Goal: Task Accomplishment & Management: Manage account settings

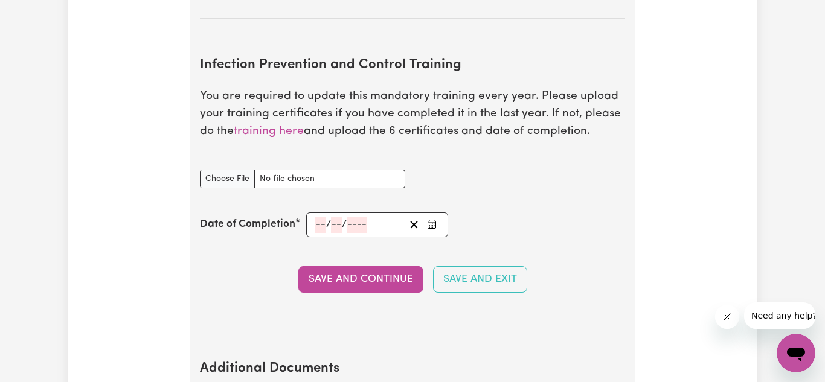
click at [322, 226] on input "number" at bounding box center [320, 225] width 11 height 16
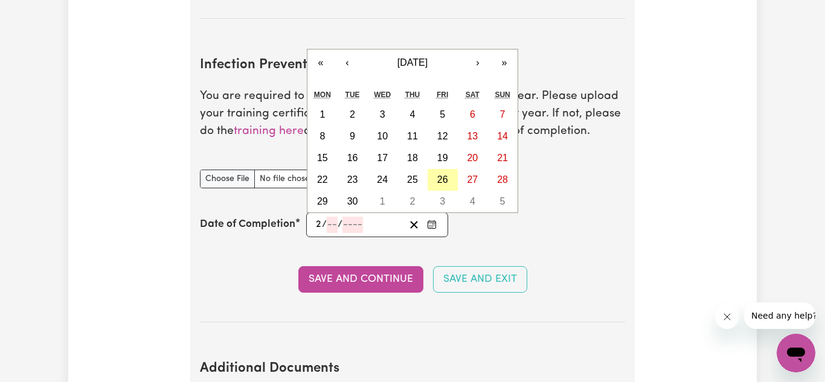
type input "2"
click at [447, 184] on abbr "26" at bounding box center [442, 179] width 11 height 10
type input "[DATE]"
type input "26"
type input "9"
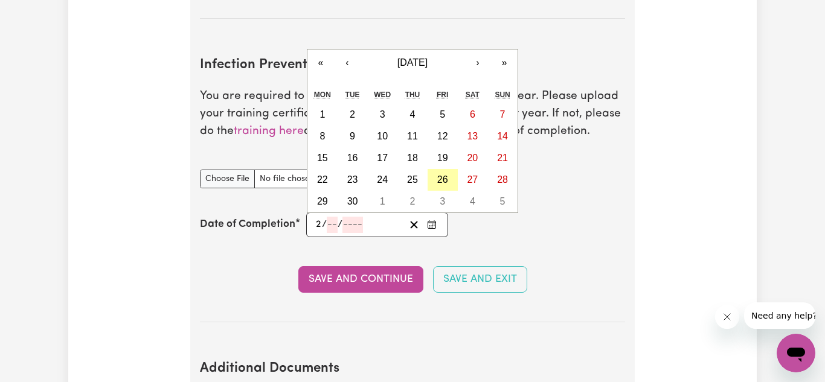
type input "2025"
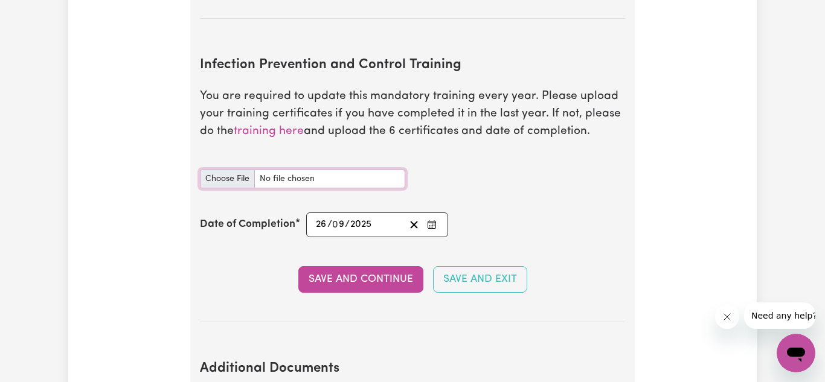
click at [269, 174] on input "Infection Prevention and Control Training document" at bounding box center [302, 179] width 205 height 19
type input "C:\fakepath\certificate.pdf"
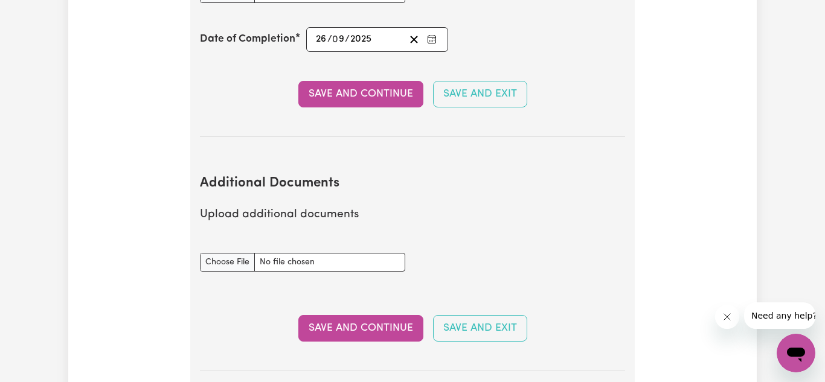
scroll to position [2044, 0]
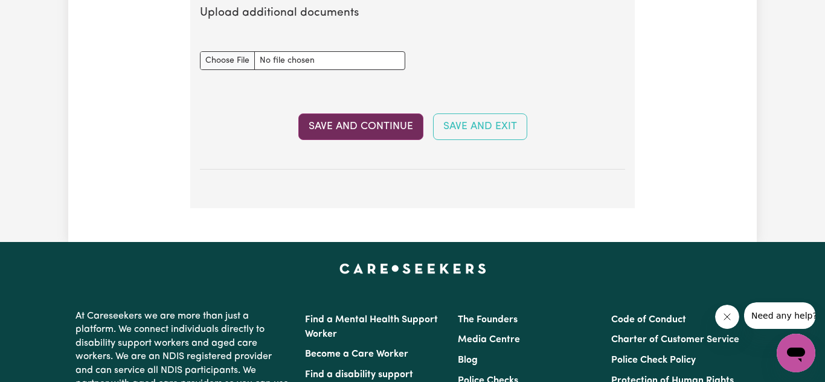
click at [382, 124] on button "Save and Continue" at bounding box center [360, 127] width 125 height 27
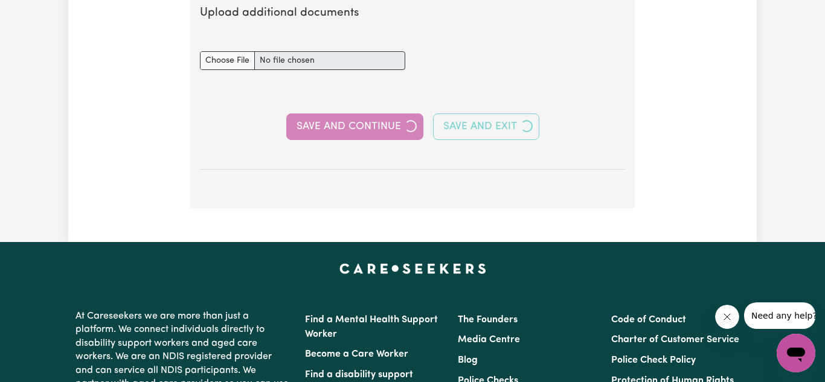
select select "Certificate III (Individual Support)"
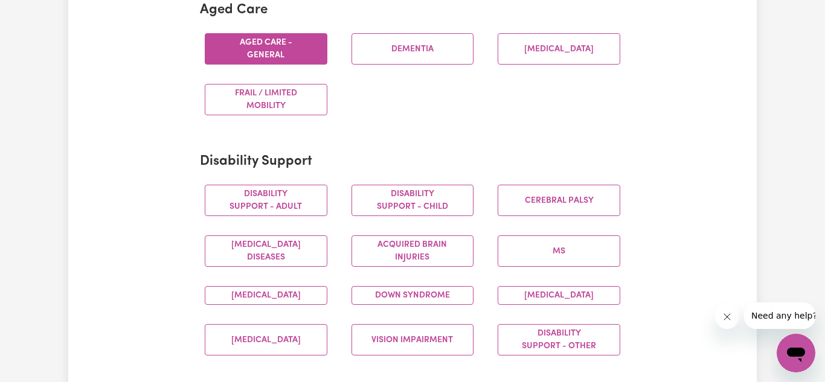
scroll to position [400, 0]
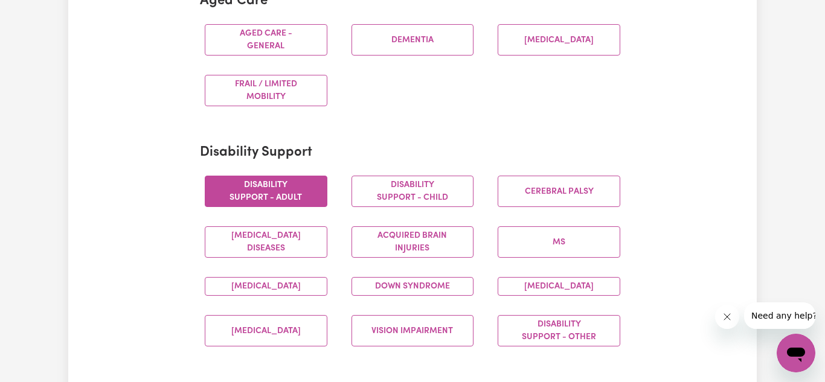
click at [269, 188] on button "Disability support - Adult" at bounding box center [266, 191] width 123 height 31
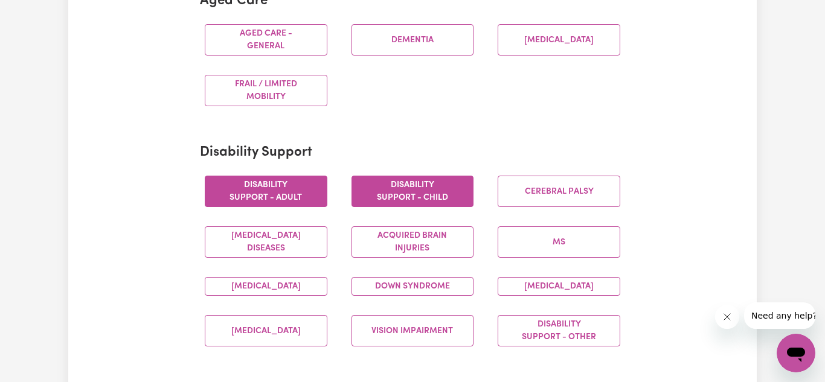
click at [408, 193] on button "Disability support - Child" at bounding box center [412, 191] width 123 height 31
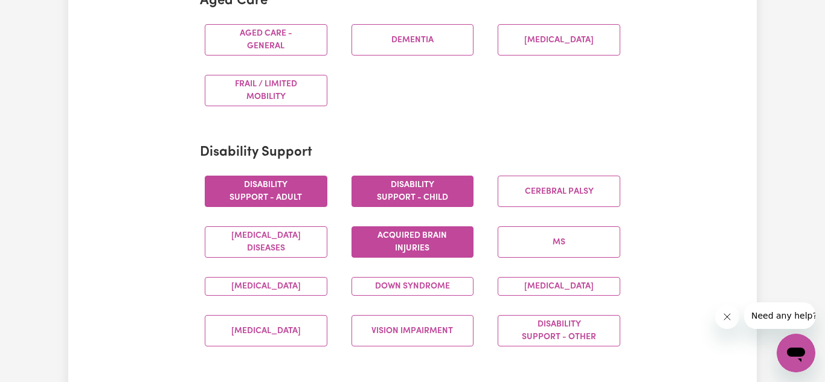
click at [414, 242] on button "Acquired Brain Injuries" at bounding box center [412, 241] width 123 height 31
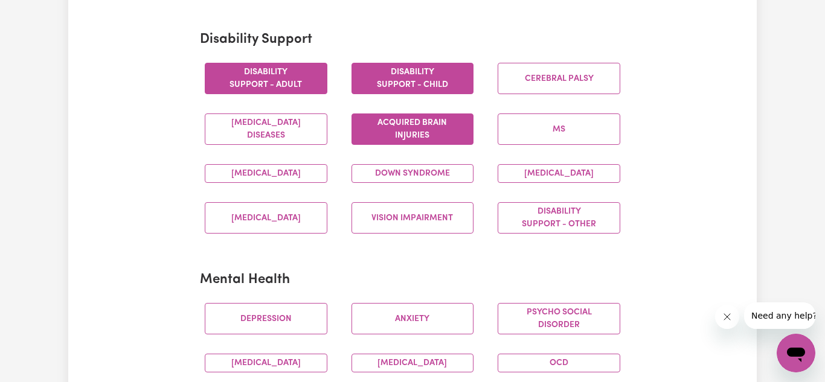
scroll to position [515, 0]
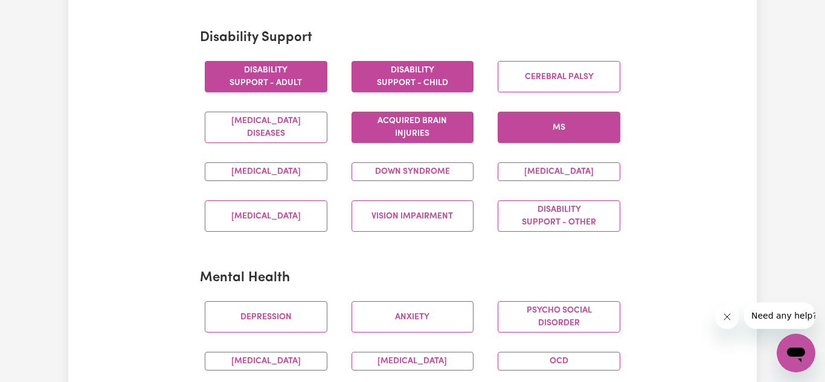
click at [580, 127] on button "MS" at bounding box center [559, 127] width 123 height 31
click at [289, 181] on button "[MEDICAL_DATA]" at bounding box center [266, 171] width 123 height 19
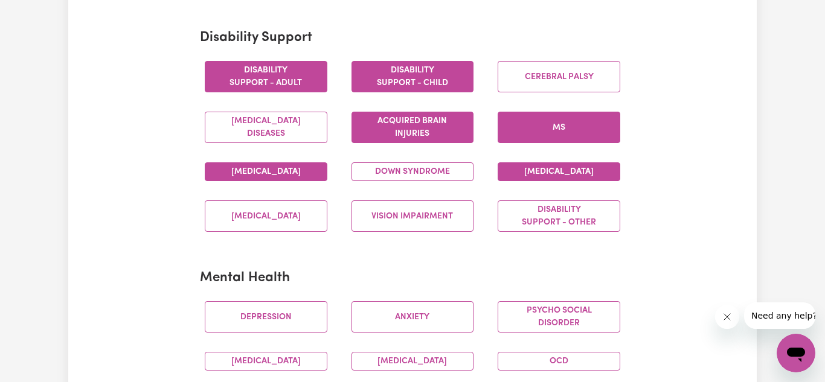
click at [521, 181] on button "[MEDICAL_DATA]" at bounding box center [559, 171] width 123 height 19
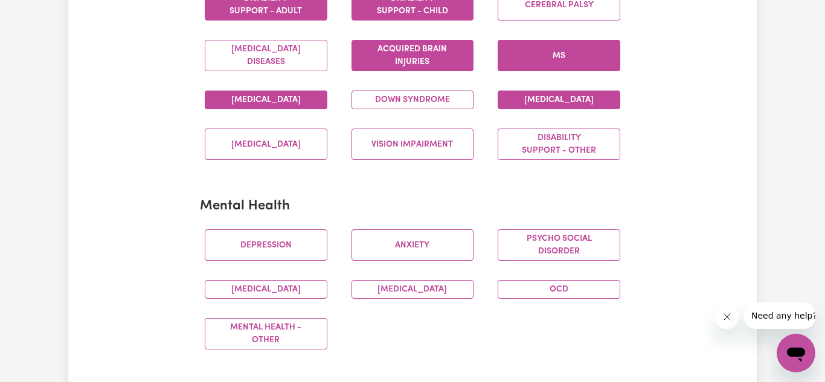
scroll to position [590, 0]
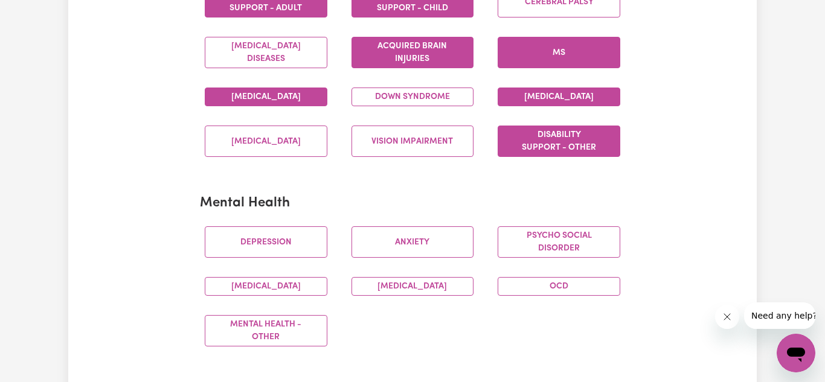
click at [563, 157] on button "Disability support - Other" at bounding box center [559, 141] width 123 height 31
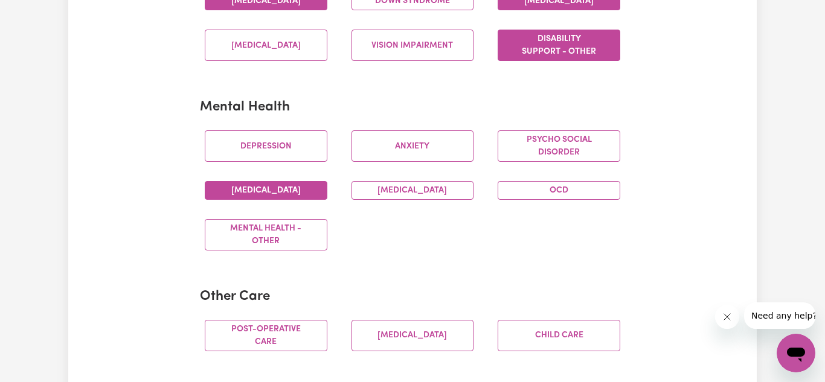
scroll to position [685, 0]
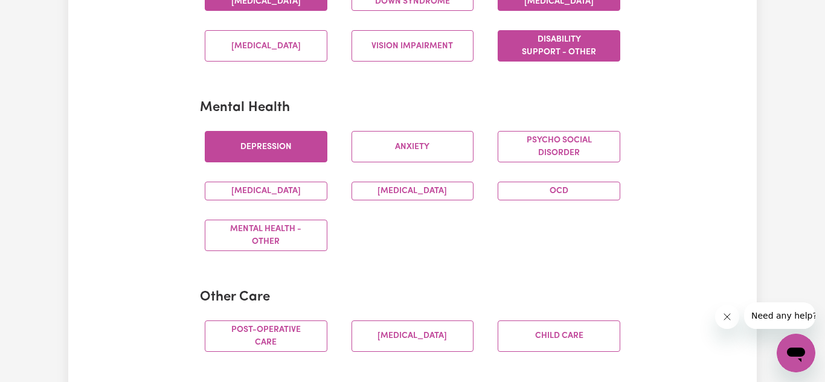
click at [274, 162] on button "Depression" at bounding box center [266, 146] width 123 height 31
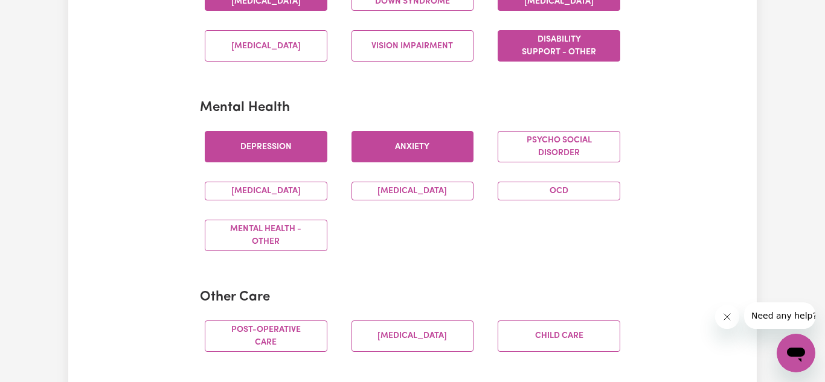
click at [386, 156] on button "Anxiety" at bounding box center [412, 146] width 123 height 31
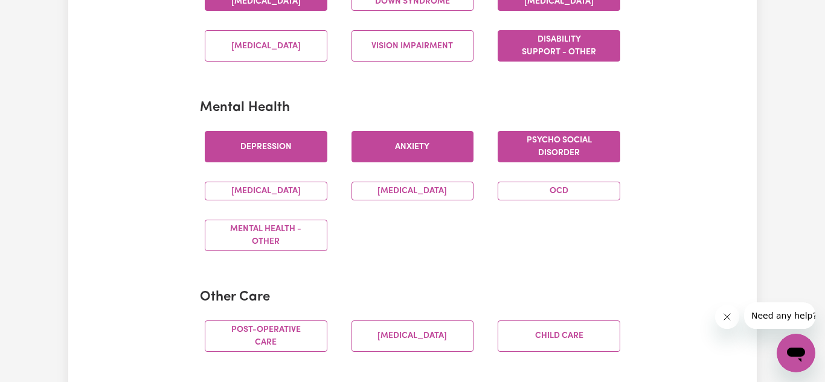
click at [543, 159] on button "Psycho social disorder" at bounding box center [559, 146] width 123 height 31
click at [270, 200] on button "[MEDICAL_DATA]" at bounding box center [266, 191] width 123 height 19
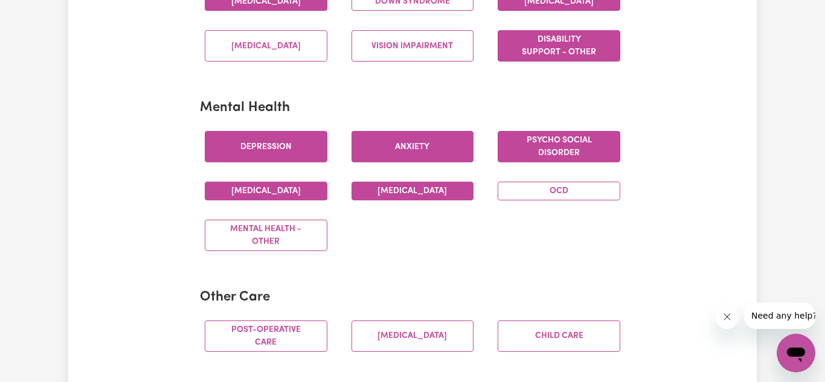
click at [420, 200] on button "[MEDICAL_DATA]" at bounding box center [412, 191] width 123 height 19
click at [536, 200] on button "OCD" at bounding box center [559, 191] width 123 height 19
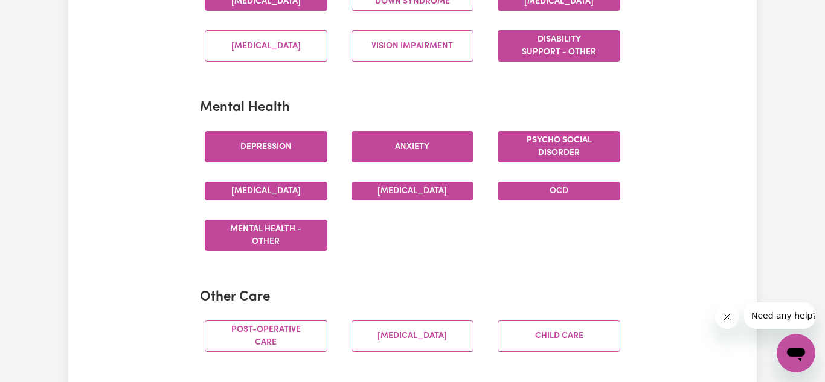
click at [280, 251] on button "Mental Health - Other" at bounding box center [266, 235] width 123 height 31
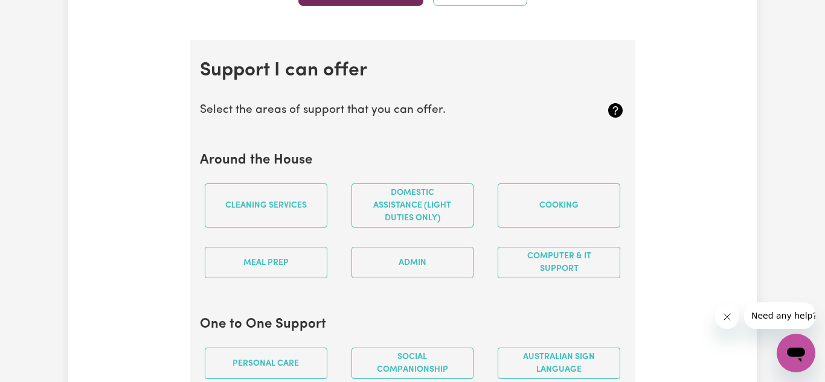
scroll to position [1093, 0]
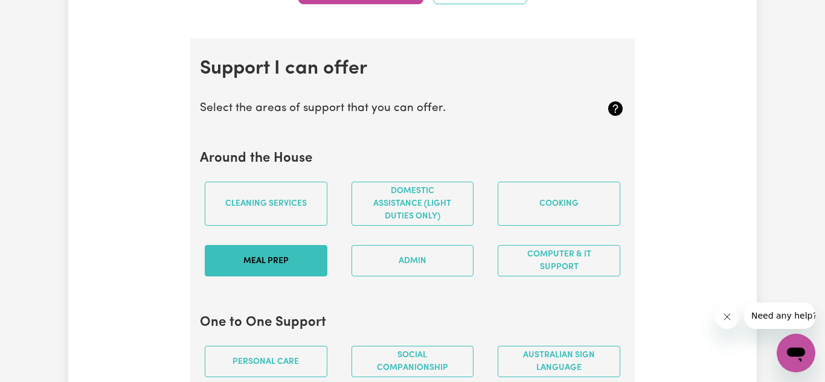
click at [299, 277] on button "Meal prep" at bounding box center [266, 260] width 123 height 31
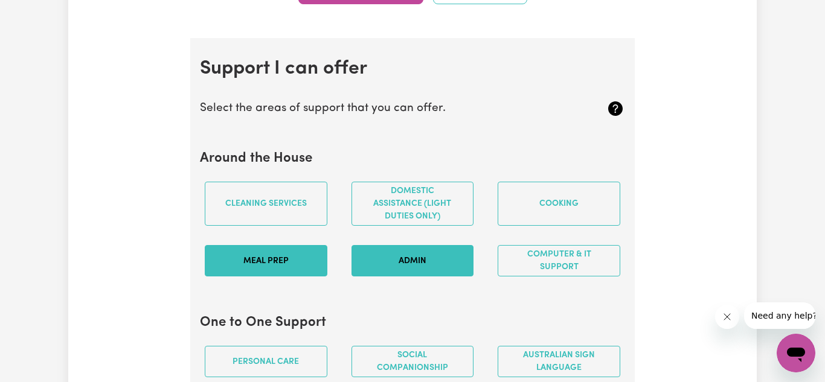
click at [424, 268] on button "Admin" at bounding box center [412, 260] width 123 height 31
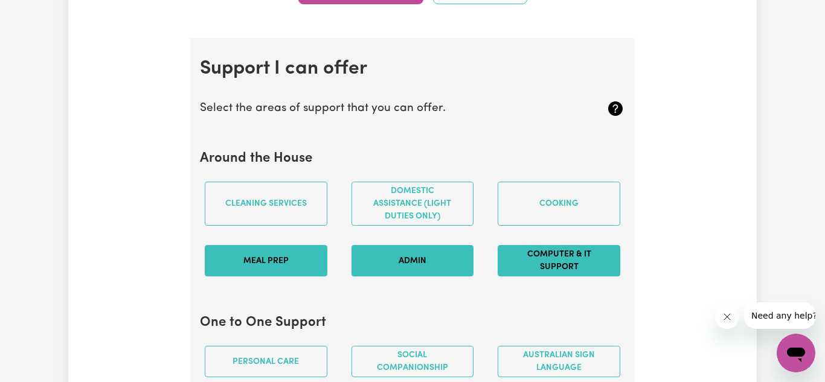
click at [558, 265] on button "Computer & IT Support" at bounding box center [559, 260] width 123 height 31
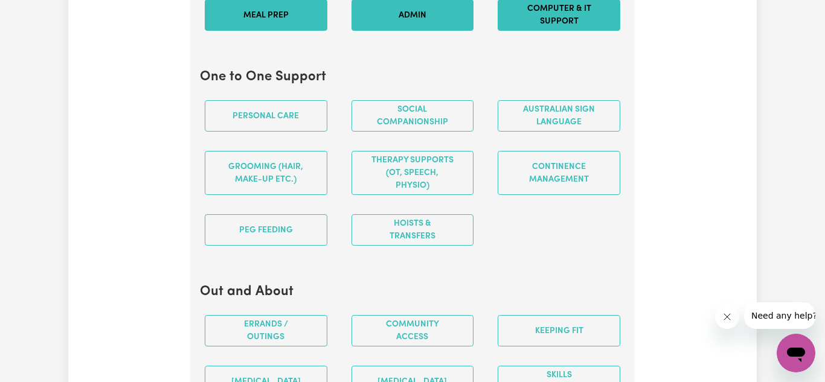
scroll to position [1343, 0]
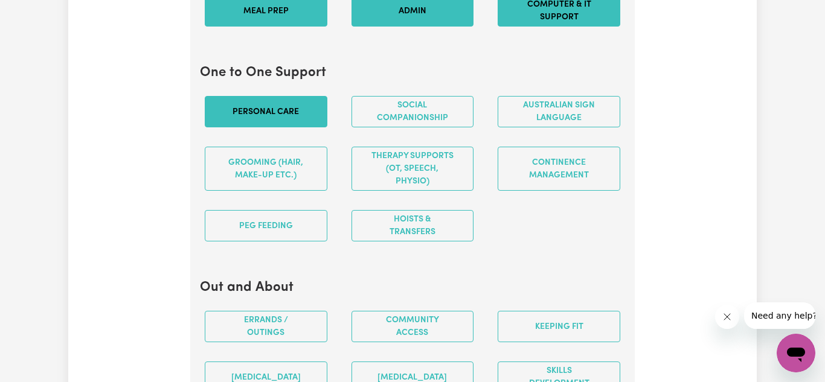
click at [260, 121] on button "Personal care" at bounding box center [266, 111] width 123 height 31
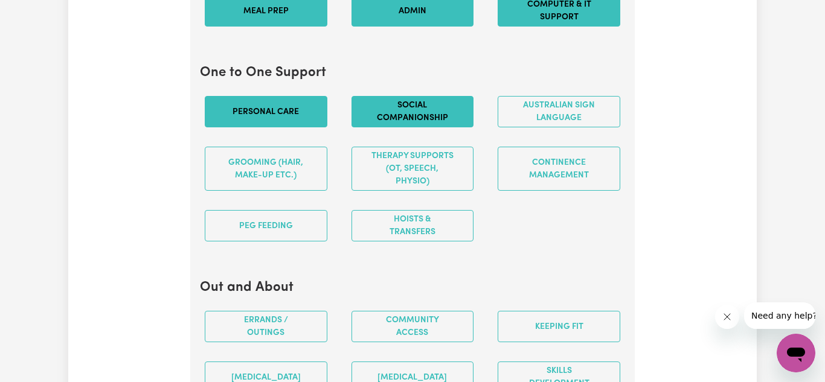
click at [417, 123] on button "Social companionship" at bounding box center [412, 111] width 123 height 31
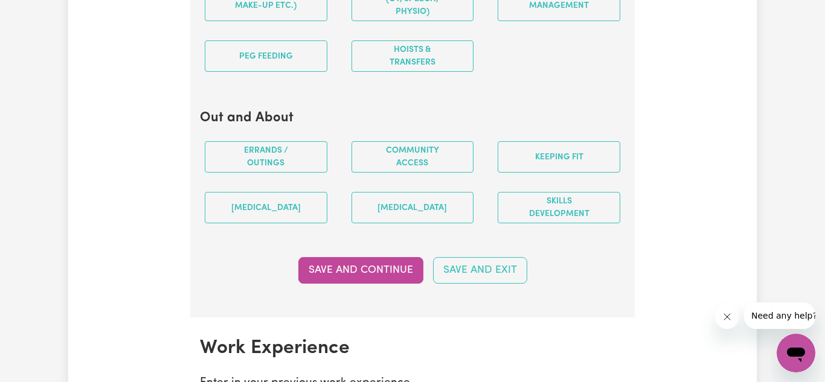
scroll to position [1519, 0]
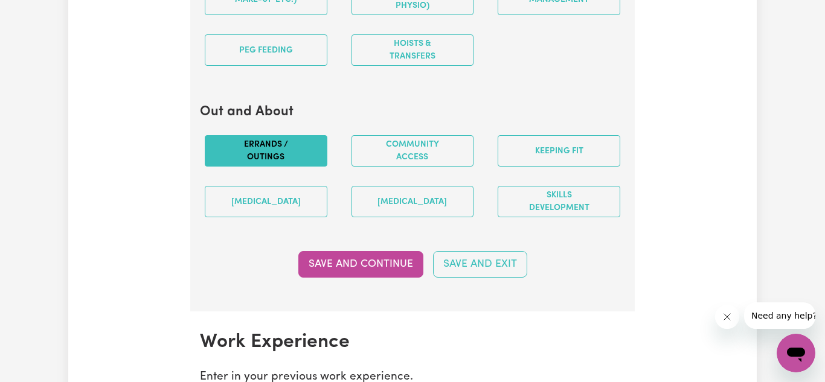
click at [266, 163] on button "Errands / Outings" at bounding box center [266, 150] width 123 height 31
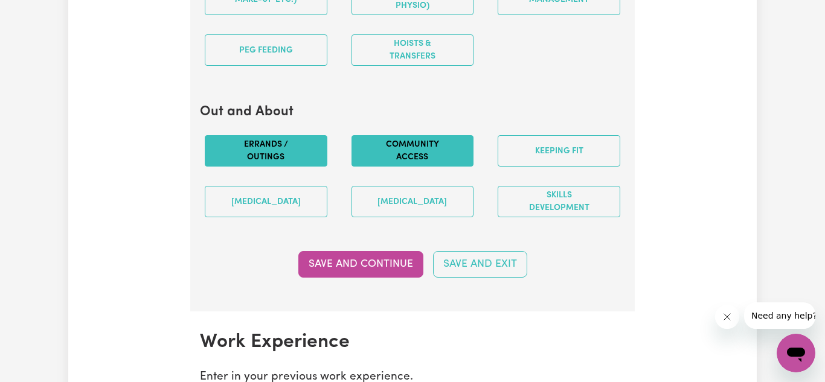
click at [438, 159] on button "Community access" at bounding box center [412, 150] width 123 height 31
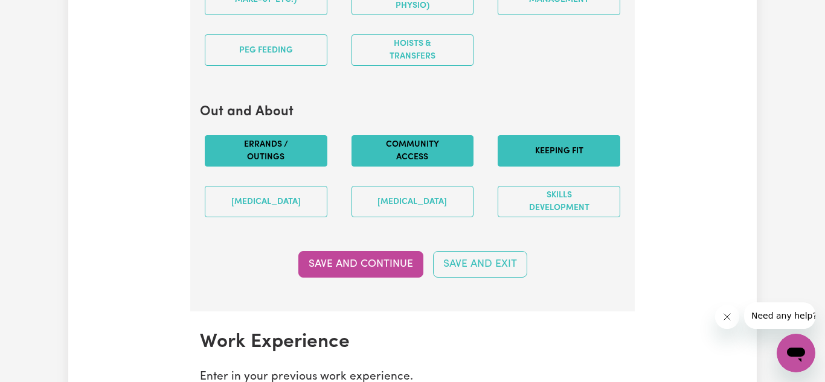
click at [551, 167] on button "Keeping fit" at bounding box center [559, 150] width 123 height 31
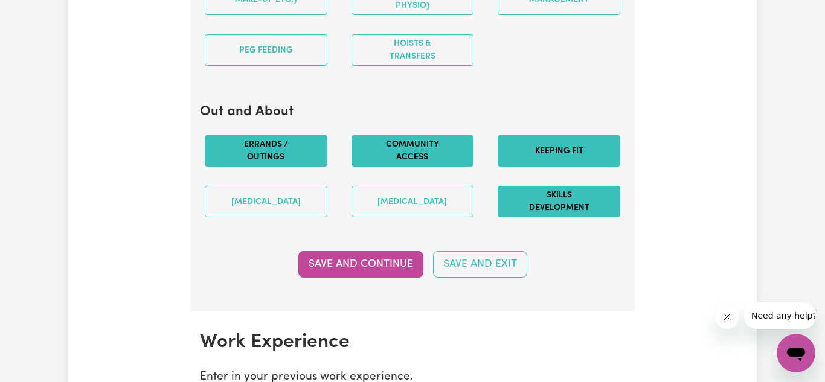
click at [551, 214] on button "Skills Development" at bounding box center [559, 201] width 123 height 31
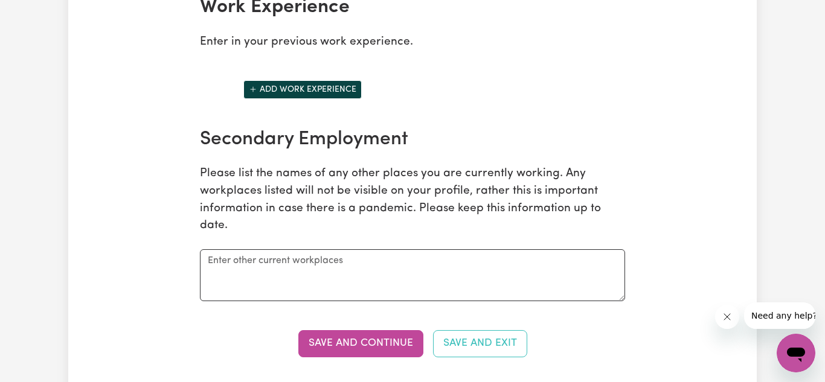
scroll to position [1855, 0]
click at [274, 98] on button "Add work experience" at bounding box center [302, 89] width 118 height 19
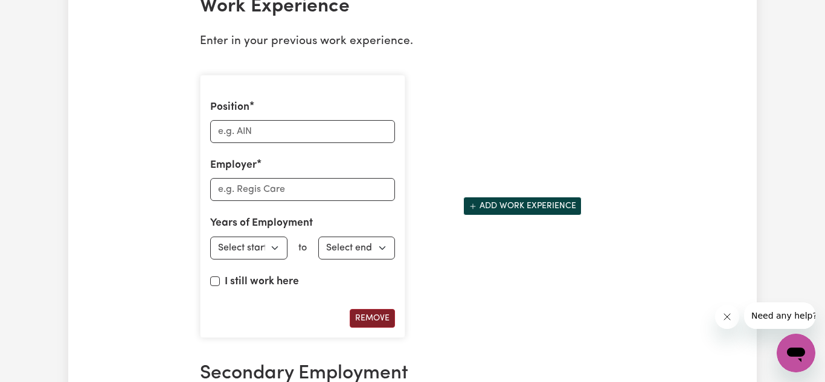
click at [373, 328] on button "Remove" at bounding box center [372, 318] width 45 height 19
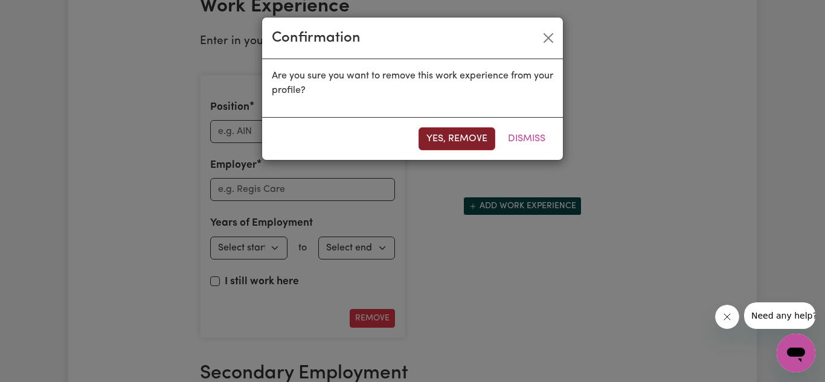
click at [461, 139] on button "Yes, remove" at bounding box center [456, 138] width 77 height 23
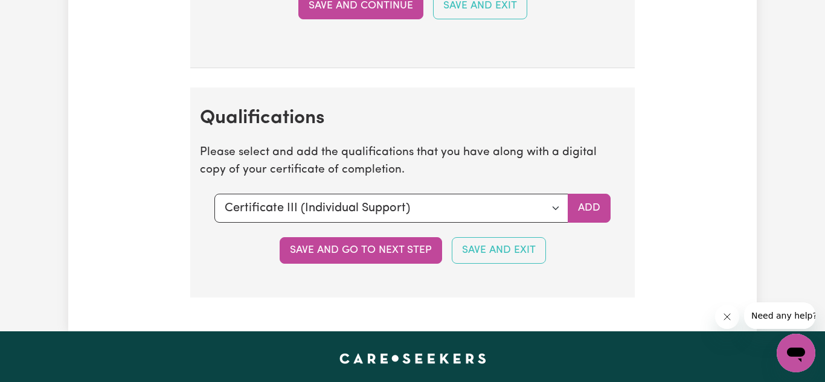
scroll to position [2807, 0]
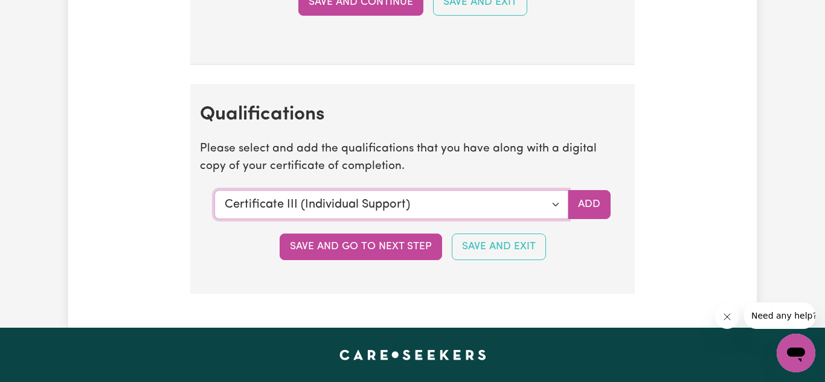
click at [554, 213] on select "Select a qualification to add... Certificate III (Individual Support) Certifica…" at bounding box center [391, 204] width 354 height 29
click at [607, 258] on div "Save and go to next step Save and Exit" at bounding box center [412, 247] width 425 height 27
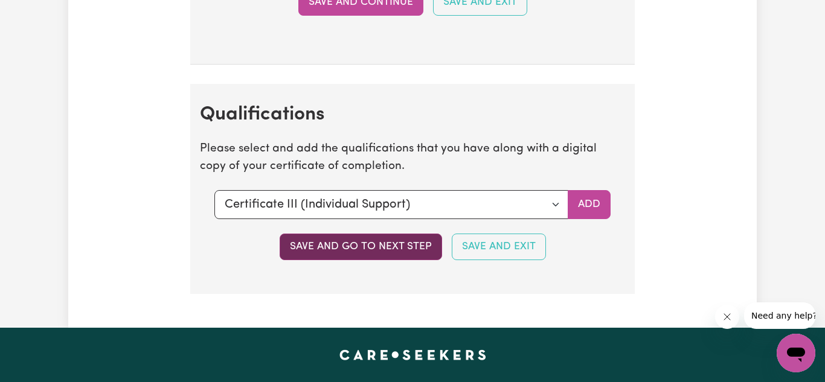
click at [373, 260] on button "Save and go to next step" at bounding box center [361, 247] width 162 height 27
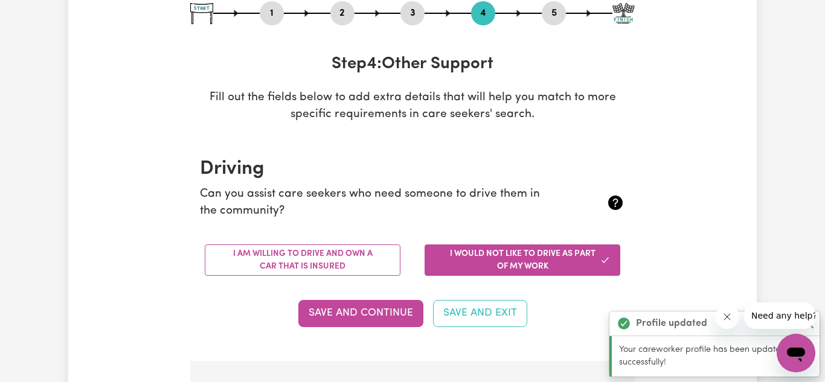
scroll to position [145, 0]
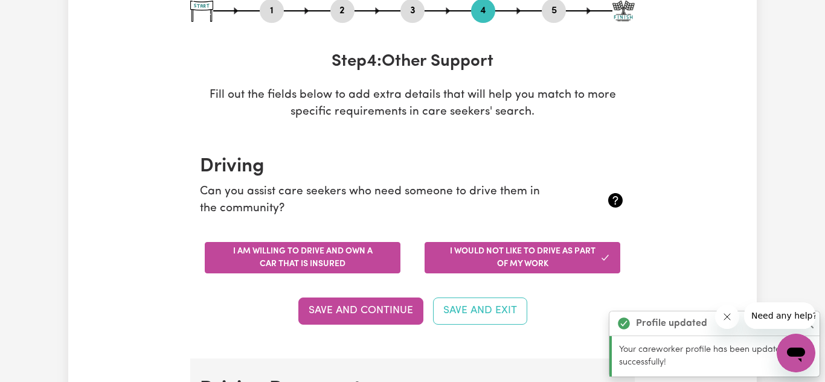
click at [302, 263] on button "I am willing to drive and own a car that is insured" at bounding box center [303, 257] width 196 height 31
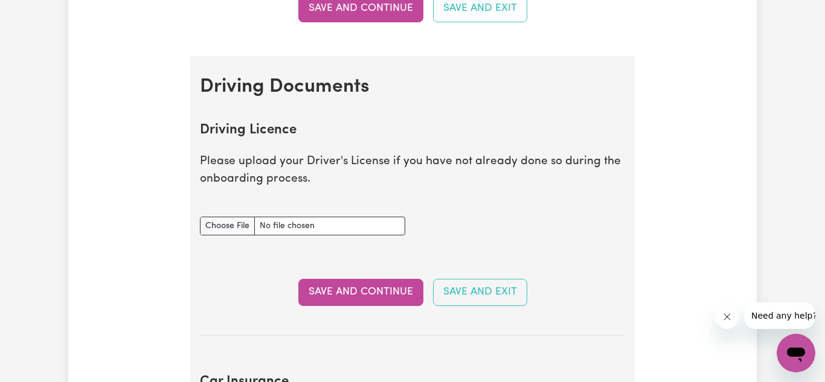
scroll to position [450, 0]
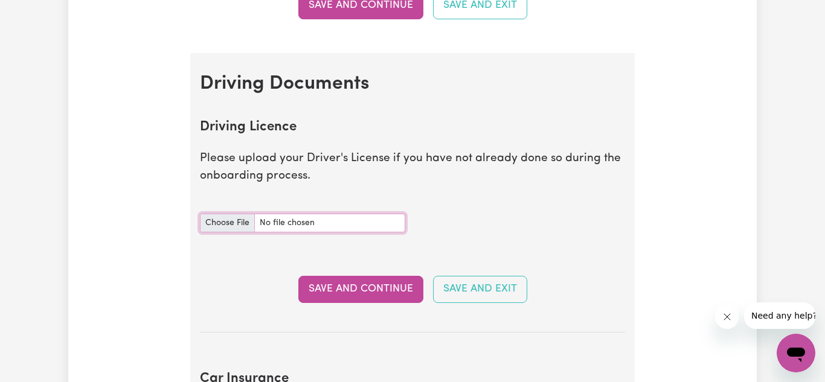
click at [324, 223] on input "Driving Licence document" at bounding box center [302, 223] width 205 height 19
type input "C:\fakepath\Screenshot_20250722_125030_Service [GEOGRAPHIC_DATA]jpg"
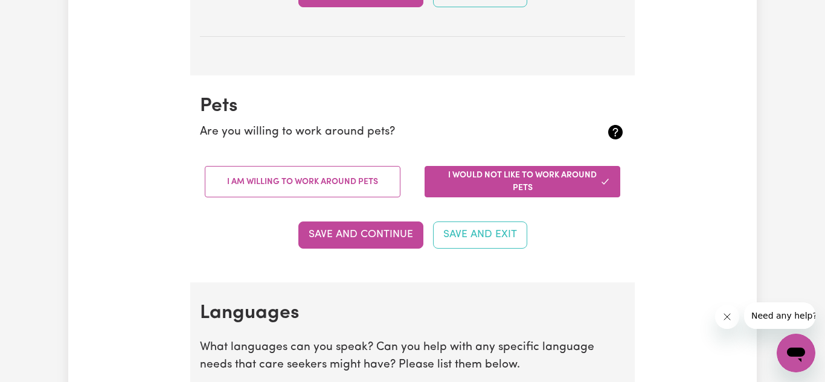
scroll to position [987, 0]
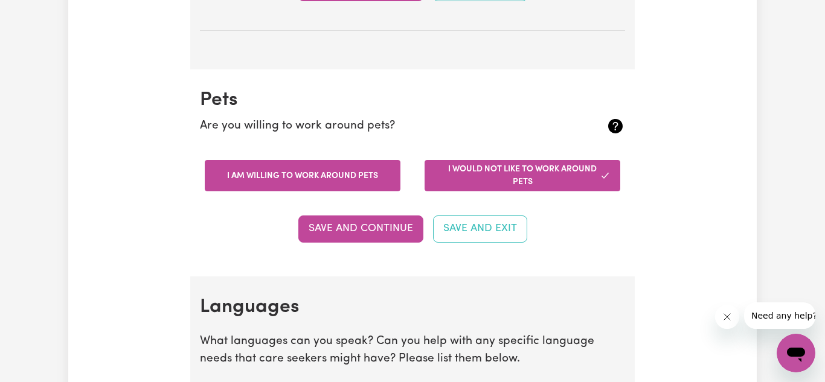
click at [315, 170] on button "I am willing to work around pets" at bounding box center [303, 175] width 196 height 31
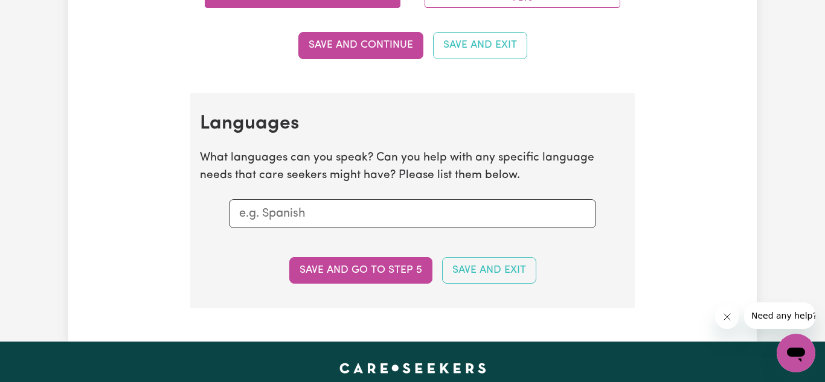
scroll to position [1177, 0]
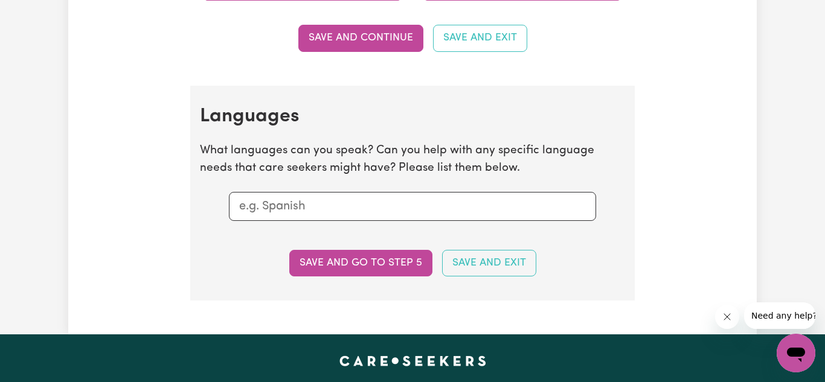
click at [424, 205] on input "text" at bounding box center [412, 206] width 347 height 18
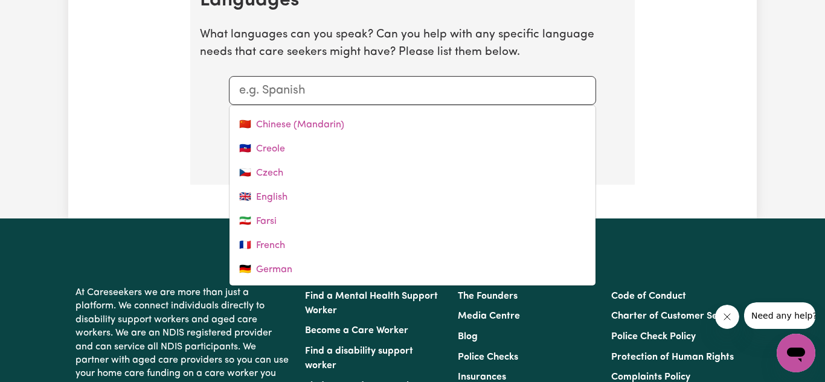
scroll to position [120, 0]
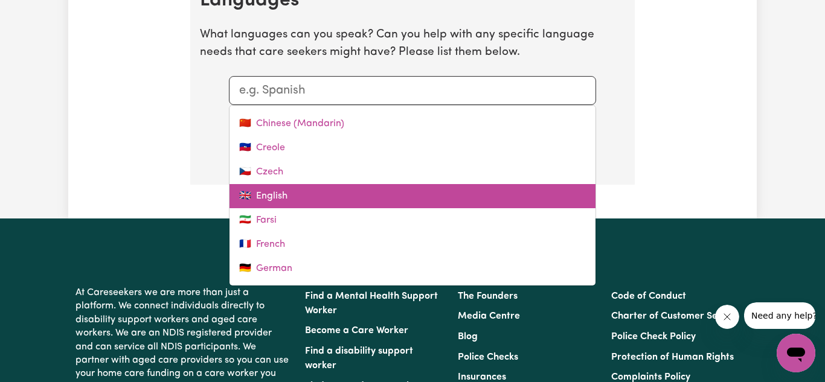
click at [376, 199] on link "🇬🇧 English" at bounding box center [412, 196] width 366 height 24
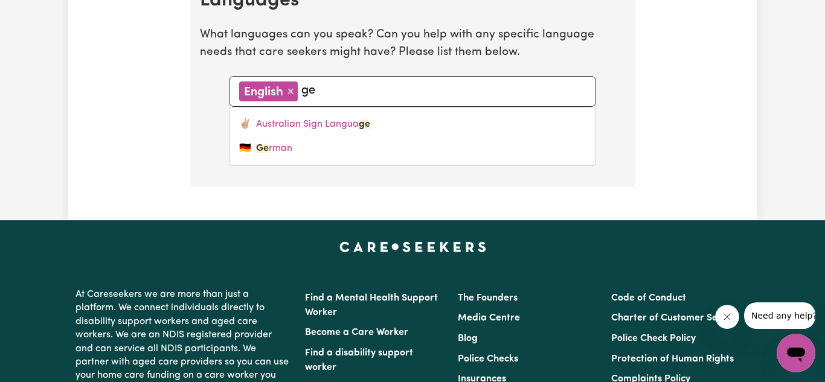
type input "ger"
type input "german"
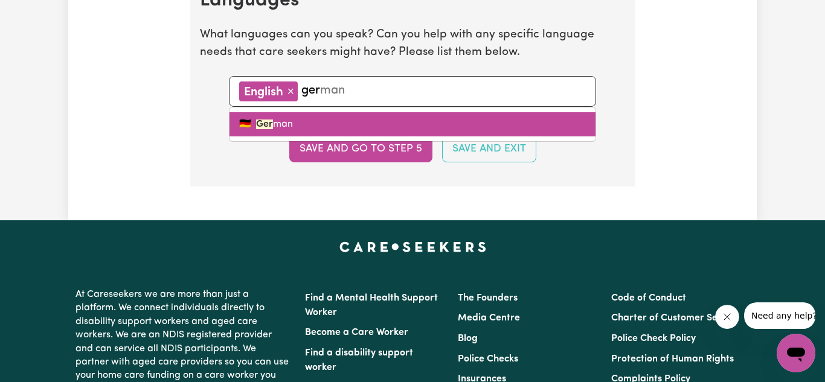
click at [399, 126] on link "🇩🇪 Ger man" at bounding box center [412, 124] width 366 height 24
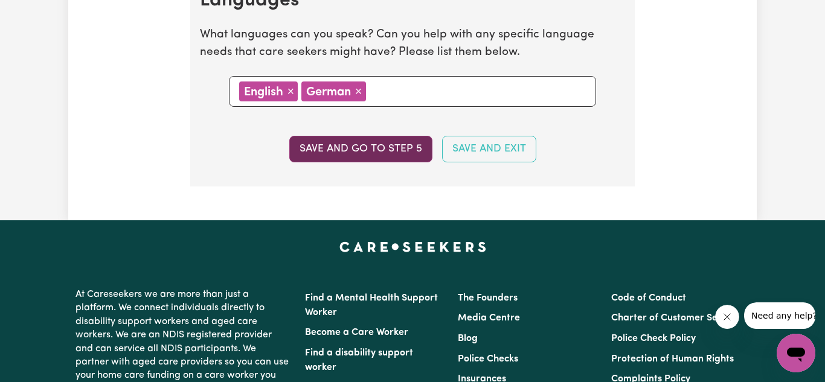
click at [380, 147] on button "Save and go to step 5" at bounding box center [360, 149] width 143 height 27
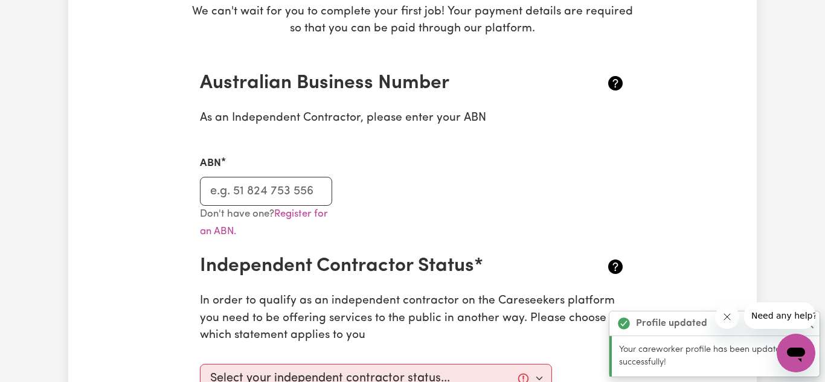
scroll to position [230, 0]
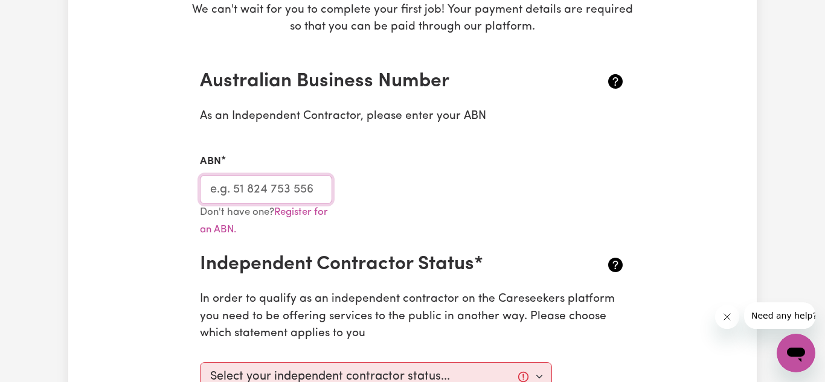
click at [266, 189] on input "ABN" at bounding box center [266, 189] width 132 height 29
paste input "9331 3167 022"
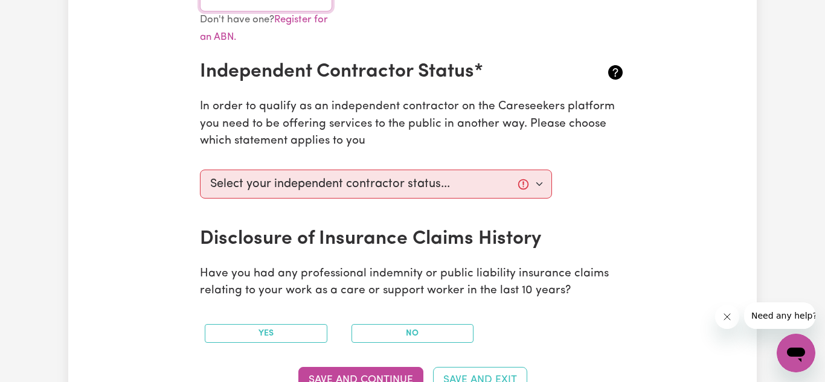
scroll to position [423, 0]
type input "9331 3167 022"
click at [266, 189] on select "Select your independent contractor status... I am providing services through an…" at bounding box center [376, 183] width 352 height 29
select select "I am providing services privately on my own"
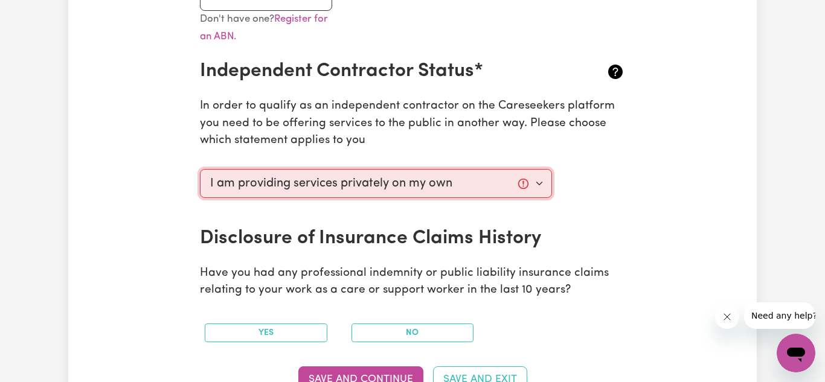
click at [200, 169] on select "Select your independent contractor status... I am providing services through an…" at bounding box center [376, 183] width 352 height 29
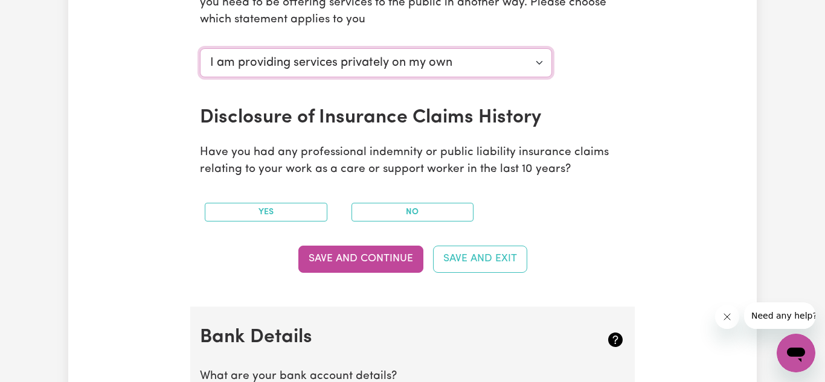
scroll to position [548, 0]
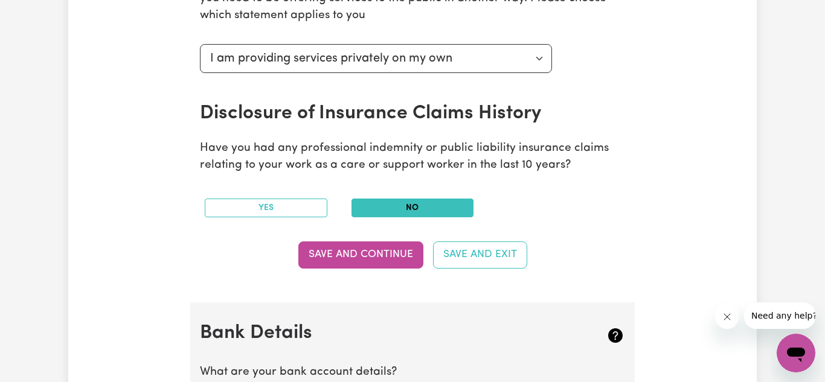
click at [403, 208] on button "No" at bounding box center [412, 208] width 123 height 19
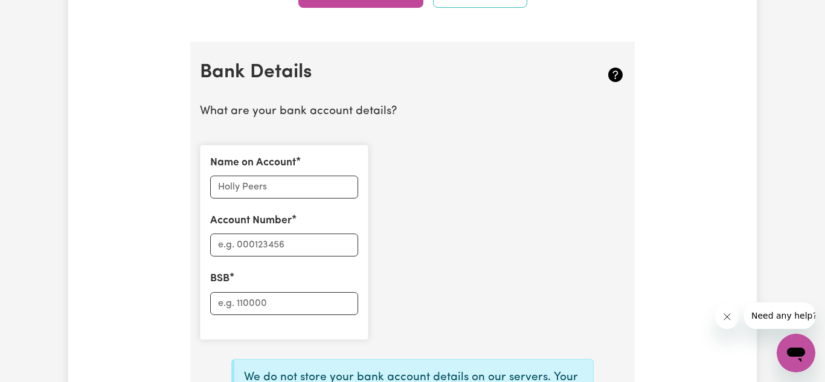
scroll to position [813, 0]
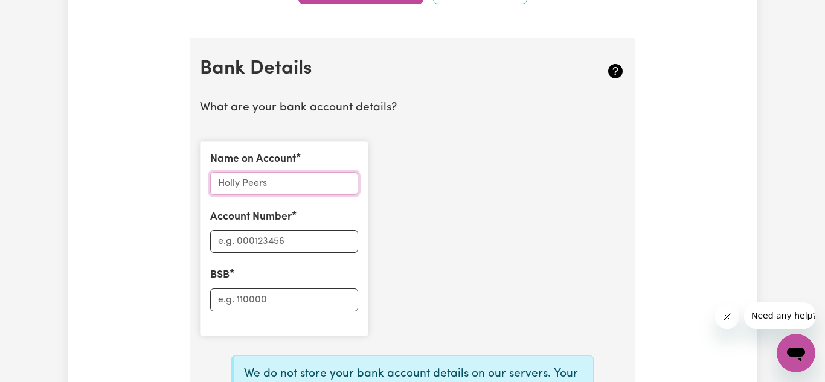
click at [303, 191] on input "Name on Account" at bounding box center [284, 183] width 148 height 23
click at [275, 238] on input "Account Number" at bounding box center [284, 241] width 148 height 23
drag, startPoint x: 271, startPoint y: 183, endPoint x: 164, endPoint y: 191, distance: 107.8
type input "lwl"
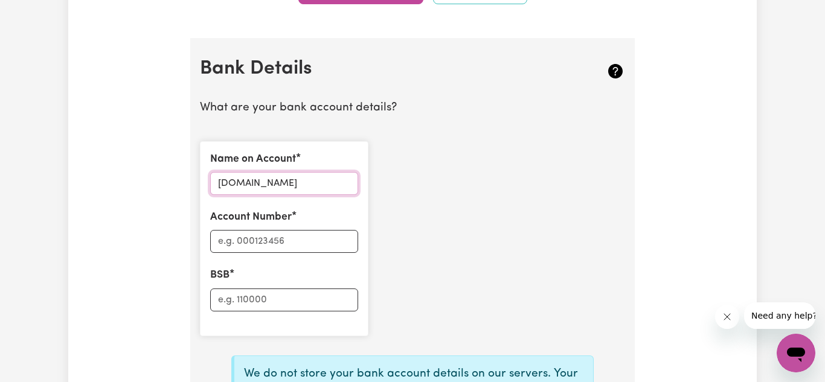
type input "[DOMAIN_NAME]"
click at [270, 239] on input "Account Number" at bounding box center [284, 241] width 148 height 23
type input "6"
type input "232653550"
click at [273, 299] on input "BSB" at bounding box center [284, 300] width 148 height 23
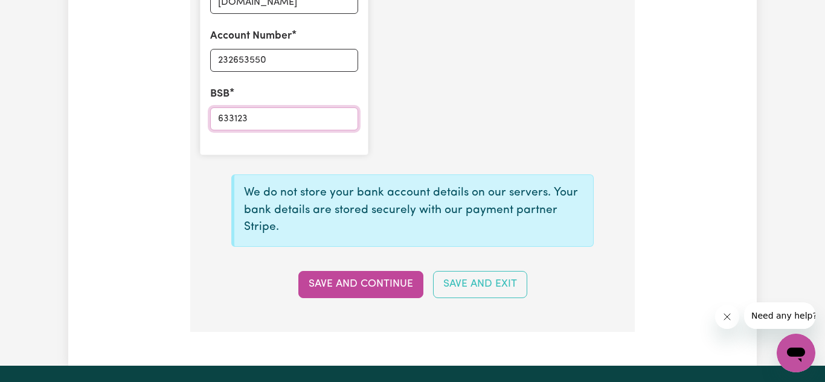
scroll to position [996, 0]
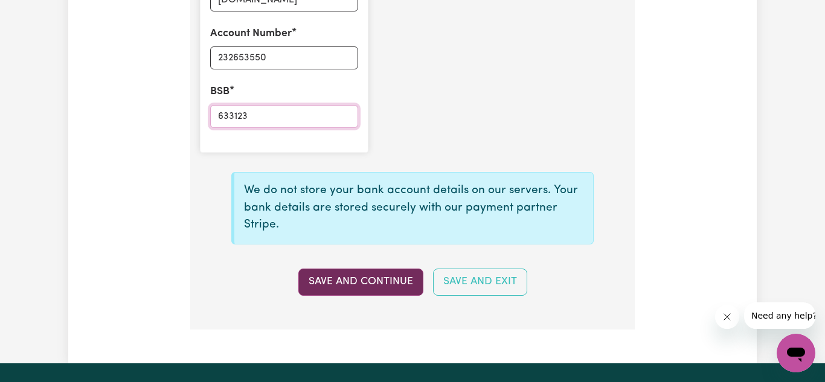
type input "633123"
click at [356, 283] on button "Save and Continue" at bounding box center [360, 282] width 125 height 27
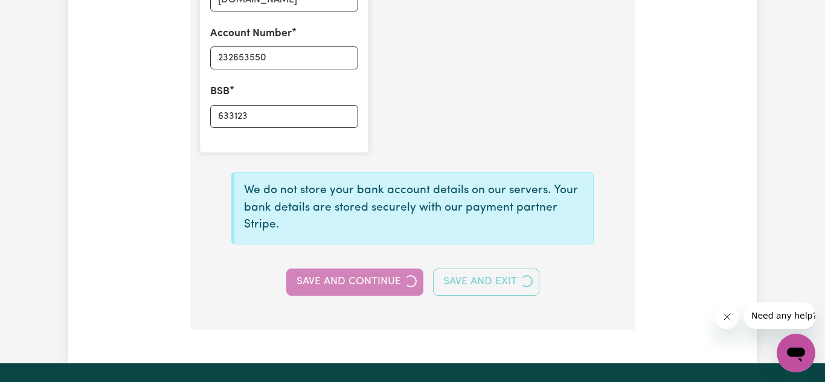
select select
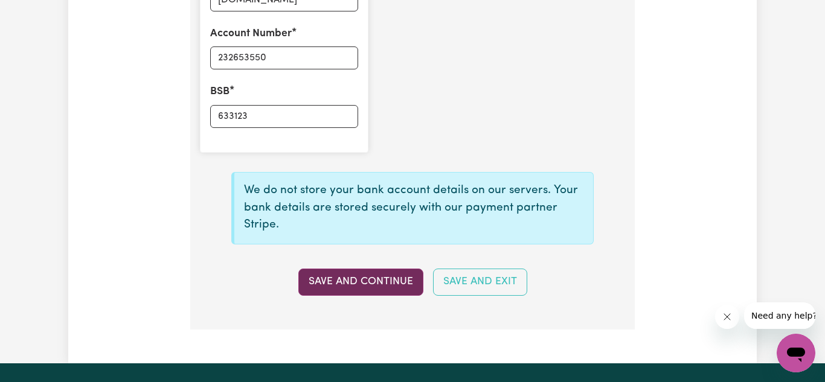
type input "****3550"
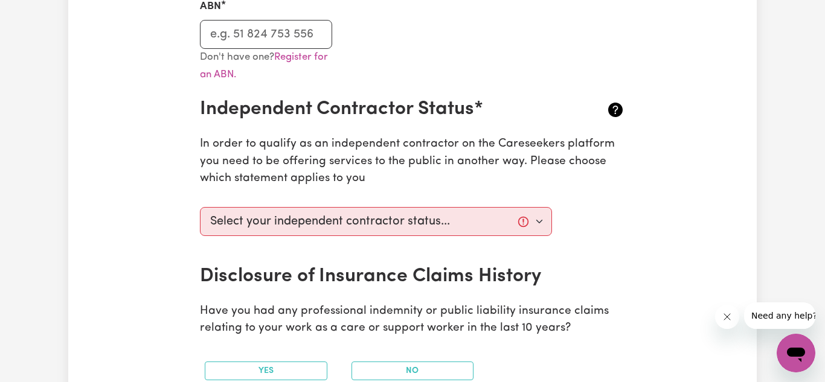
scroll to position [384, 0]
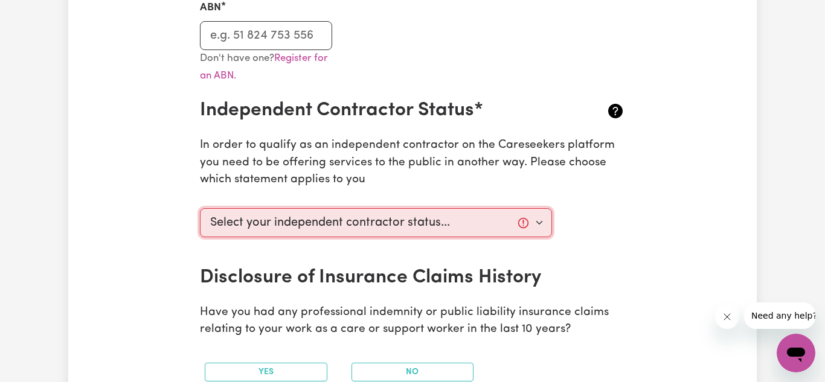
click at [487, 212] on select "Select your independent contractor status... I am providing services through an…" at bounding box center [376, 222] width 352 height 29
select select "I am providing services privately on my own"
click at [200, 208] on select "Select your independent contractor status... I am providing services through an…" at bounding box center [376, 222] width 352 height 29
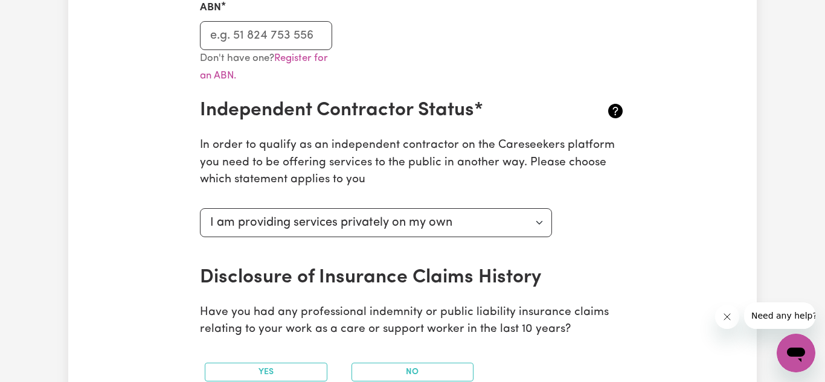
click at [599, 270] on div "Disclosure of Insurance Claims History" at bounding box center [412, 277] width 425 height 23
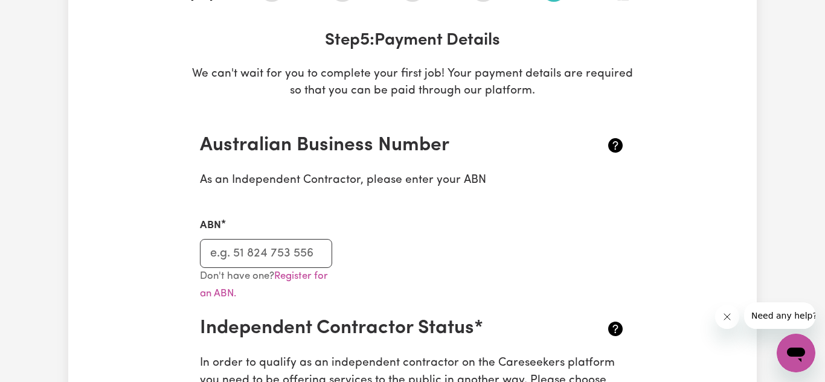
scroll to position [163, 0]
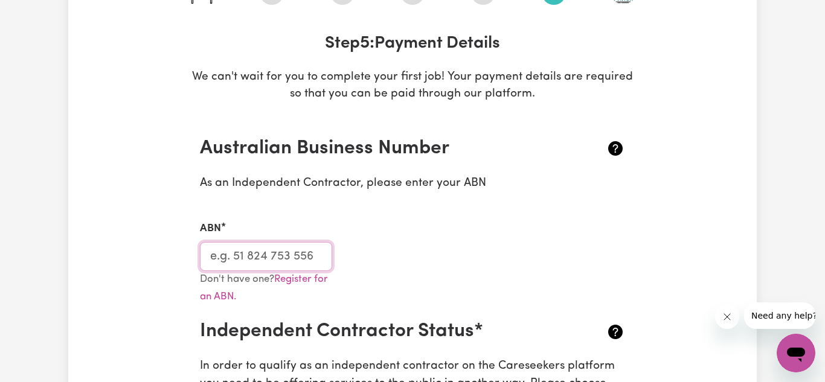
click at [275, 260] on input "ABN" at bounding box center [266, 256] width 132 height 29
paste input "9331 3167 022"
type input "9331 3167 022"
click at [446, 249] on div "ABN 9331 3167 022" at bounding box center [413, 238] width 440 height 64
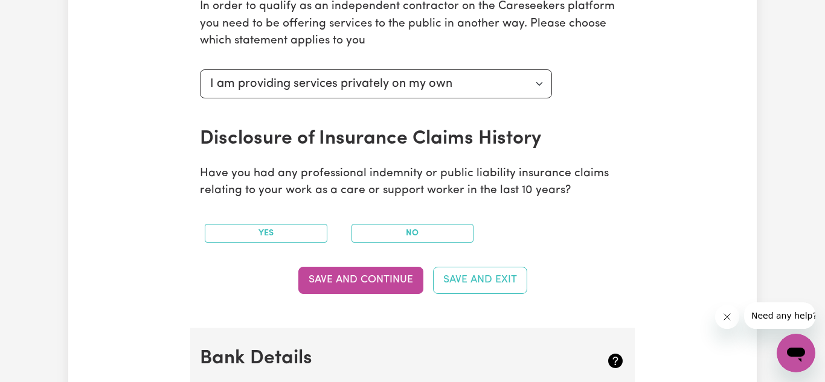
scroll to position [521, 0]
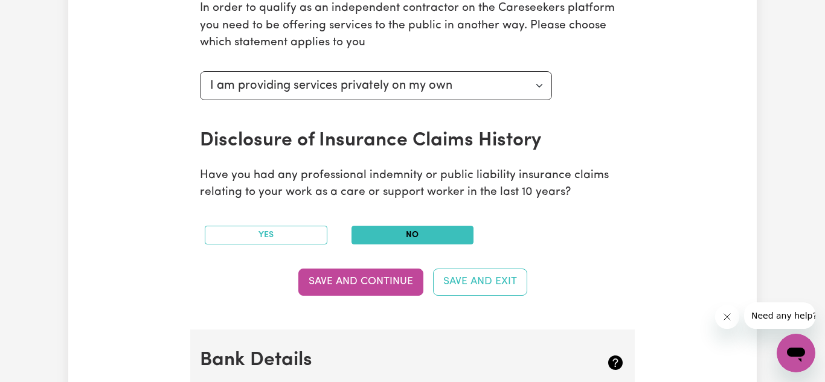
click at [421, 236] on button "No" at bounding box center [412, 235] width 123 height 19
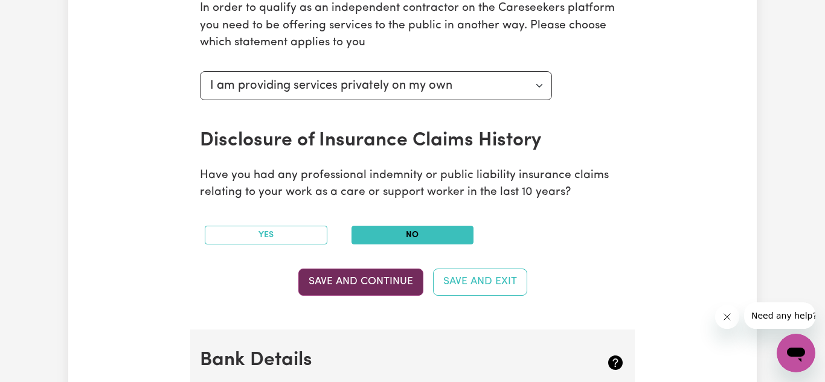
click at [367, 284] on button "Save and Continue" at bounding box center [360, 282] width 125 height 27
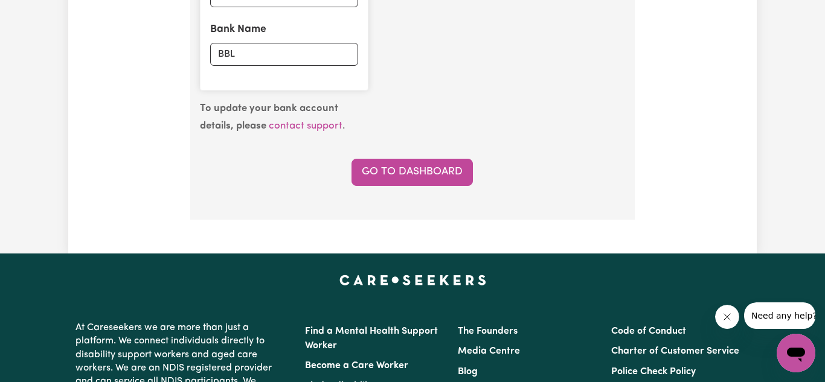
scroll to position [1084, 0]
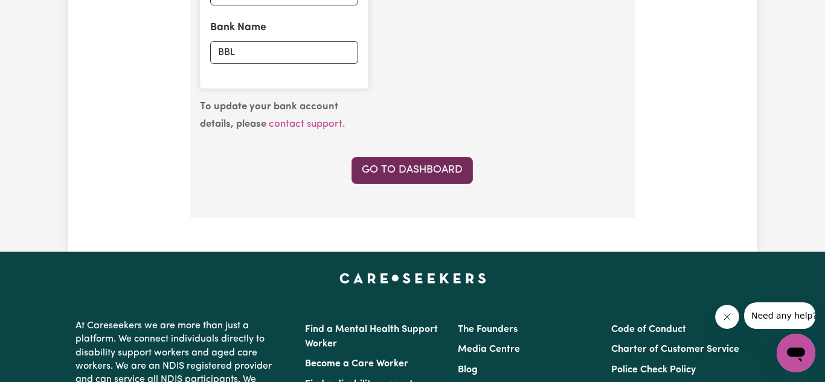
click at [418, 169] on link "Go to Dashboard" at bounding box center [411, 170] width 121 height 27
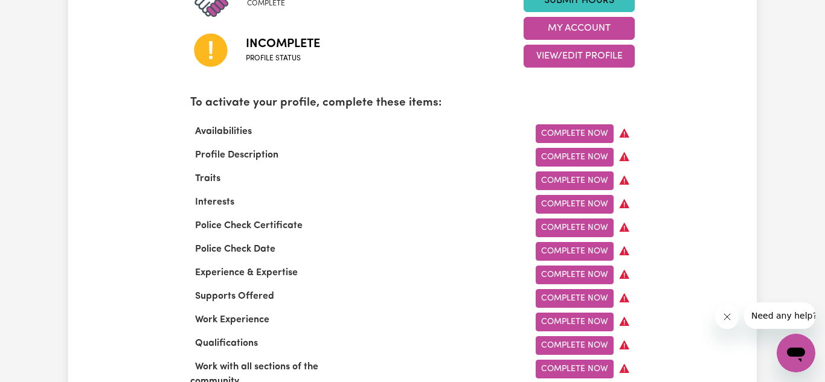
scroll to position [342, 0]
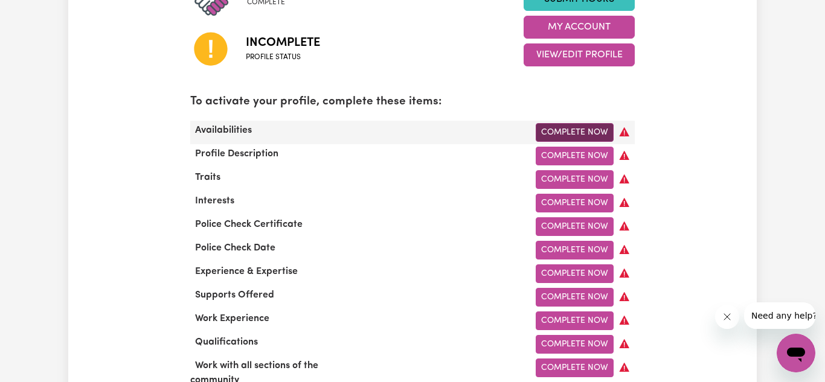
click at [571, 133] on link "Complete Now" at bounding box center [575, 132] width 78 height 19
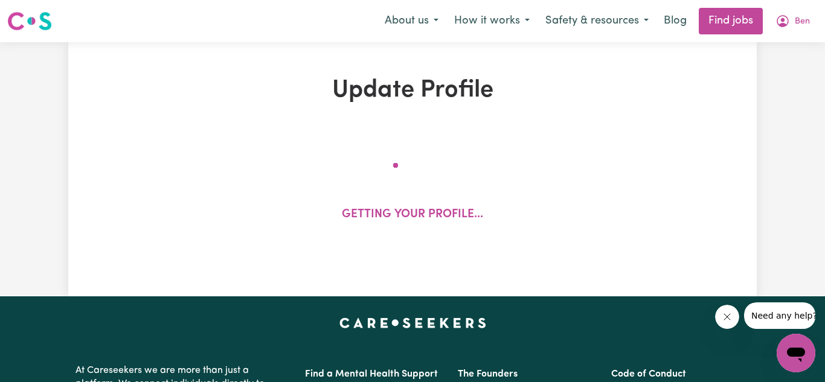
select select "[DEMOGRAPHIC_DATA]"
select select "Student Visa"
select select "Studying a healthcare related degree or qualification"
select select "70"
select select "98"
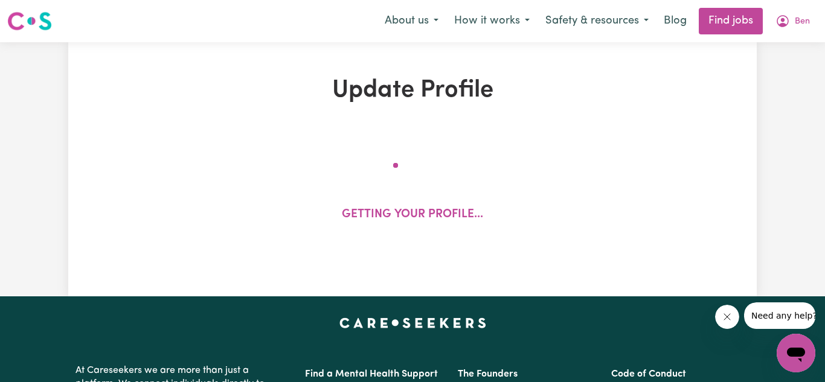
select select "127"
select select "156"
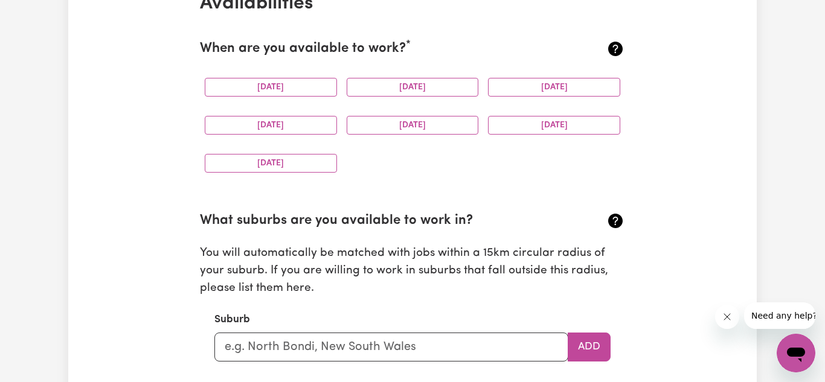
scroll to position [1162, 0]
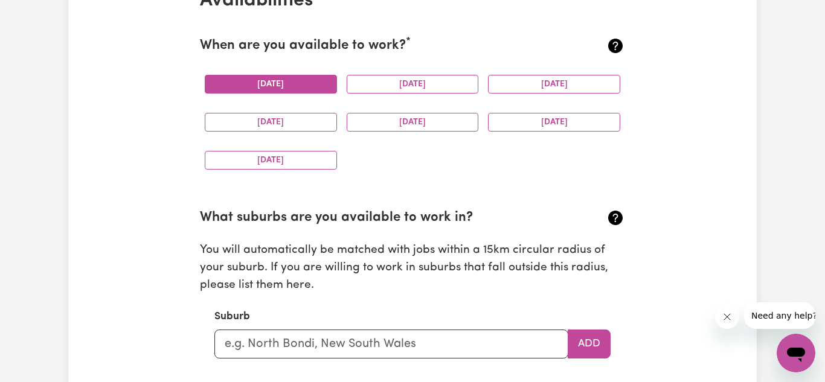
click at [278, 92] on button "[DATE]" at bounding box center [271, 84] width 132 height 19
click at [399, 88] on button "[DATE]" at bounding box center [413, 84] width 132 height 19
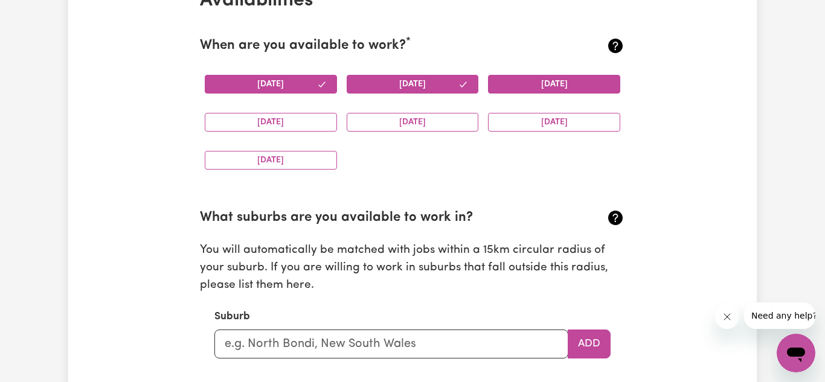
click at [568, 90] on button "[DATE]" at bounding box center [554, 84] width 132 height 19
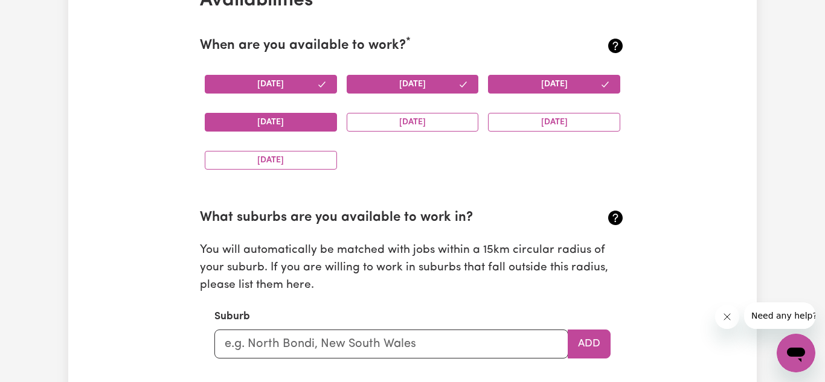
click at [254, 127] on button "[DATE]" at bounding box center [271, 122] width 132 height 19
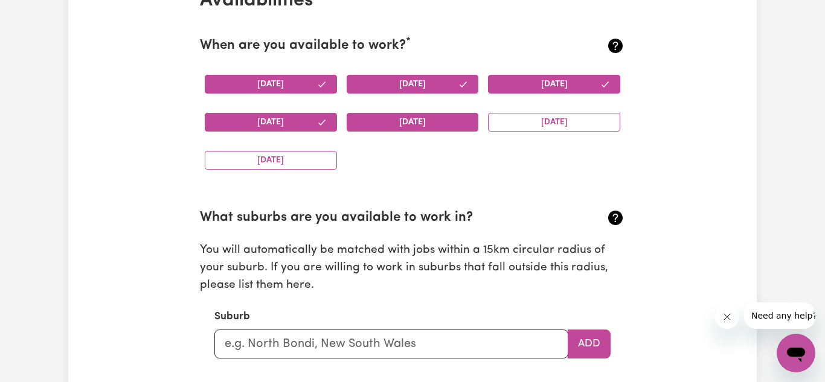
click at [417, 129] on button "[DATE]" at bounding box center [413, 122] width 132 height 19
click at [298, 168] on button "[DATE]" at bounding box center [271, 160] width 132 height 19
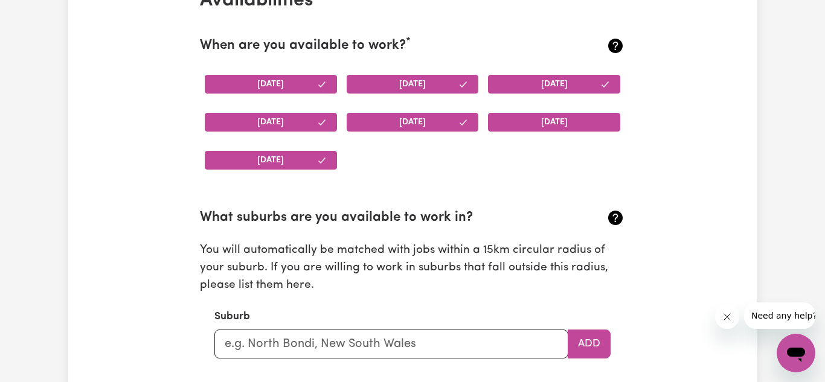
click at [562, 128] on button "[DATE]" at bounding box center [554, 122] width 132 height 19
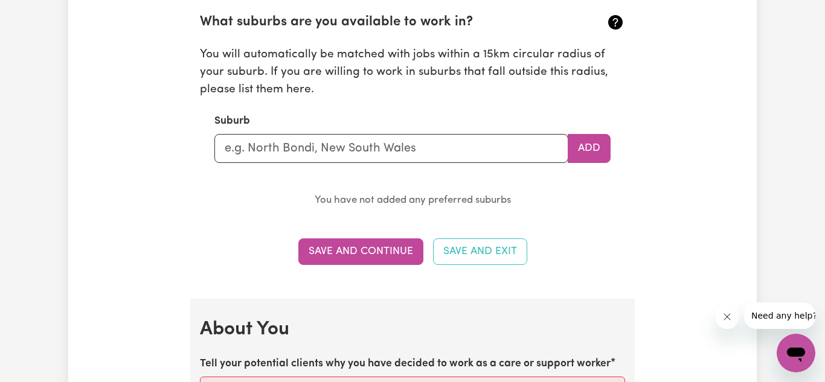
scroll to position [1359, 0]
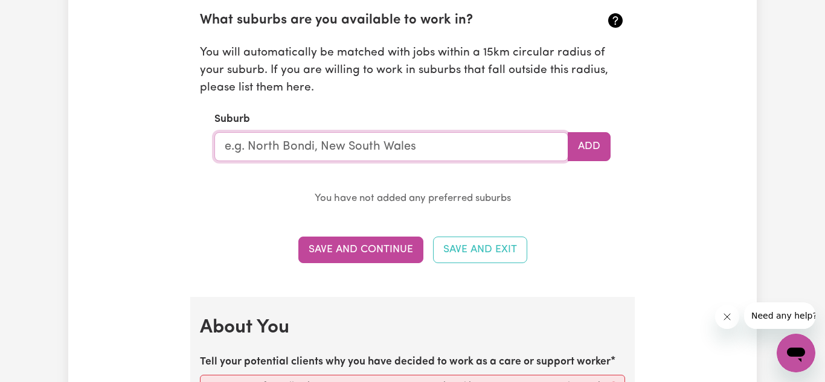
click at [430, 150] on input "text" at bounding box center [391, 146] width 354 height 29
type input "Warilla"
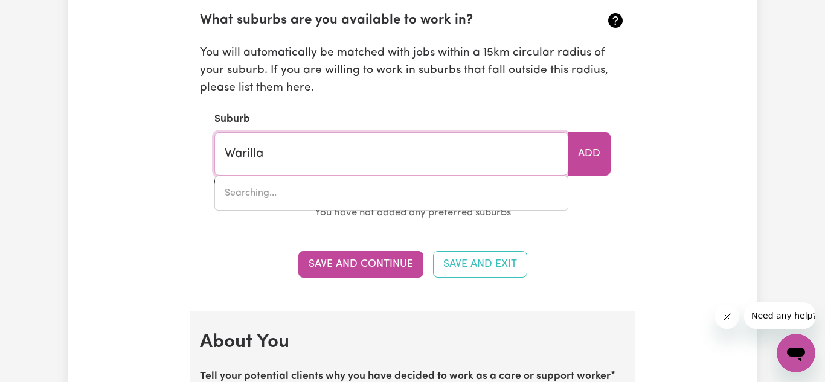
type input "Warilla, [GEOGRAPHIC_DATA], 2528"
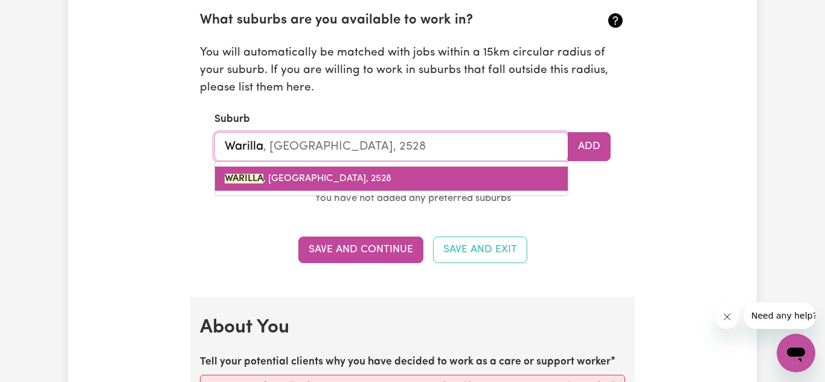
click at [374, 184] on link "WARILLA , [GEOGRAPHIC_DATA], 2528" at bounding box center [391, 179] width 353 height 24
type input "WARILLA, [GEOGRAPHIC_DATA], 2528"
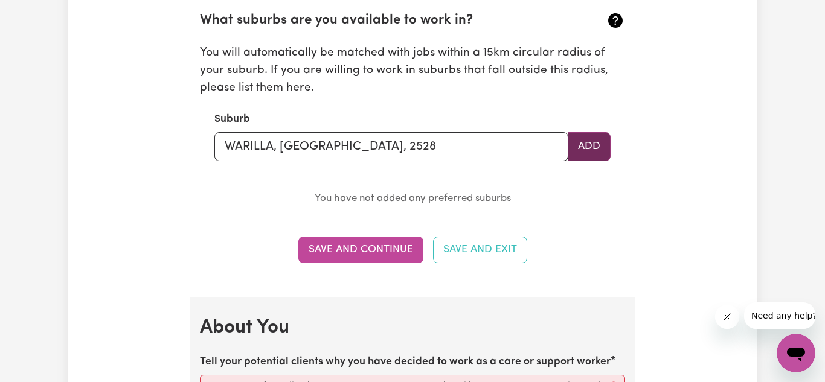
click at [585, 141] on button "Add" at bounding box center [589, 146] width 43 height 29
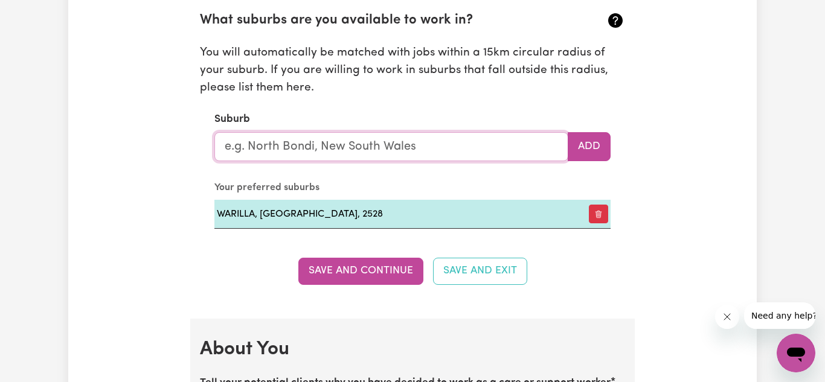
click at [443, 152] on input "text" at bounding box center [391, 146] width 354 height 29
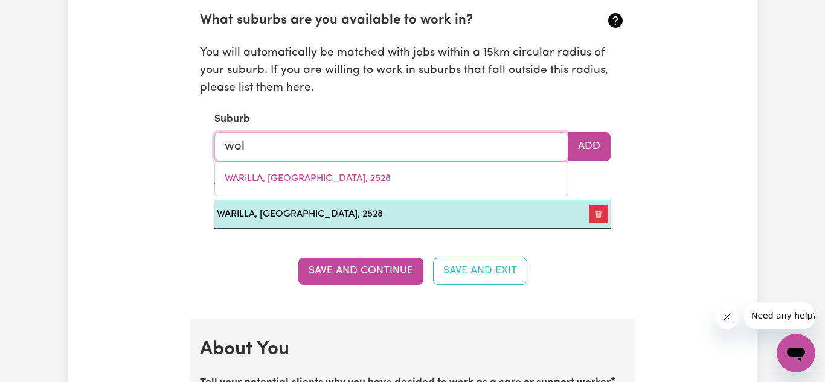
type input "[PERSON_NAME]"
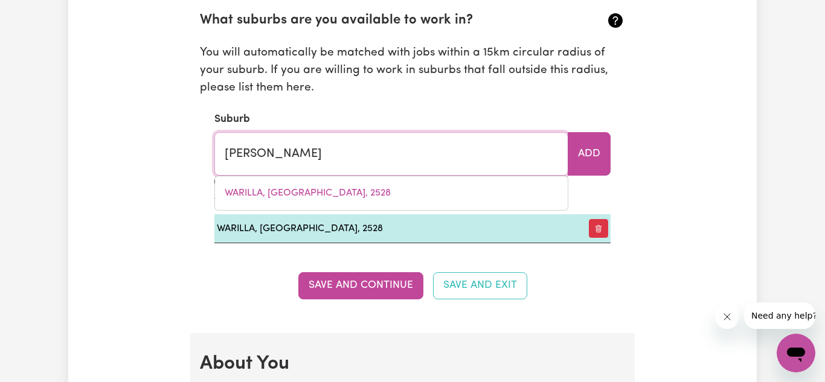
type input "wollANGAMBE, [GEOGRAPHIC_DATA], 2790"
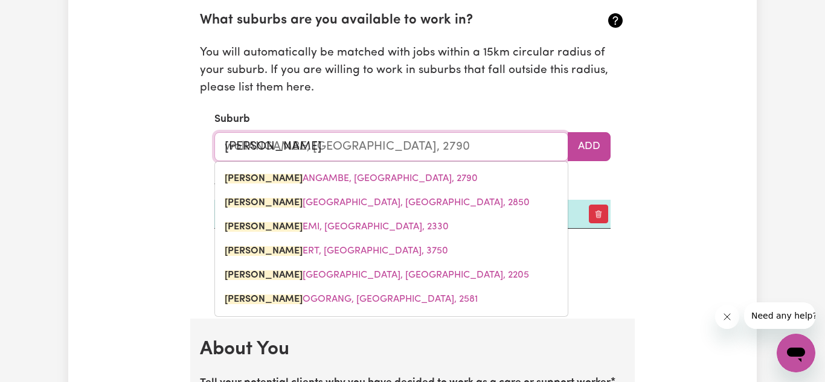
type input "wollo"
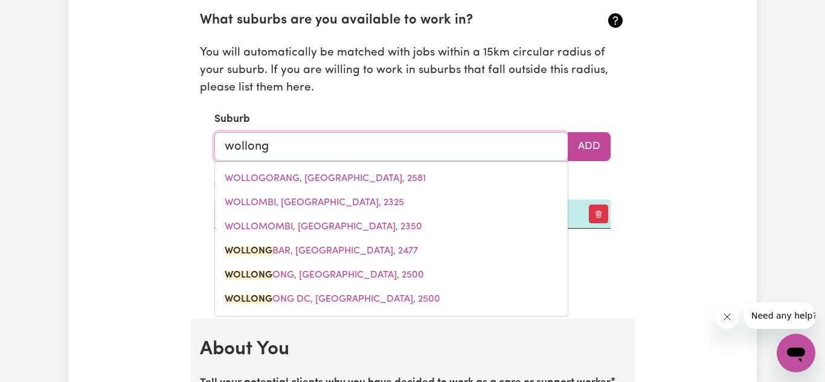
type input "wollongo"
type input "wollongoNG, [GEOGRAPHIC_DATA], 2500"
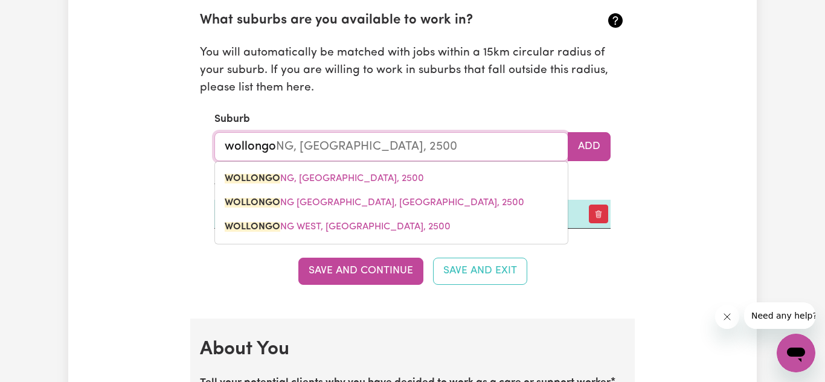
type input "wollongog"
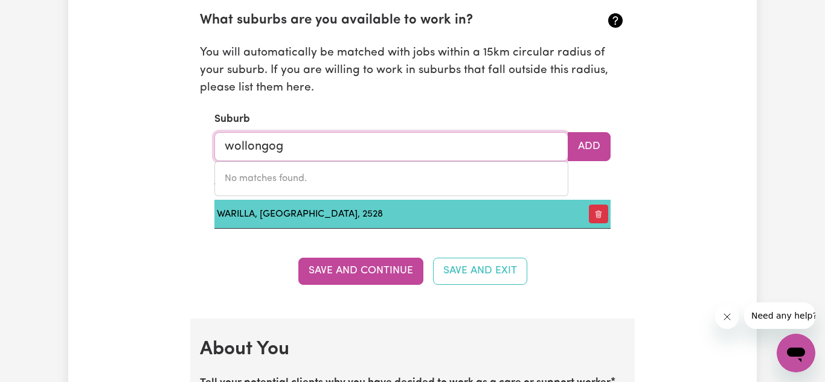
type input "wollongo"
type input "wollongoNG, [GEOGRAPHIC_DATA], 2500"
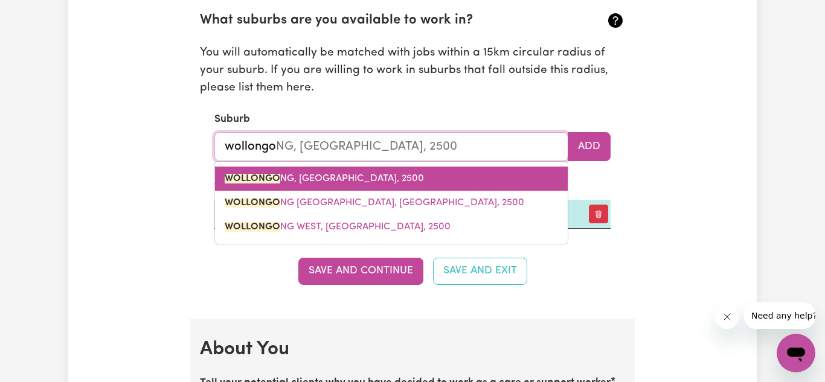
click at [341, 176] on span "WOLLONGO NG, [GEOGRAPHIC_DATA], 2500" at bounding box center [324, 179] width 199 height 10
type input "WOLLONGONG, [GEOGRAPHIC_DATA], 2500"
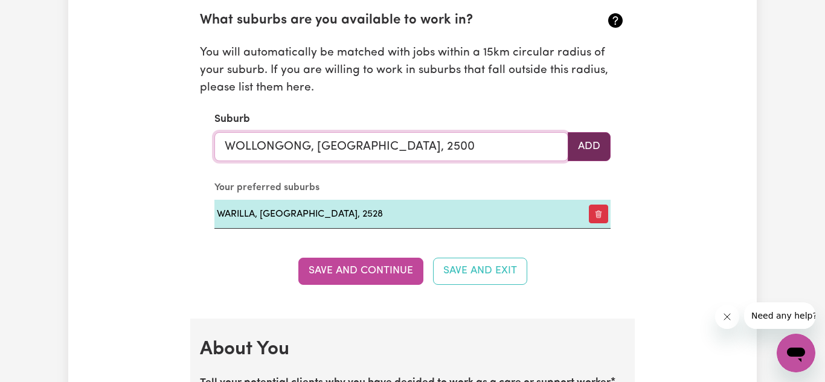
type input "WOLLONGONG, [GEOGRAPHIC_DATA], 2500"
click at [596, 142] on button "Add" at bounding box center [589, 146] width 43 height 29
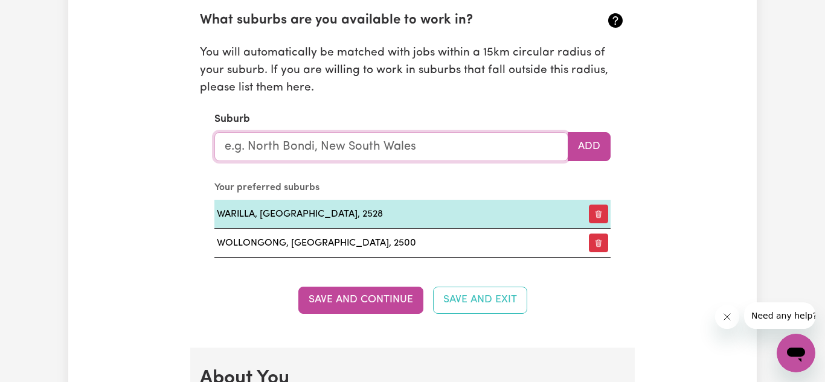
click at [441, 150] on input "text" at bounding box center [391, 146] width 354 height 29
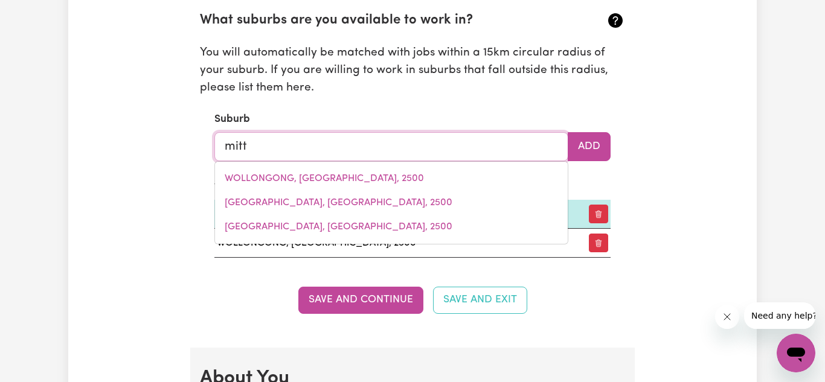
type input "mitta"
type input "[PERSON_NAME][GEOGRAPHIC_DATA], 3701"
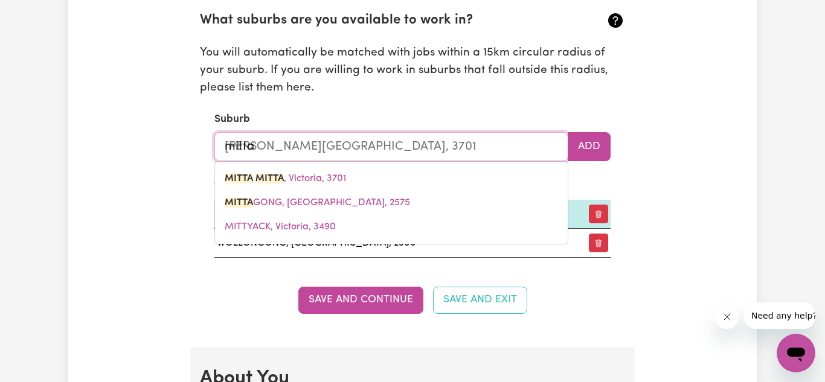
type input "[PERSON_NAME]"
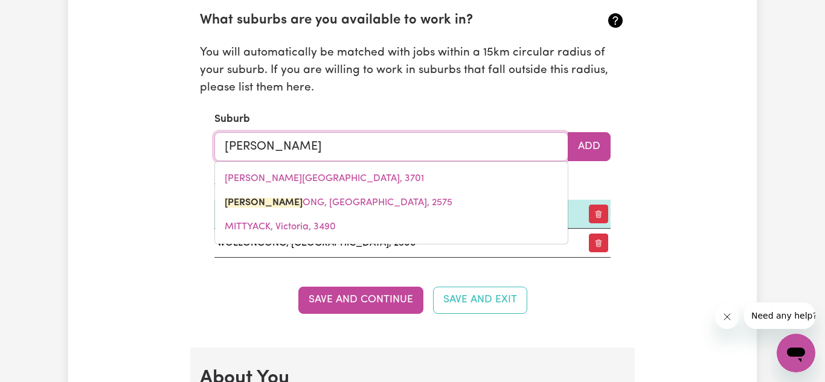
type input "mittago"
type input "mittagoNG, [GEOGRAPHIC_DATA], 2575"
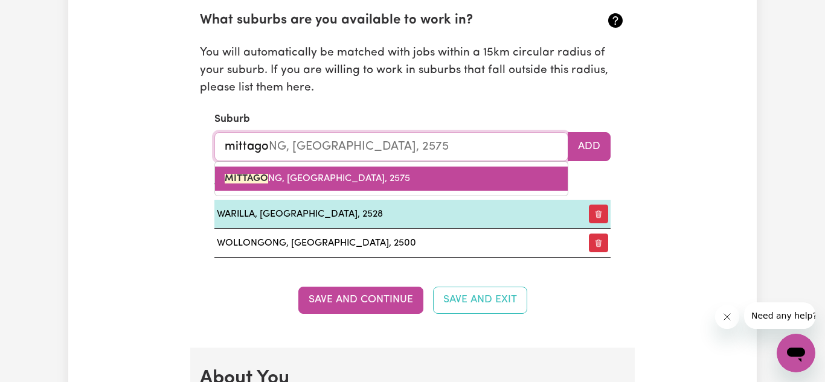
click at [443, 172] on link "MITTAGO NG, [GEOGRAPHIC_DATA], 2575" at bounding box center [391, 179] width 353 height 24
type input "MITTAGONG, [GEOGRAPHIC_DATA], 2575"
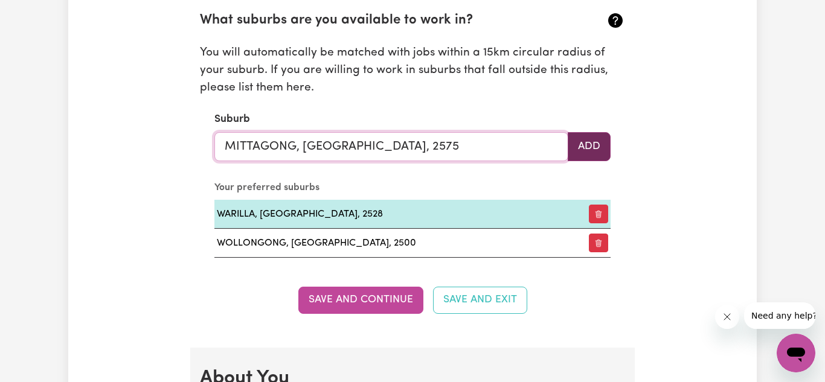
type input "MITTAGONG, [GEOGRAPHIC_DATA], 2575"
click at [587, 147] on button "Add" at bounding box center [589, 146] width 43 height 29
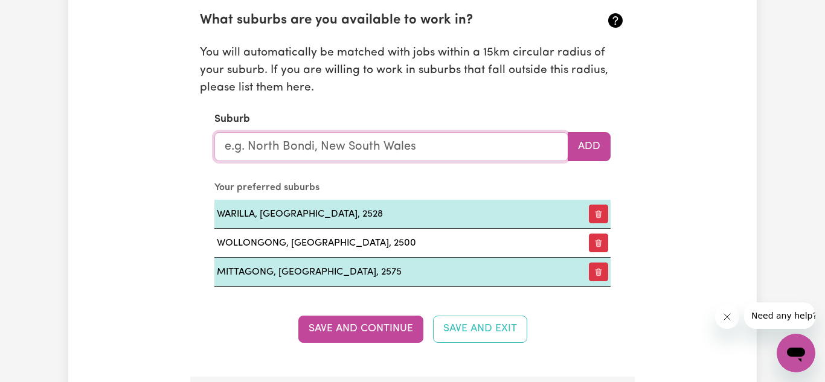
click at [400, 149] on input "text" at bounding box center [391, 146] width 354 height 29
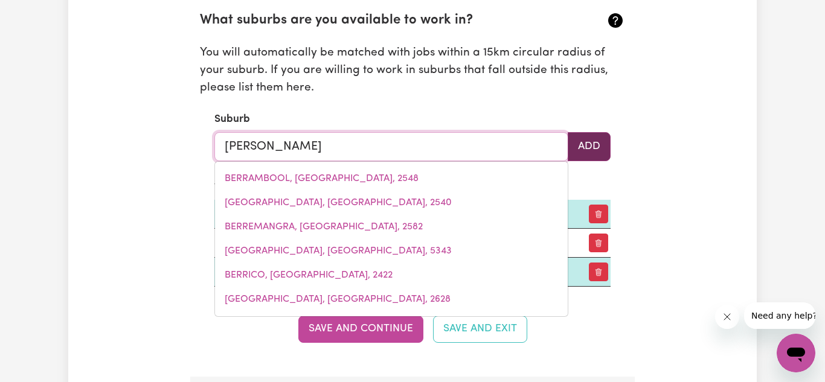
type input "berr"
type input "berrAMBOOL, [GEOGRAPHIC_DATA], 2548"
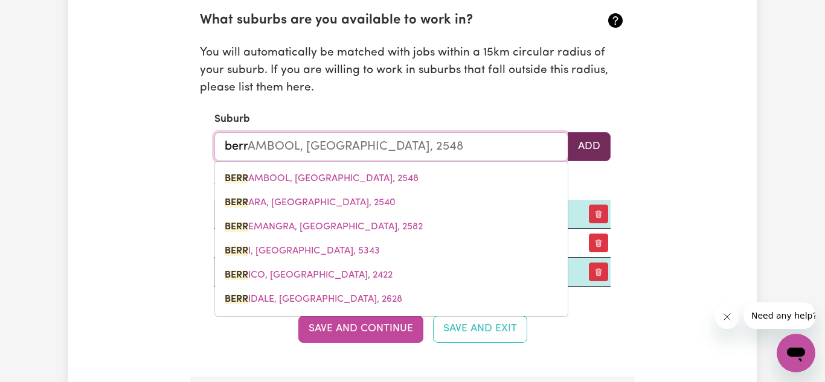
type input "[PERSON_NAME]"
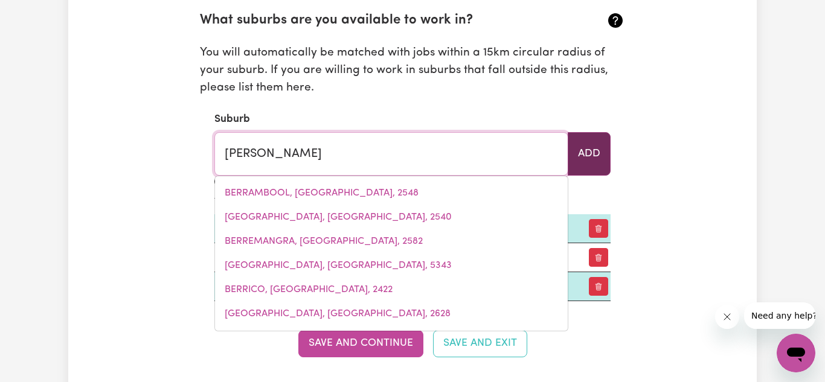
type input "[PERSON_NAME], [GEOGRAPHIC_DATA], 2535"
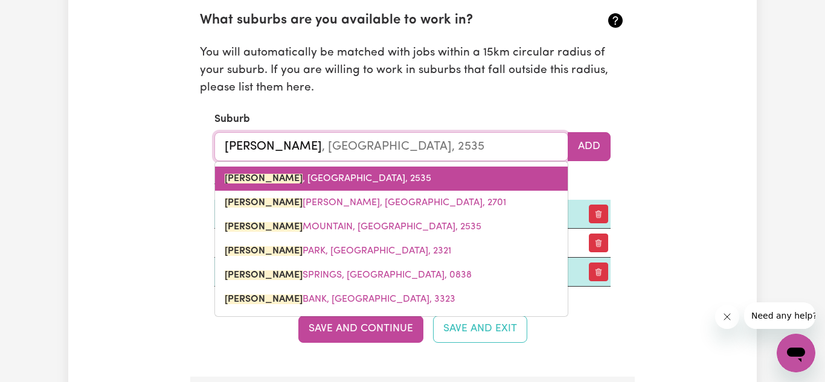
click at [374, 178] on link "[GEOGRAPHIC_DATA] , [GEOGRAPHIC_DATA], 2535" at bounding box center [391, 179] width 353 height 24
type input "[GEOGRAPHIC_DATA], [GEOGRAPHIC_DATA], 2535"
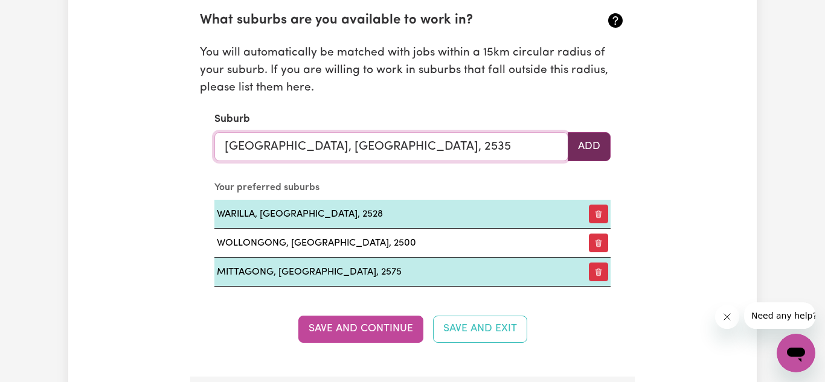
type input "[GEOGRAPHIC_DATA], [GEOGRAPHIC_DATA], 2535"
click at [588, 149] on button "Add" at bounding box center [589, 146] width 43 height 29
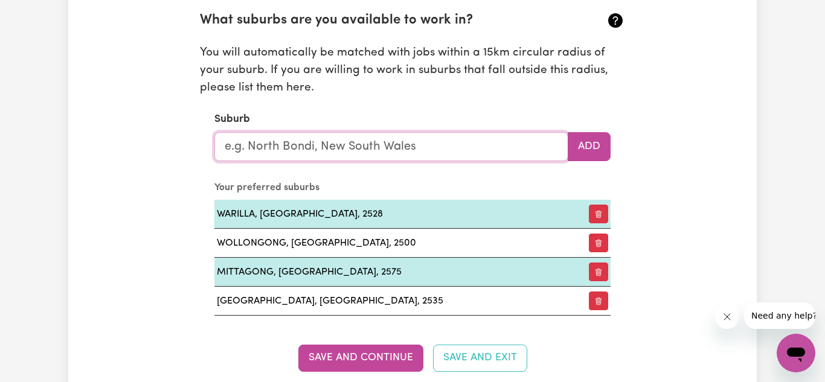
click at [396, 145] on input "text" at bounding box center [391, 146] width 354 height 29
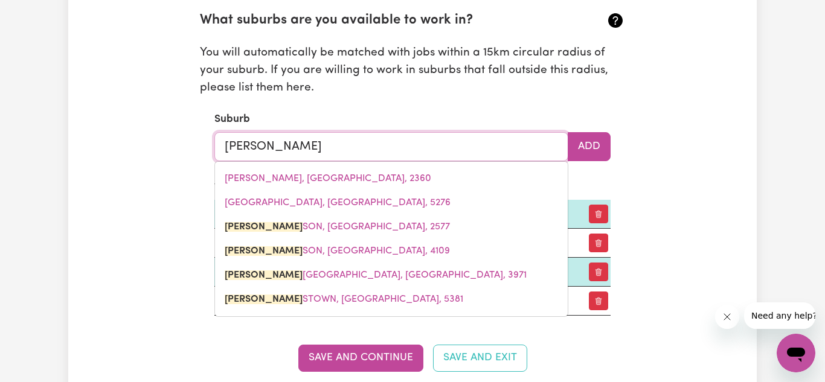
type input "[PERSON_NAME]"
type input "[PERSON_NAME], [GEOGRAPHIC_DATA], 2577"
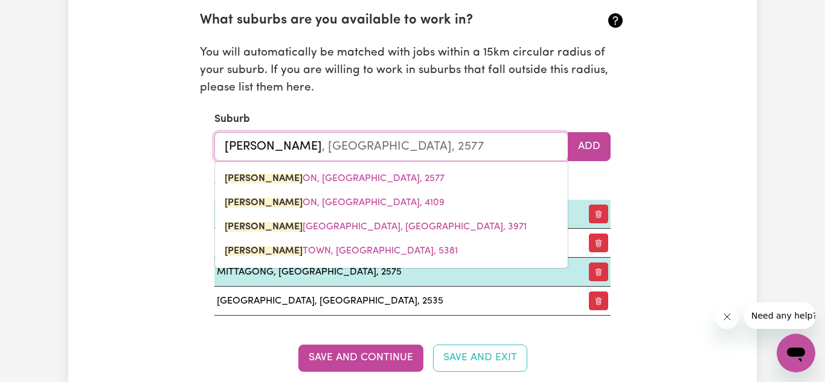
type input "robertso"
type input "[PERSON_NAME], [GEOGRAPHIC_DATA], 2577"
type input "[PERSON_NAME]"
type input "[PERSON_NAME], [GEOGRAPHIC_DATA], 2577"
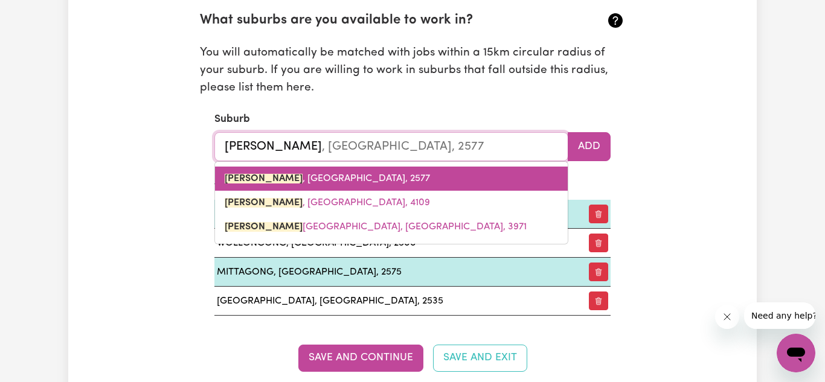
click at [371, 178] on span "[PERSON_NAME] , [GEOGRAPHIC_DATA], 2577" at bounding box center [327, 179] width 205 height 10
type input "[PERSON_NAME], [GEOGRAPHIC_DATA], 2577"
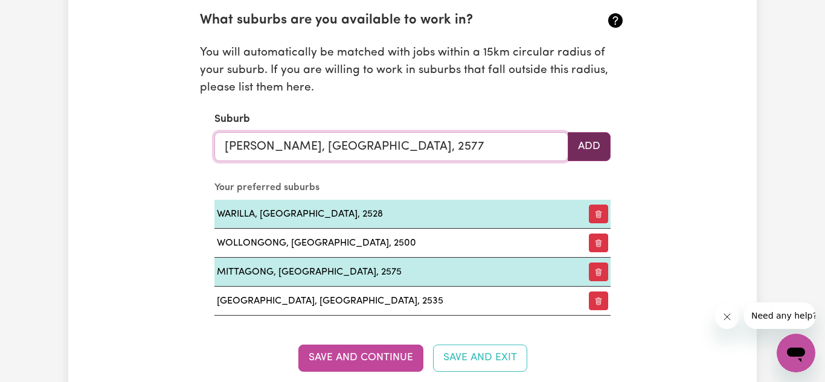
type input "[PERSON_NAME], [GEOGRAPHIC_DATA], 2577"
click at [584, 153] on button "Add" at bounding box center [589, 146] width 43 height 29
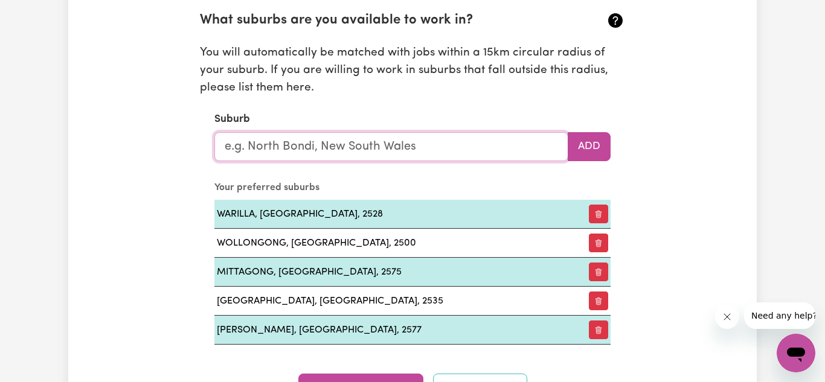
click at [411, 153] on input "text" at bounding box center [391, 146] width 354 height 29
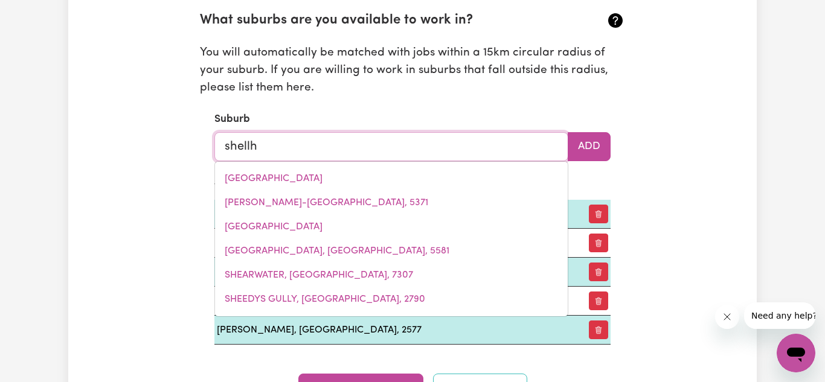
type input "shellha"
type input "shellhaRBOUR, [GEOGRAPHIC_DATA], 2529"
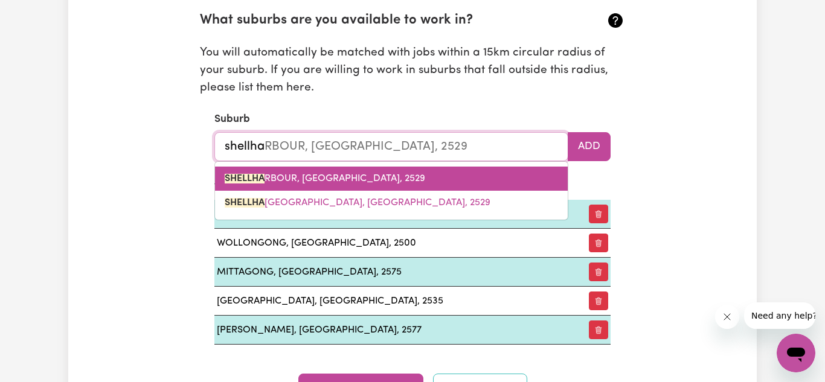
click at [346, 170] on link "SHELLHA RBOUR, [GEOGRAPHIC_DATA], 2529" at bounding box center [391, 179] width 353 height 24
type input "SHELLHARBOUR, [GEOGRAPHIC_DATA], 2529"
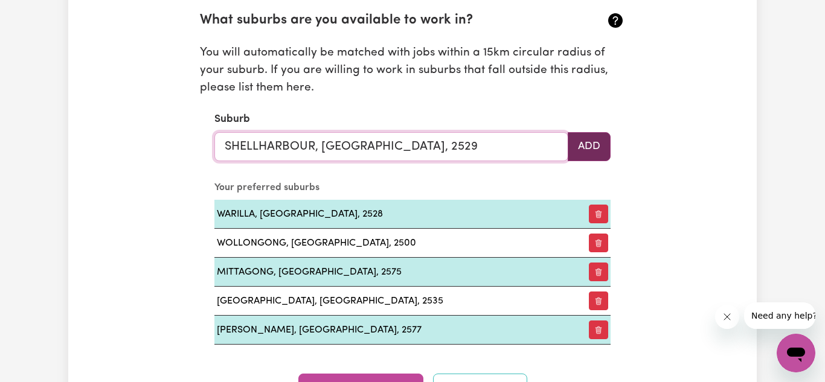
type input "SHELLHARBOUR, [GEOGRAPHIC_DATA], 2529"
click at [580, 145] on button "Add" at bounding box center [589, 146] width 43 height 29
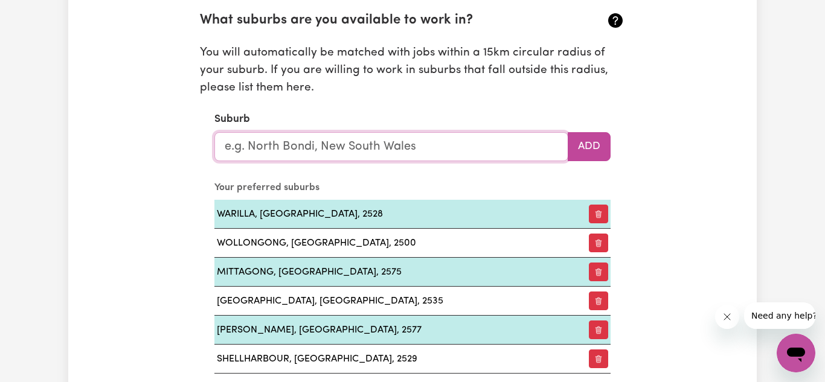
click at [447, 150] on input "text" at bounding box center [391, 146] width 354 height 29
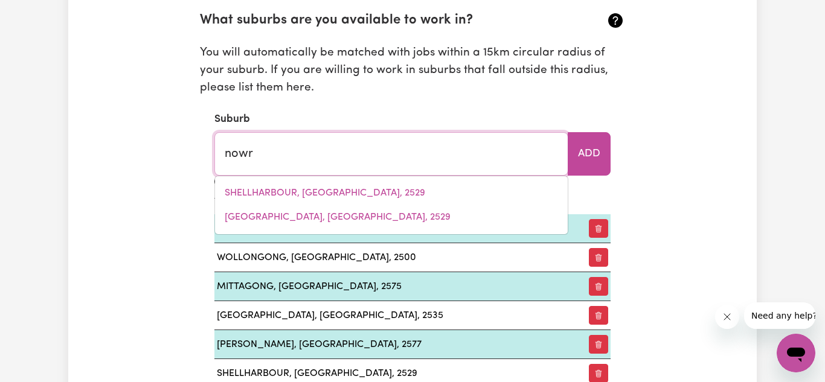
type input "nowra"
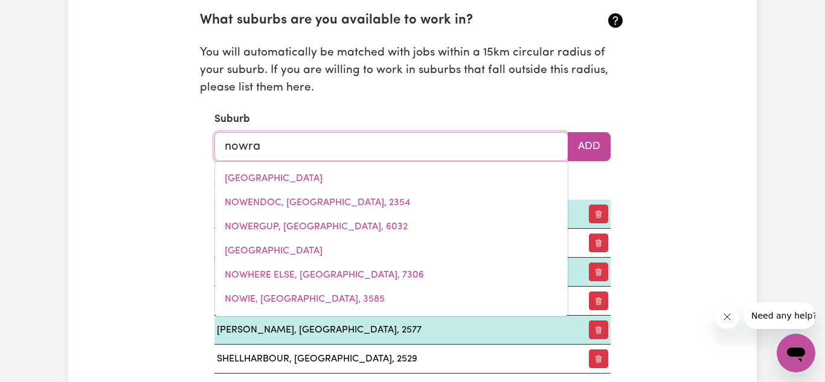
type input "nowra, [GEOGRAPHIC_DATA], 2541"
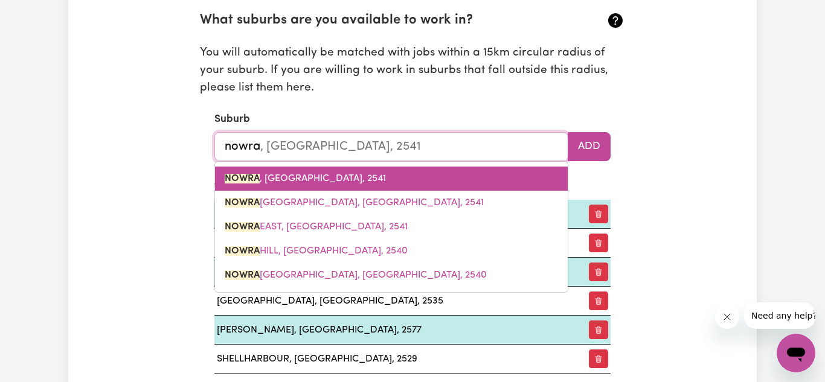
click at [348, 174] on span "NOWRA , [GEOGRAPHIC_DATA], 2541" at bounding box center [305, 179] width 161 height 10
type input "NOWRA, [GEOGRAPHIC_DATA], 2541"
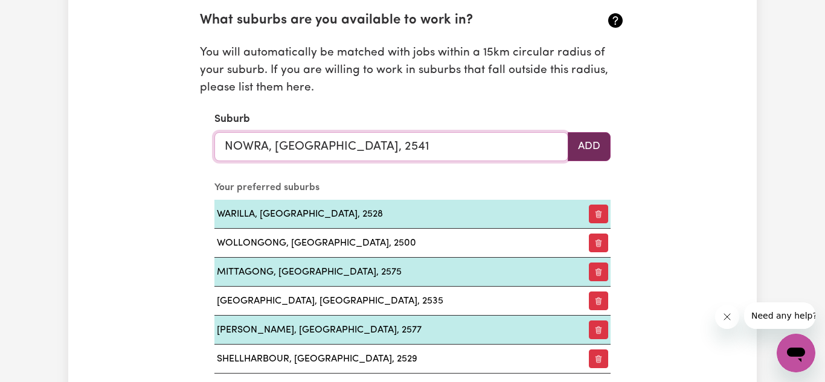
type input "NOWRA, [GEOGRAPHIC_DATA], 2541"
click at [584, 144] on button "Add" at bounding box center [589, 146] width 43 height 29
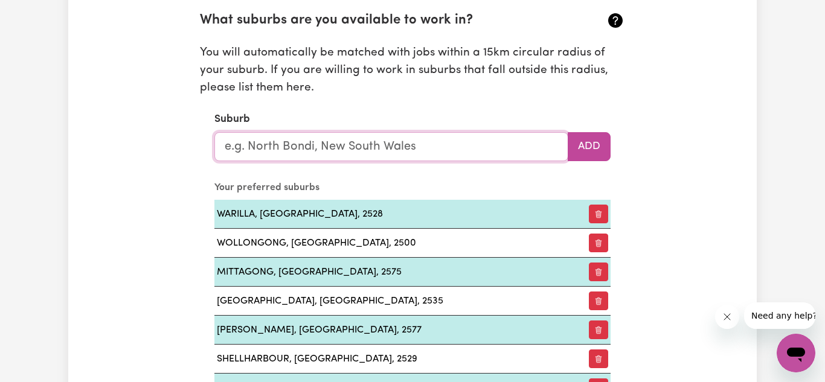
click at [455, 147] on input "text" at bounding box center [391, 146] width 354 height 29
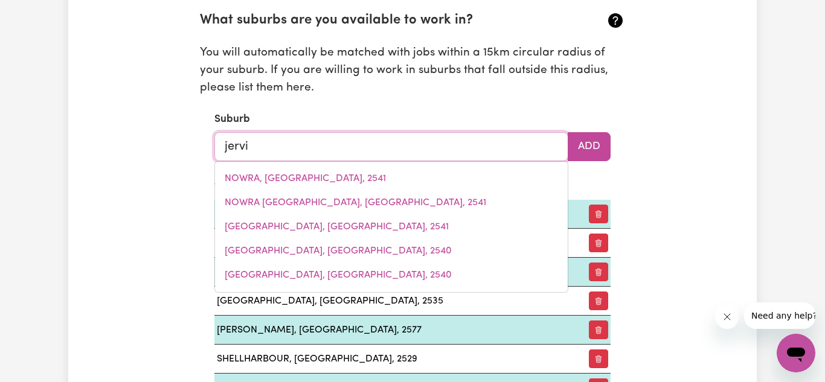
type input "jervis"
type input "[GEOGRAPHIC_DATA], [GEOGRAPHIC_DATA], 2540"
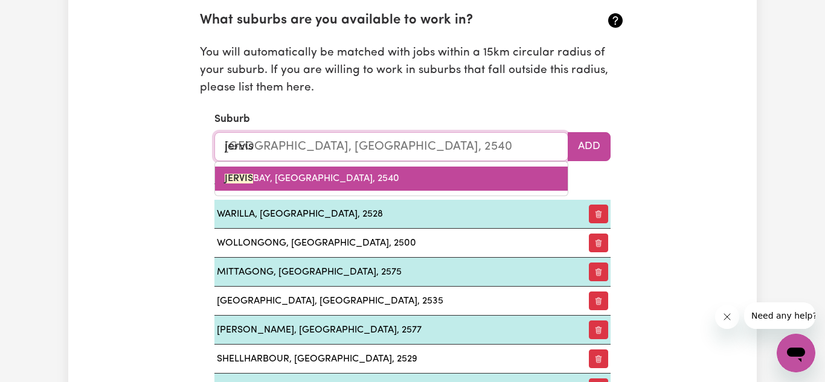
click at [388, 176] on span "[GEOGRAPHIC_DATA], [GEOGRAPHIC_DATA], 2540" at bounding box center [312, 179] width 174 height 10
type input "[GEOGRAPHIC_DATA], [GEOGRAPHIC_DATA], 2540"
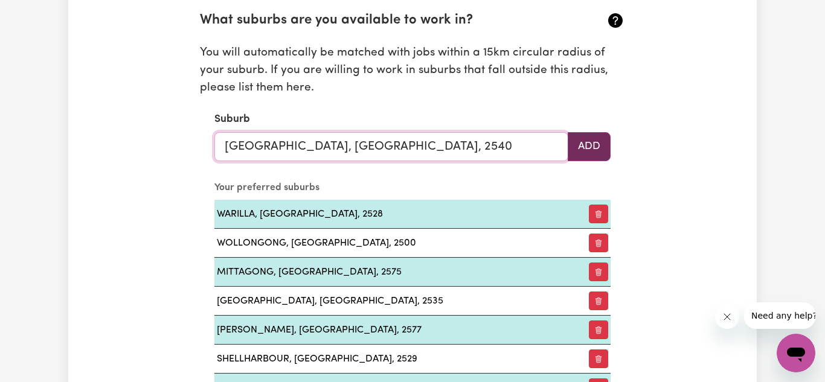
type input "[GEOGRAPHIC_DATA], [GEOGRAPHIC_DATA], 2540"
click at [595, 144] on button "Add" at bounding box center [589, 146] width 43 height 29
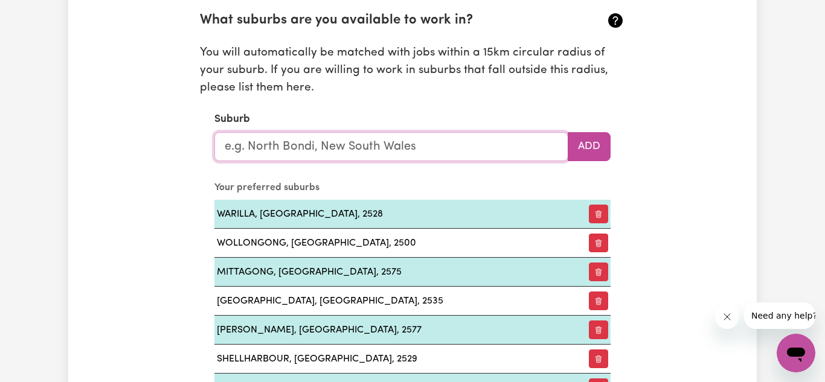
click at [453, 153] on input "text" at bounding box center [391, 146] width 354 height 29
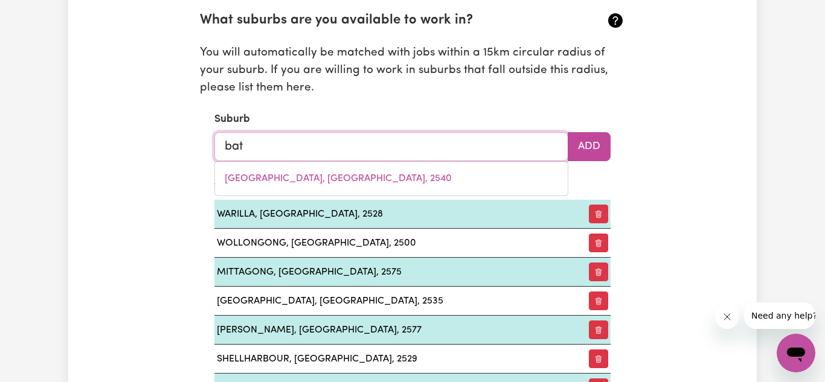
type input "bate"
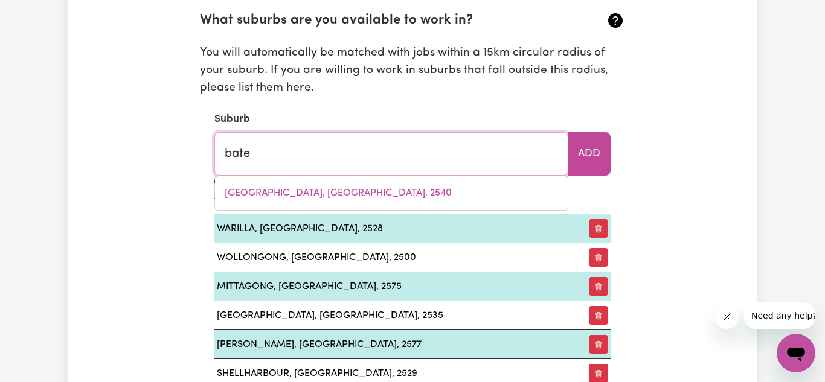
type input "[GEOGRAPHIC_DATA], [GEOGRAPHIC_DATA], 2261"
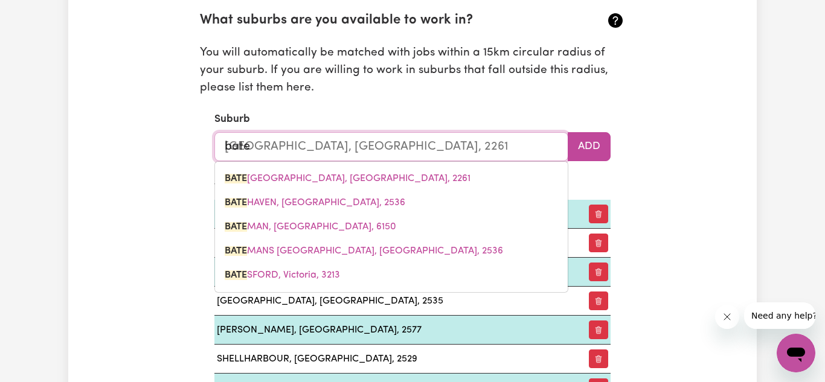
type input "batem"
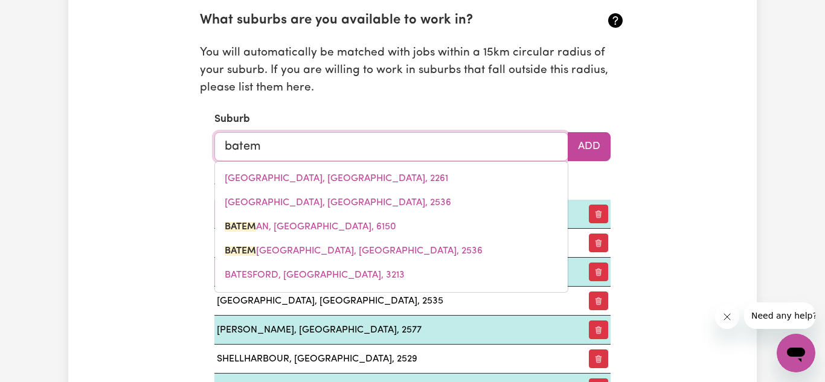
type input "batema"
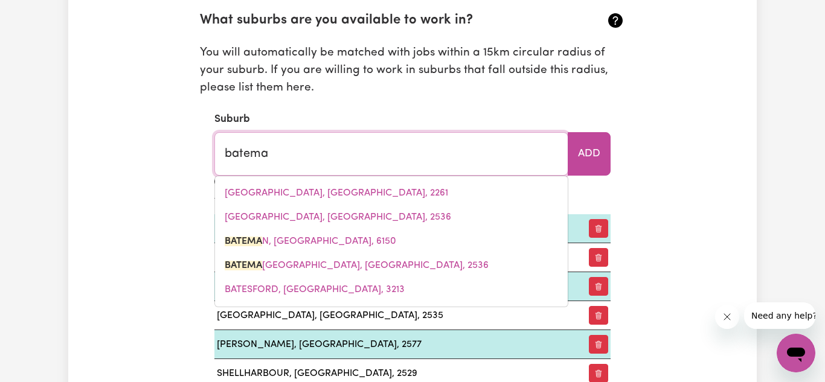
type input "[PERSON_NAME], [GEOGRAPHIC_DATA], 6150"
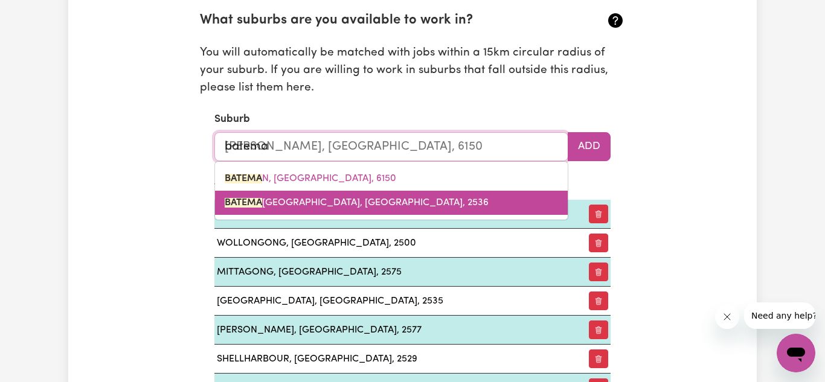
click at [351, 200] on span "[PERSON_NAME][GEOGRAPHIC_DATA], [GEOGRAPHIC_DATA], 2536" at bounding box center [357, 203] width 264 height 10
type input "[GEOGRAPHIC_DATA], [GEOGRAPHIC_DATA], 2536"
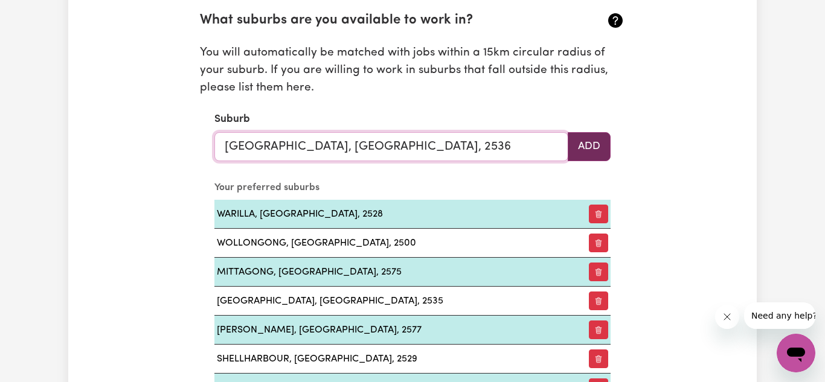
type input "[GEOGRAPHIC_DATA], [GEOGRAPHIC_DATA], 2536"
click at [584, 145] on button "Add" at bounding box center [589, 146] width 43 height 29
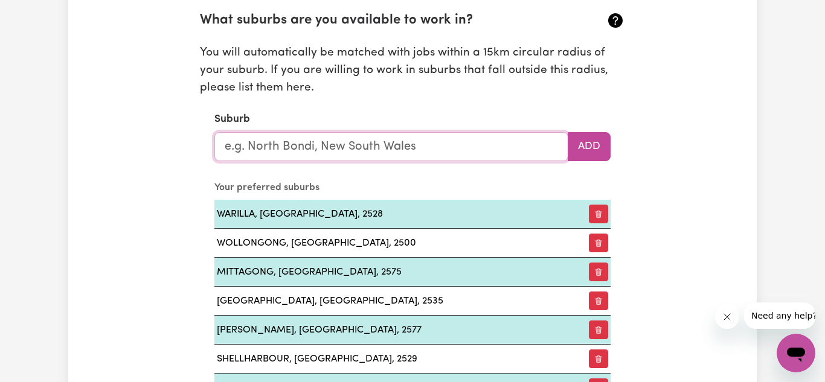
click at [408, 144] on input "text" at bounding box center [391, 146] width 354 height 29
type input "dap"
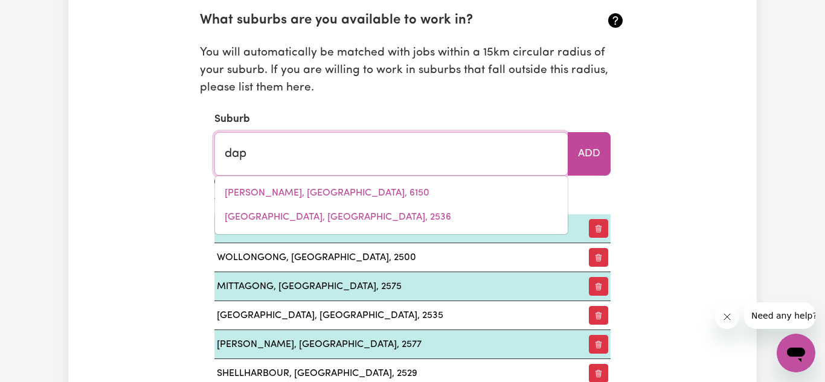
type input "dapTO, [GEOGRAPHIC_DATA], 2530"
type input "dapt"
type input "daptO, [GEOGRAPHIC_DATA], 2530"
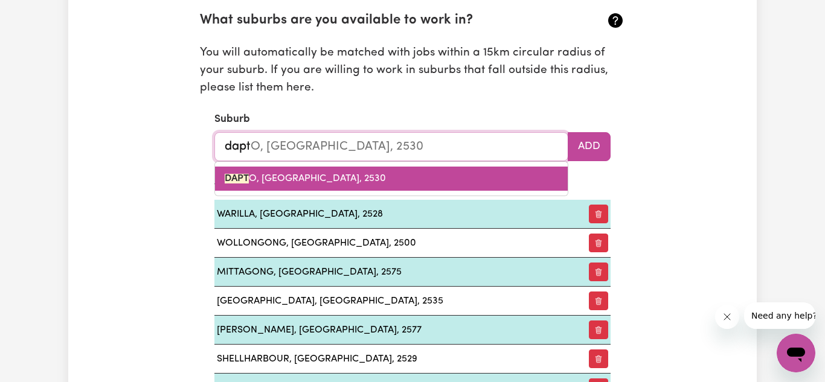
click at [360, 174] on span "DAPT O, [GEOGRAPHIC_DATA], 2530" at bounding box center [305, 179] width 161 height 10
type input "DAPTO, [GEOGRAPHIC_DATA], 2530"
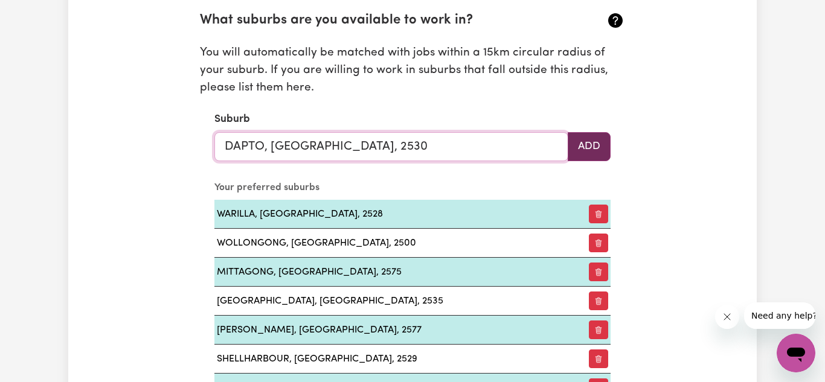
type input "DAPTO, [GEOGRAPHIC_DATA], 2530"
click at [580, 146] on button "Add" at bounding box center [589, 146] width 43 height 29
click at [473, 148] on input "text" at bounding box center [391, 146] width 354 height 29
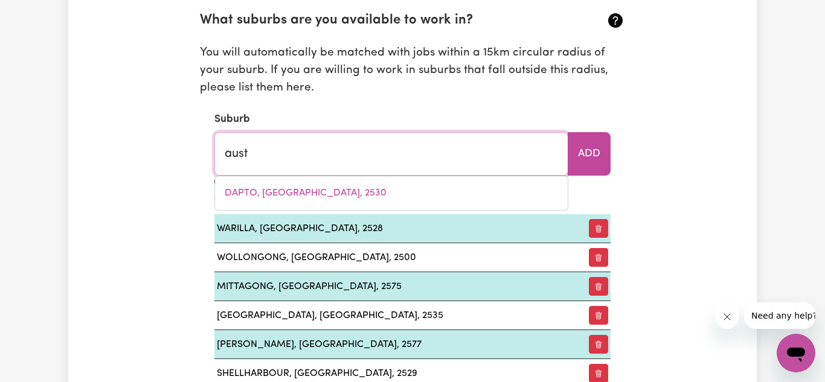
type input "austi"
type input "austiNMER, [GEOGRAPHIC_DATA], 2515"
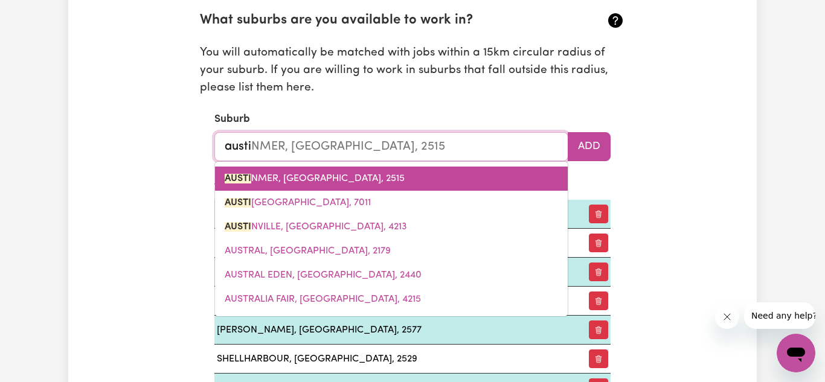
click at [389, 182] on link "AUSTI NMER, [GEOGRAPHIC_DATA], 2515" at bounding box center [391, 179] width 353 height 24
type input "AUSTINMER, [GEOGRAPHIC_DATA], 2515"
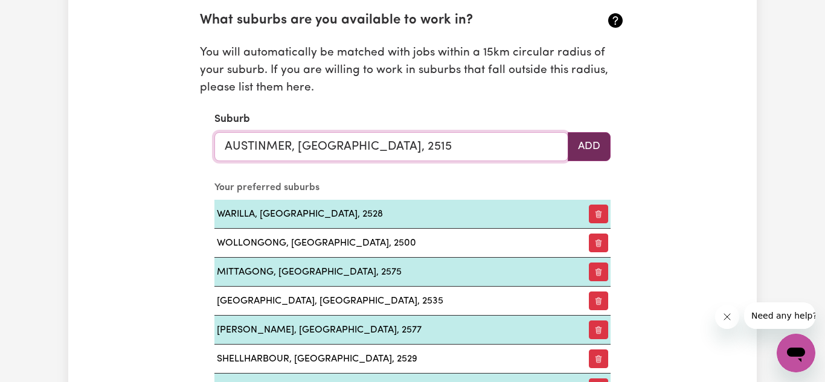
type input "AUSTINMER, [GEOGRAPHIC_DATA], 2515"
click at [587, 146] on button "Add" at bounding box center [589, 146] width 43 height 29
click at [481, 148] on input "text" at bounding box center [391, 146] width 354 height 29
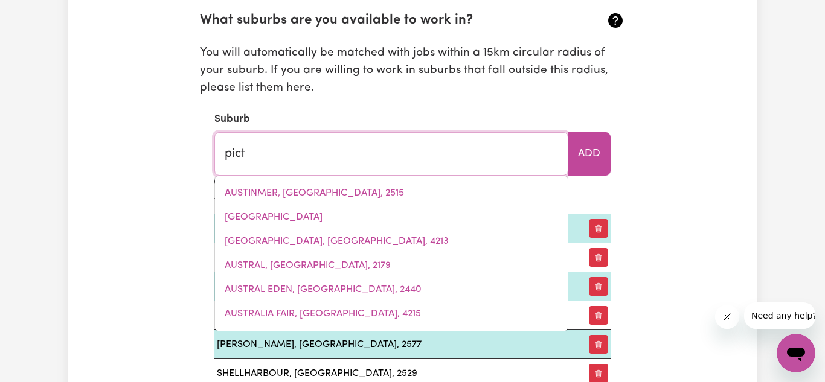
type input "picto"
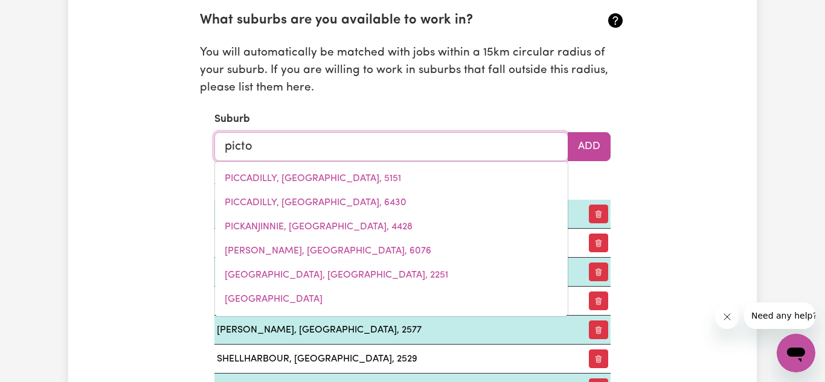
type input "pictoN, [GEOGRAPHIC_DATA], 2571"
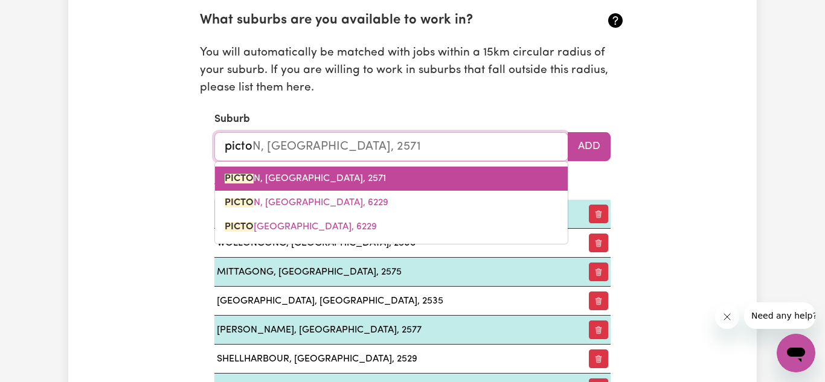
click at [357, 168] on link "[GEOGRAPHIC_DATA], 2571" at bounding box center [391, 179] width 353 height 24
type input "[GEOGRAPHIC_DATA], [GEOGRAPHIC_DATA], 2571"
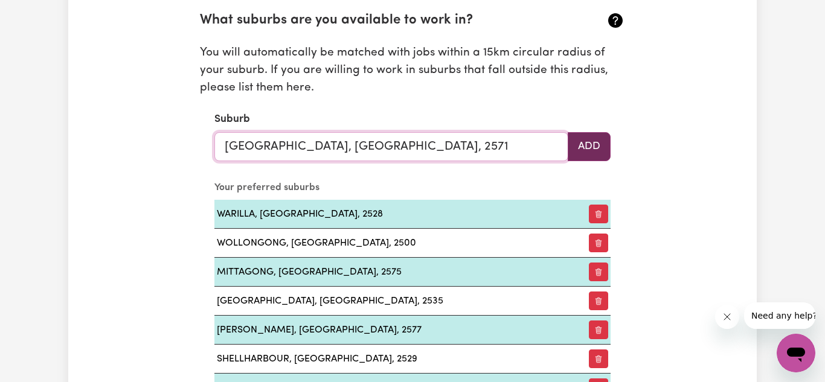
type input "[GEOGRAPHIC_DATA], [GEOGRAPHIC_DATA], 2571"
click at [608, 147] on button "Add" at bounding box center [589, 146] width 43 height 29
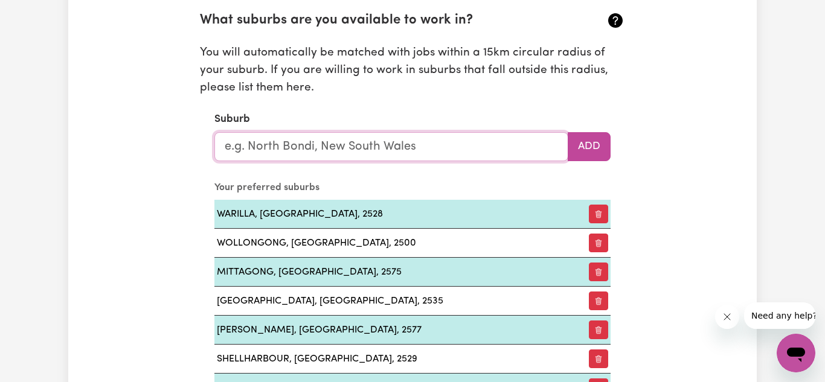
click at [438, 143] on input "text" at bounding box center [391, 146] width 354 height 29
type input "[PERSON_NAME]"
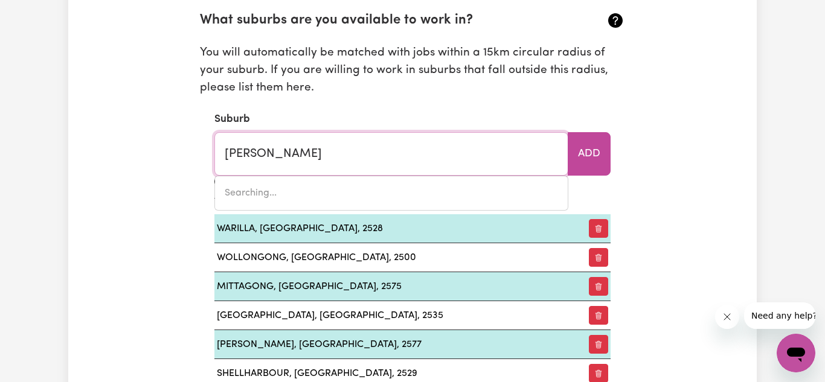
type input "wittA, [GEOGRAPHIC_DATA], 4552"
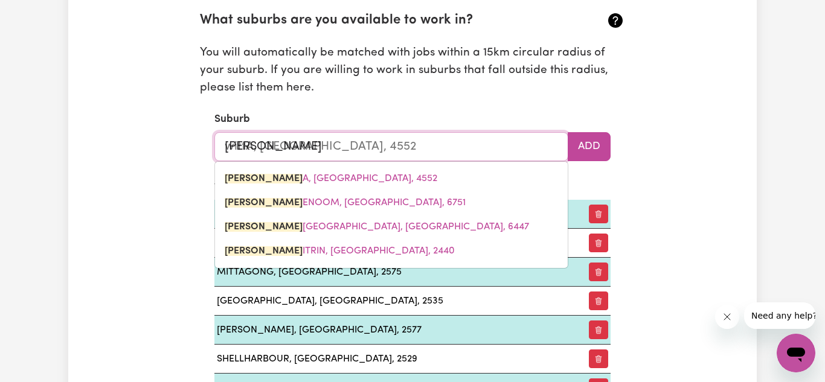
type input "wit"
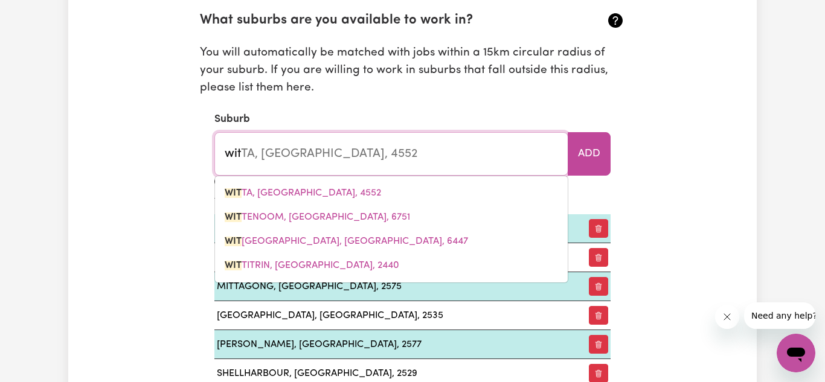
type input "witCHCLIFFE, [GEOGRAPHIC_DATA], 6286"
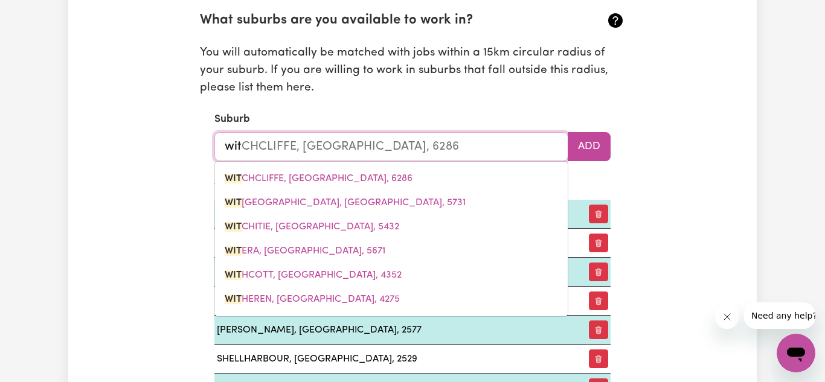
type input "wi"
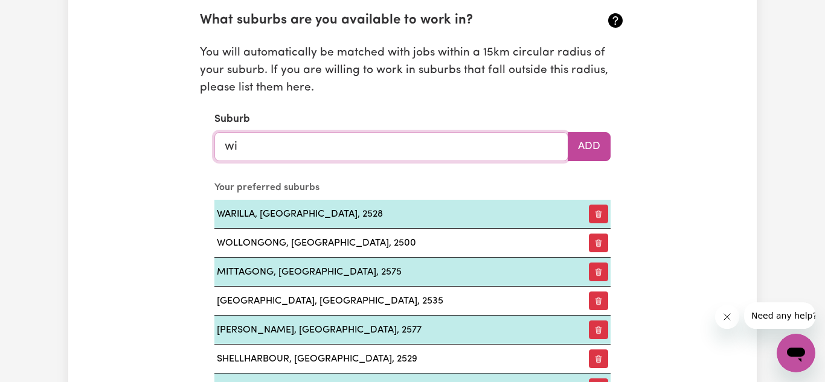
type input "w"
type input "app"
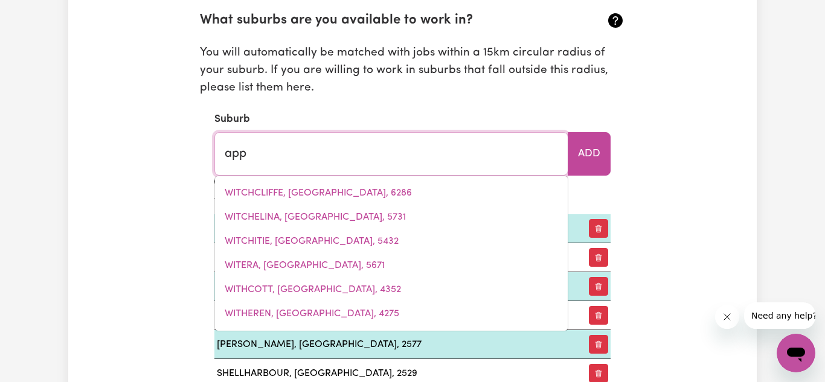
type input "appILA, [GEOGRAPHIC_DATA], 5480"
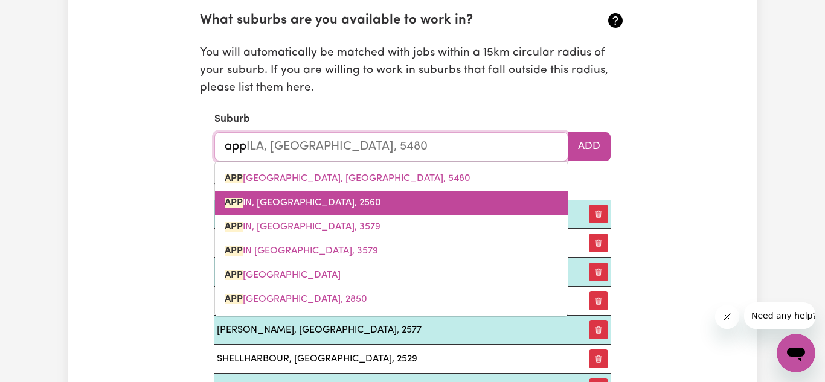
click at [291, 205] on span "APP IN, [GEOGRAPHIC_DATA], 2560" at bounding box center [303, 203] width 156 height 10
type input "APPIN, [GEOGRAPHIC_DATA], 2560"
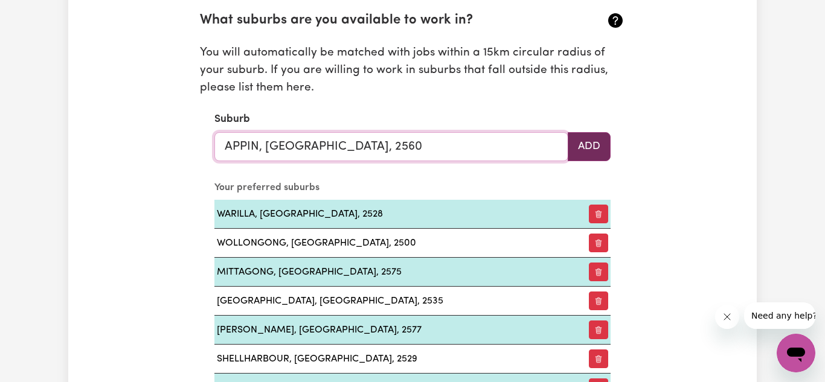
type input "APPIN, [GEOGRAPHIC_DATA], 2560"
click at [595, 149] on button "Add" at bounding box center [589, 146] width 43 height 29
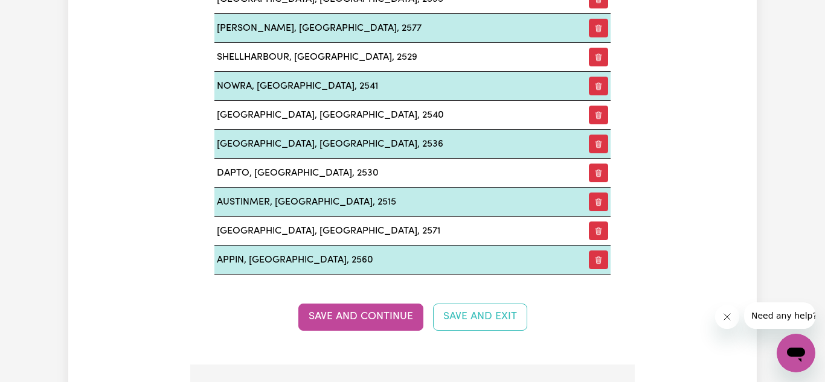
scroll to position [1666, 0]
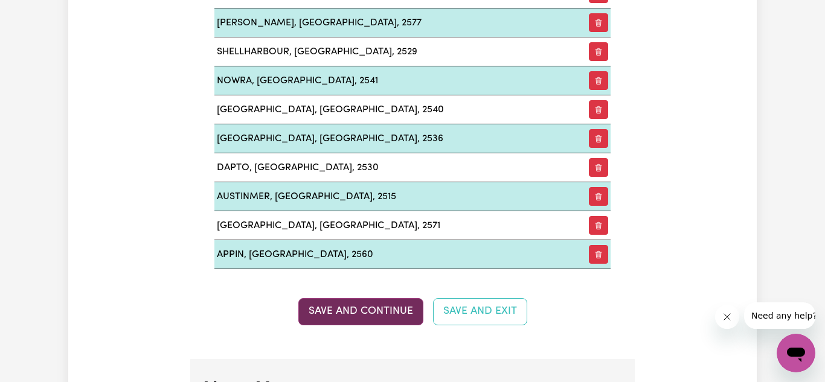
click at [367, 312] on button "Save and Continue" at bounding box center [360, 311] width 125 height 27
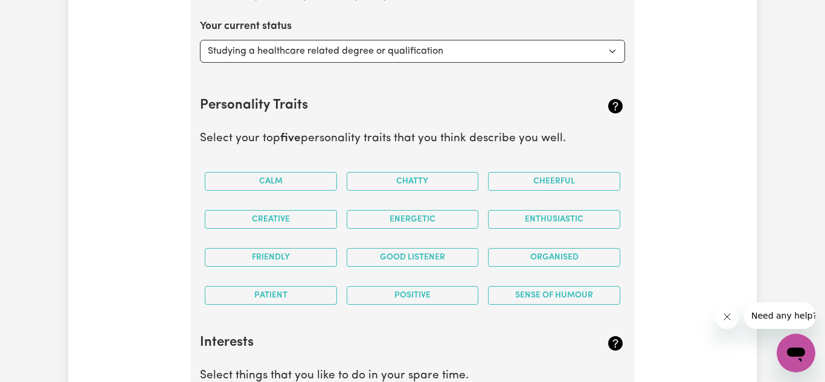
scroll to position [2238, 0]
click at [532, 220] on button "Enthusiastic" at bounding box center [554, 220] width 132 height 19
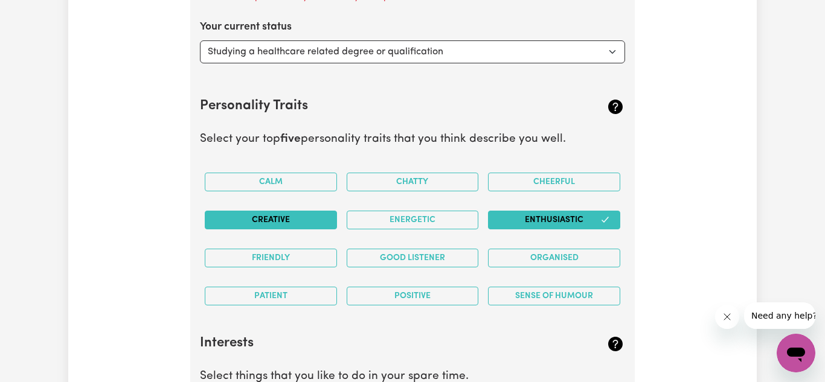
click at [325, 216] on button "Creative" at bounding box center [271, 220] width 132 height 19
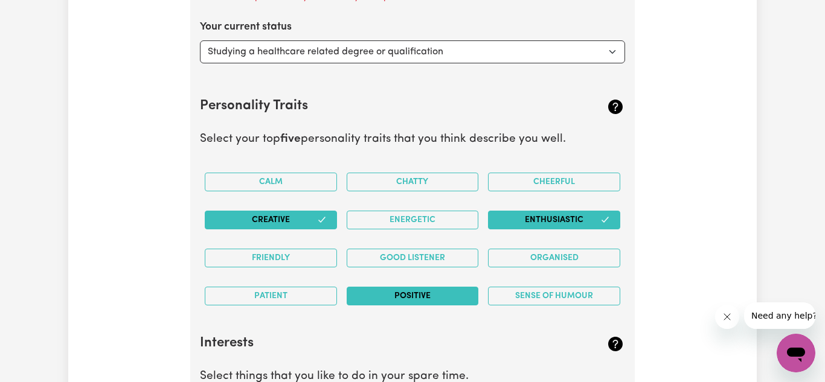
click at [382, 292] on button "Positive" at bounding box center [413, 296] width 132 height 19
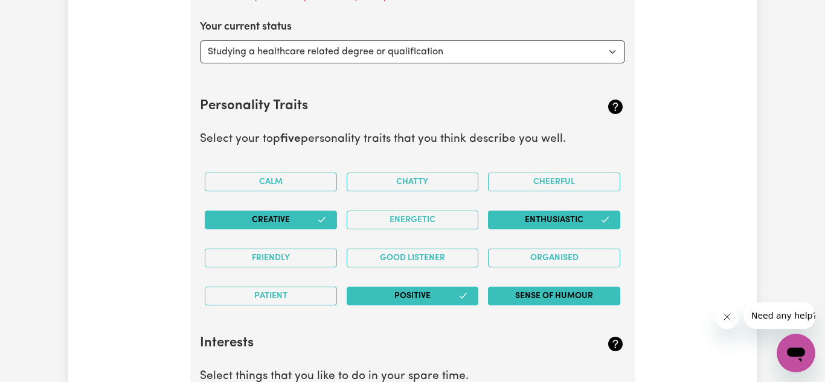
click at [531, 301] on button "Sense of Humour" at bounding box center [554, 296] width 132 height 19
click at [552, 258] on button "Organised" at bounding box center [554, 258] width 132 height 19
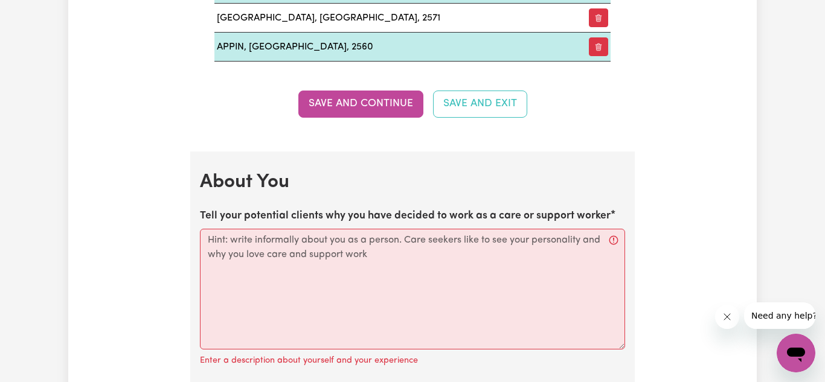
scroll to position [1886, 0]
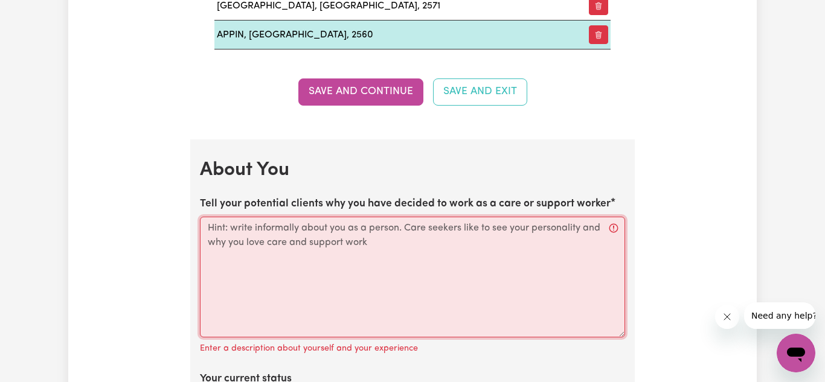
click at [437, 258] on textarea "Tell your potential clients why you have decided to work as a care or support w…" at bounding box center [412, 277] width 425 height 121
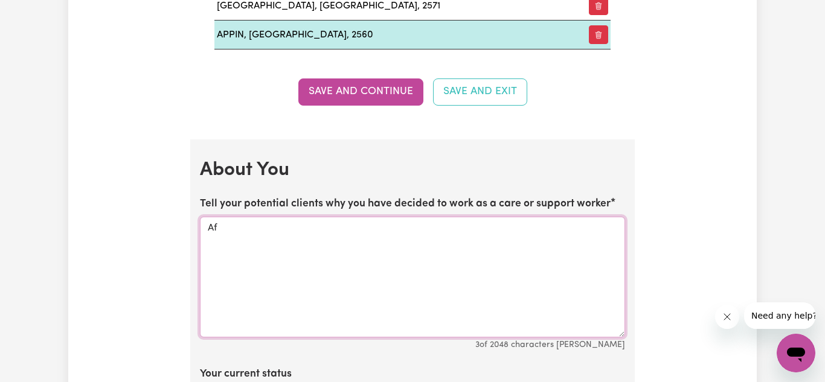
type textarea "A"
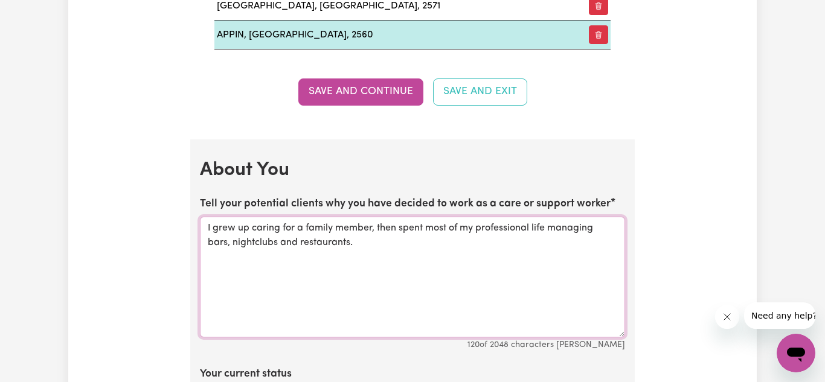
click at [384, 245] on textarea "I grew up caring for a family member, then spent most of my professional life m…" at bounding box center [412, 277] width 425 height 121
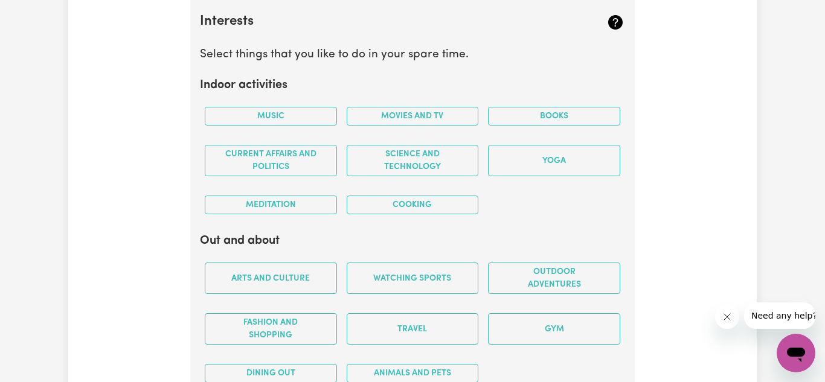
scroll to position [2564, 0]
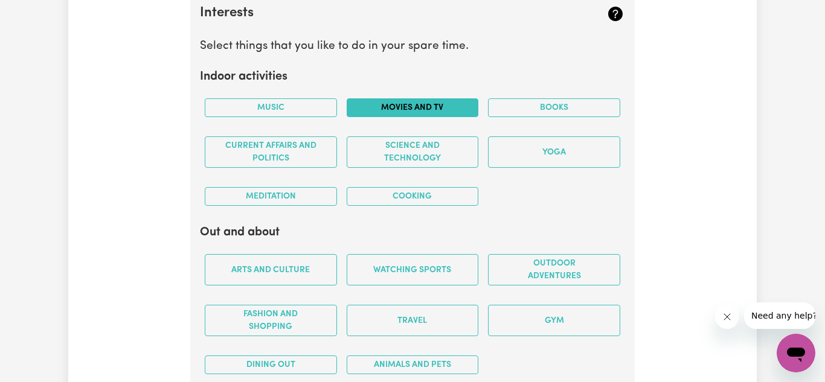
type textarea "I grew up caring for a family member, then spent most of my professional life m…"
click at [413, 107] on button "Movies and TV" at bounding box center [413, 107] width 132 height 19
click at [293, 199] on button "Meditation" at bounding box center [271, 196] width 132 height 19
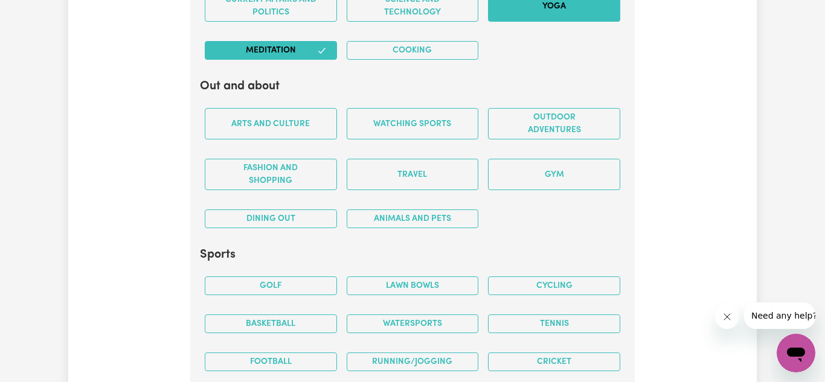
scroll to position [2711, 0]
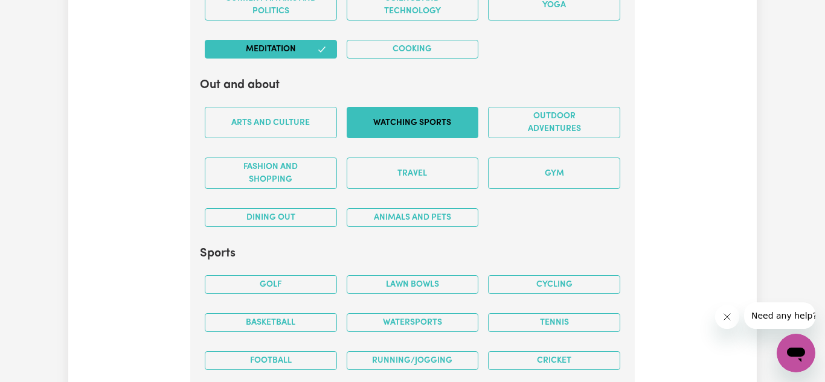
click at [431, 130] on button "Watching sports" at bounding box center [413, 122] width 132 height 31
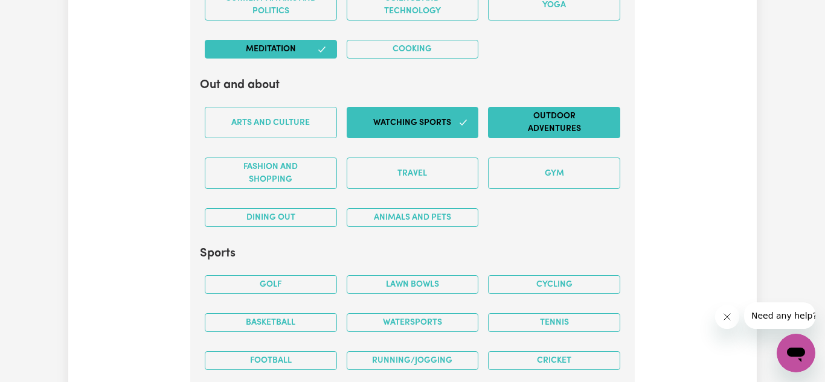
click at [572, 129] on button "Outdoor adventures" at bounding box center [554, 122] width 132 height 31
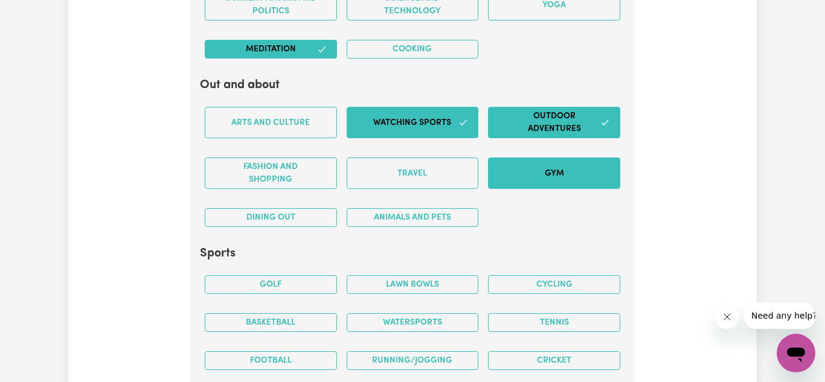
click at [557, 185] on button "Gym" at bounding box center [554, 173] width 132 height 31
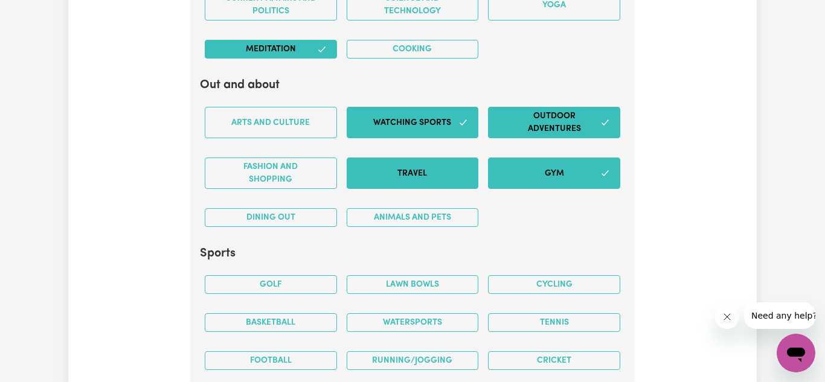
click at [435, 178] on button "Travel" at bounding box center [413, 173] width 132 height 31
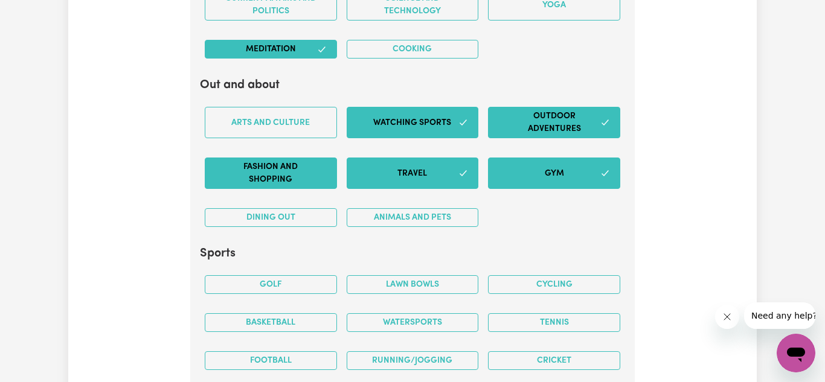
click at [318, 177] on button "Fashion and shopping" at bounding box center [271, 173] width 132 height 31
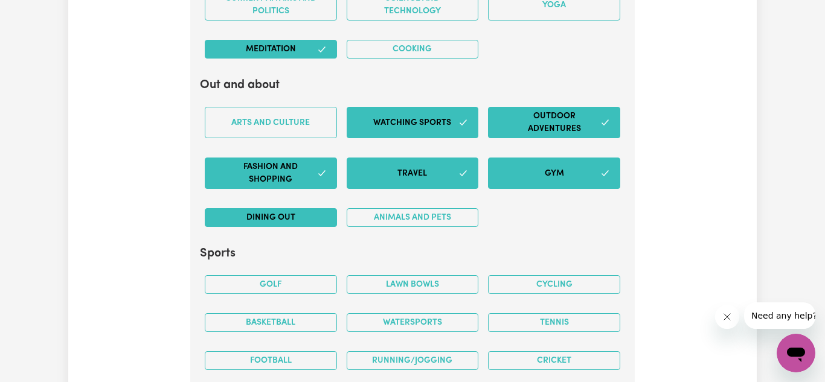
click at [315, 214] on button "Dining out" at bounding box center [271, 217] width 132 height 19
click at [414, 206] on div "Animals and pets" at bounding box center [413, 218] width 142 height 38
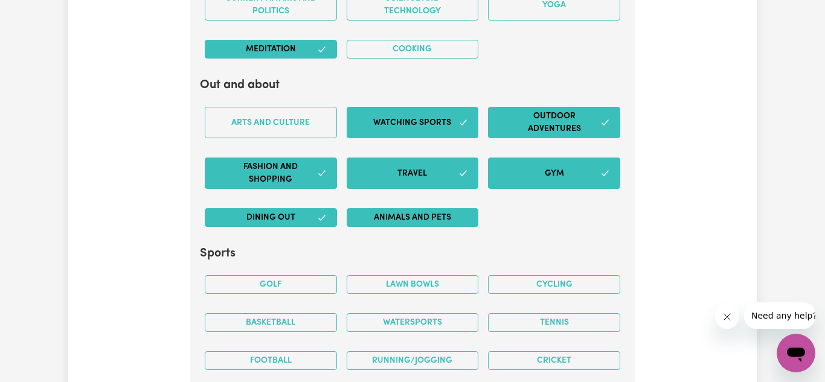
click at [411, 211] on button "Animals and pets" at bounding box center [413, 217] width 132 height 19
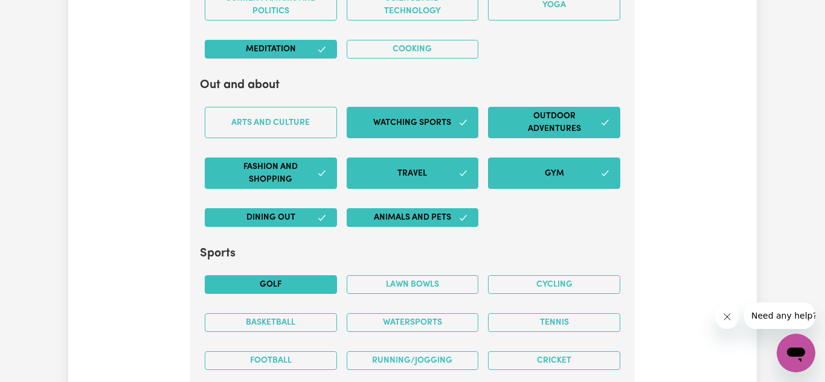
click at [298, 280] on button "Golf" at bounding box center [271, 284] width 132 height 19
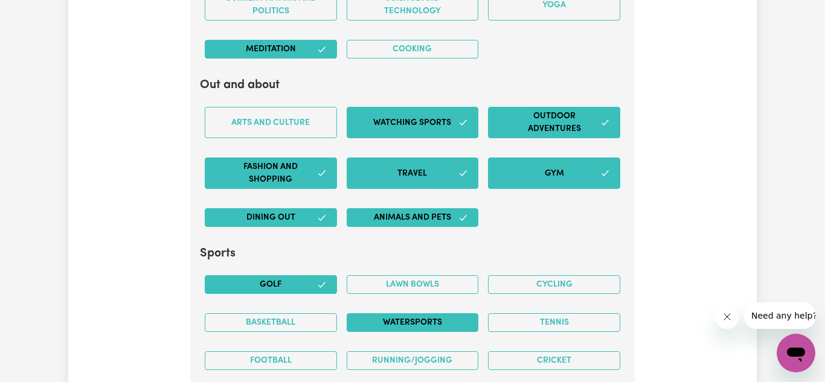
click at [417, 322] on button "Watersports" at bounding box center [413, 322] width 132 height 19
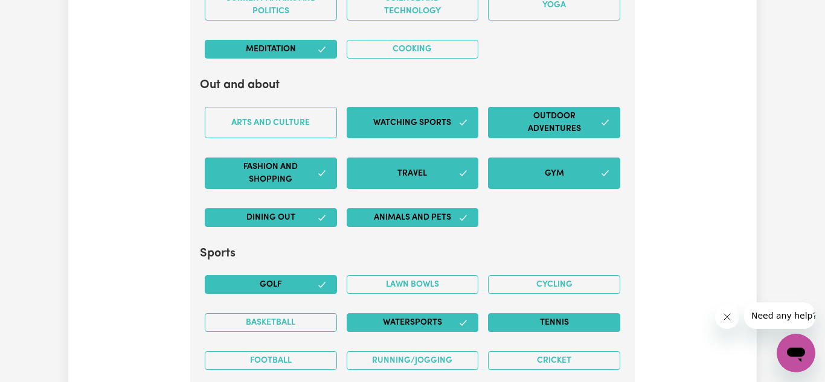
click at [533, 314] on button "Tennis" at bounding box center [554, 322] width 132 height 19
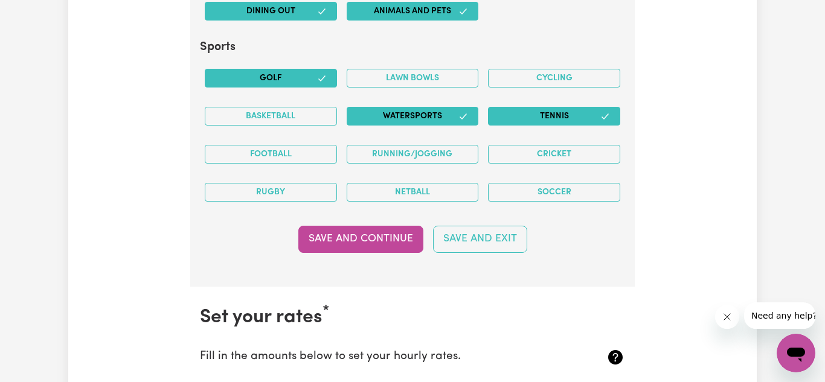
scroll to position [2918, 0]
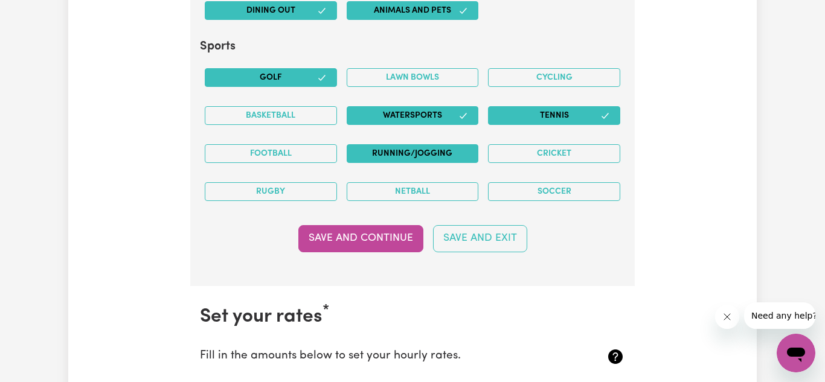
click at [396, 153] on button "Running/Jogging" at bounding box center [413, 153] width 132 height 19
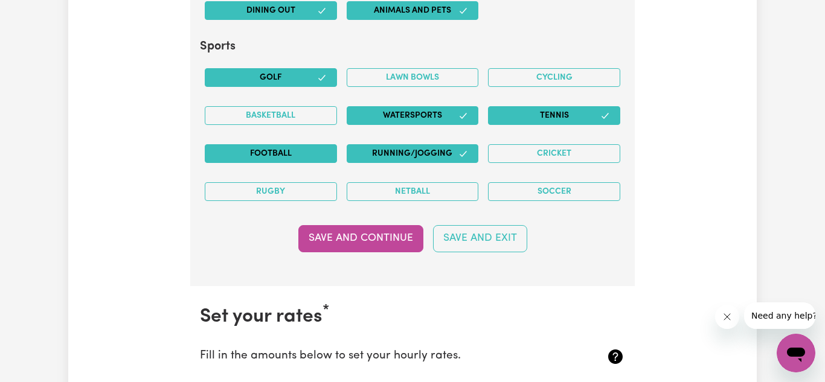
click at [287, 158] on button "Football" at bounding box center [271, 153] width 132 height 19
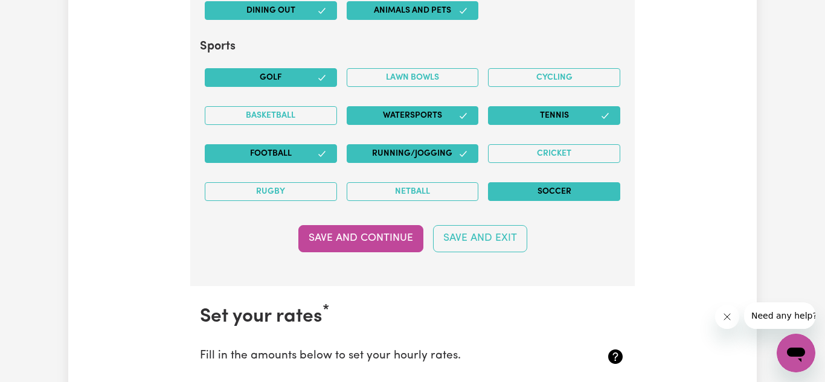
click at [519, 197] on button "Soccer" at bounding box center [554, 191] width 132 height 19
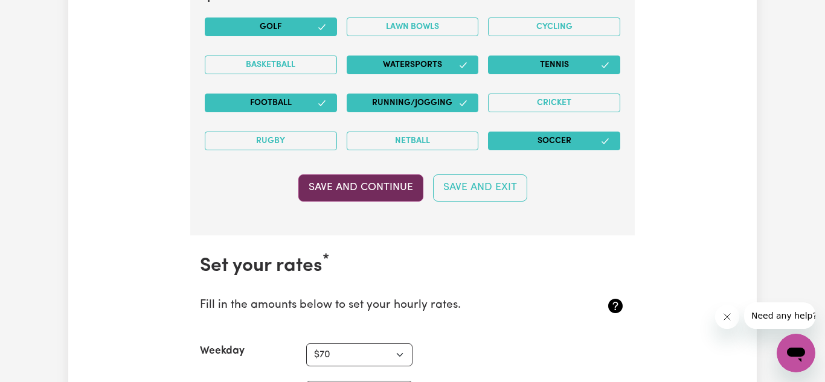
scroll to position [2975, 0]
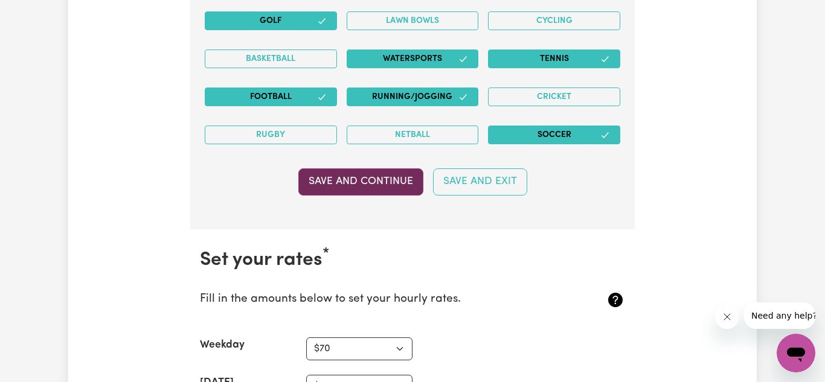
click at [373, 174] on button "Save and Continue" at bounding box center [360, 181] width 125 height 27
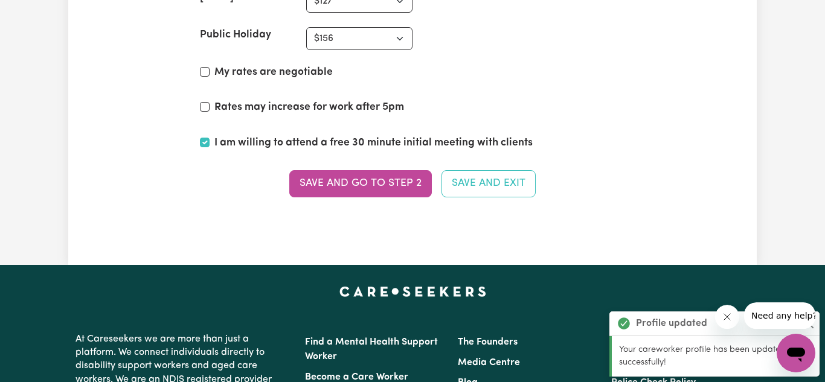
scroll to position [3401, 0]
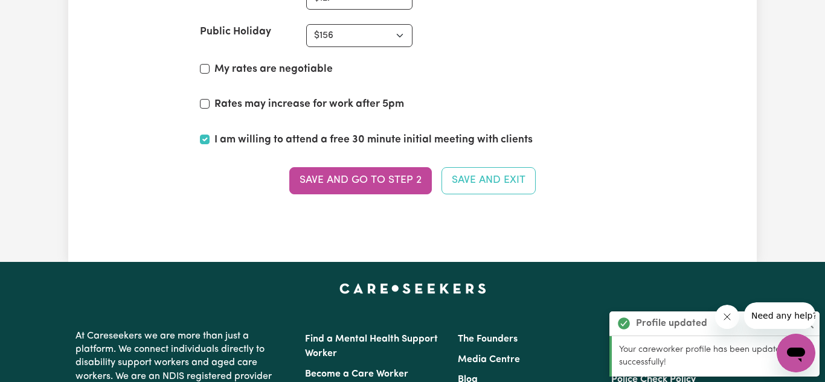
click at [373, 174] on button "Save and go to Step 2" at bounding box center [360, 180] width 142 height 27
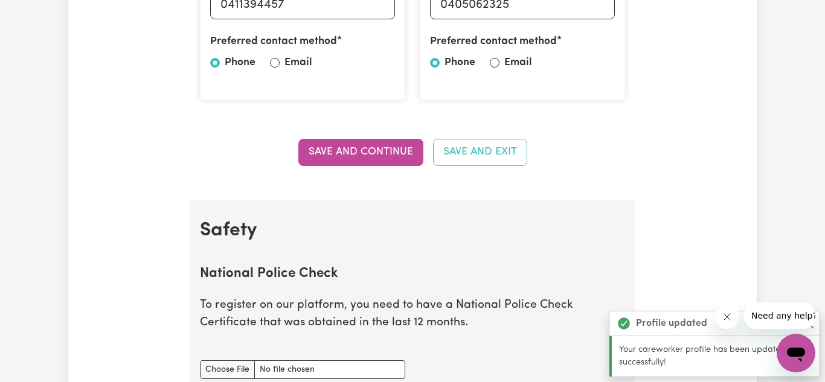
scroll to position [572, 0]
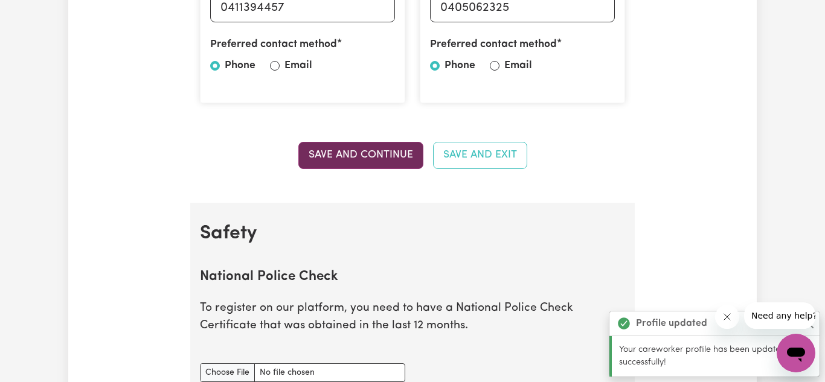
click at [369, 146] on button "Save and Continue" at bounding box center [360, 155] width 125 height 27
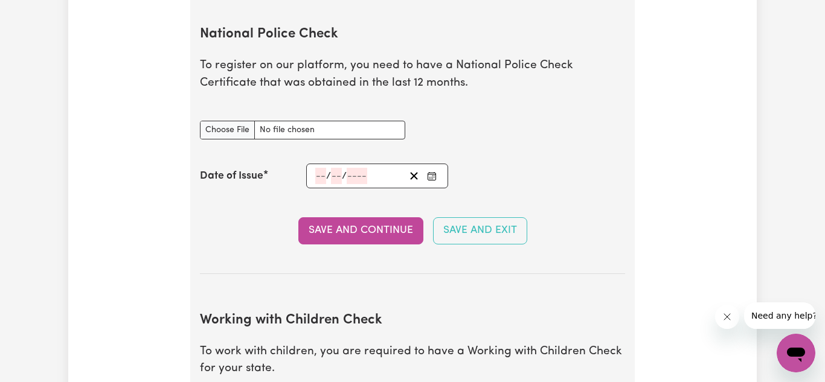
scroll to position [833, 0]
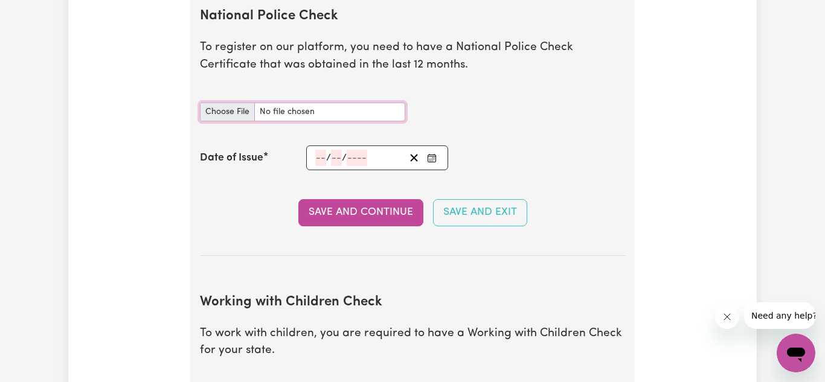
click at [301, 115] on input "National Police Check document" at bounding box center [302, 112] width 205 height 19
type input "C:\fakepath\National_Police_Check-10379991-1753242613-Criminal_History_Certific…"
click at [321, 159] on div "/ /" at bounding box center [377, 158] width 142 height 25
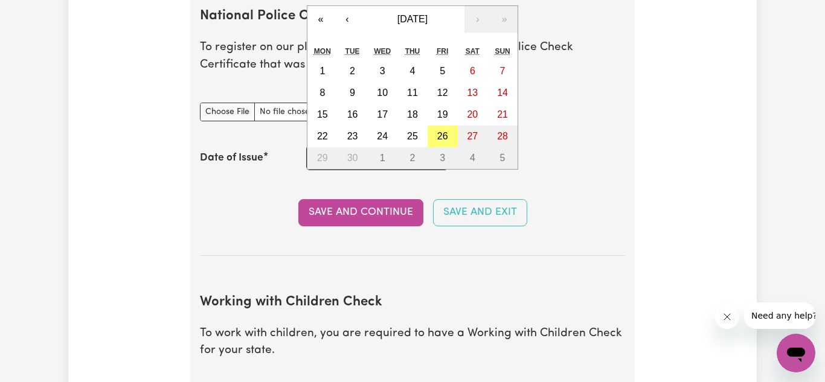
type input "23"
type input "07"
type input "0002-07-23"
type input "7"
type input "2"
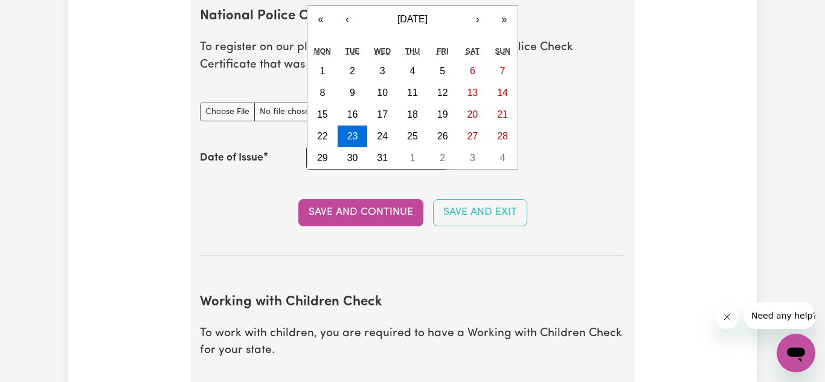
type input "0020-07-23"
type input "20"
type input "0202-07-23"
type input "202"
type input "[DATE]"
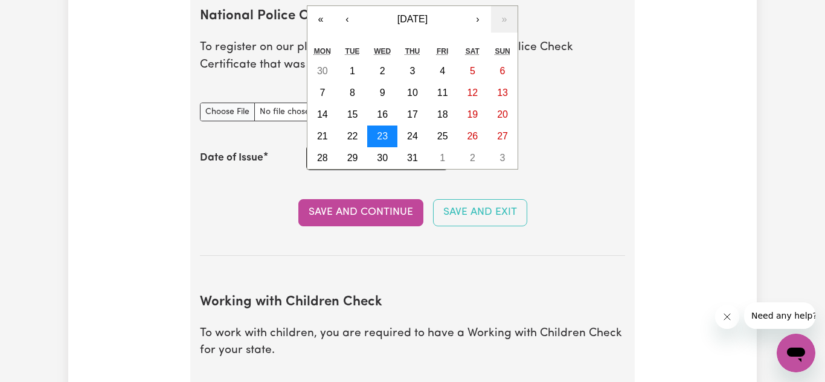
type input "2025"
click at [382, 128] on button "23" at bounding box center [382, 137] width 30 height 22
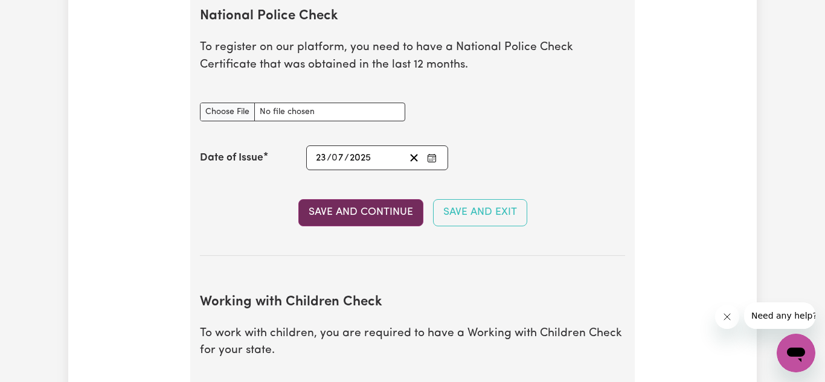
click at [365, 213] on button "Save and Continue" at bounding box center [360, 212] width 125 height 27
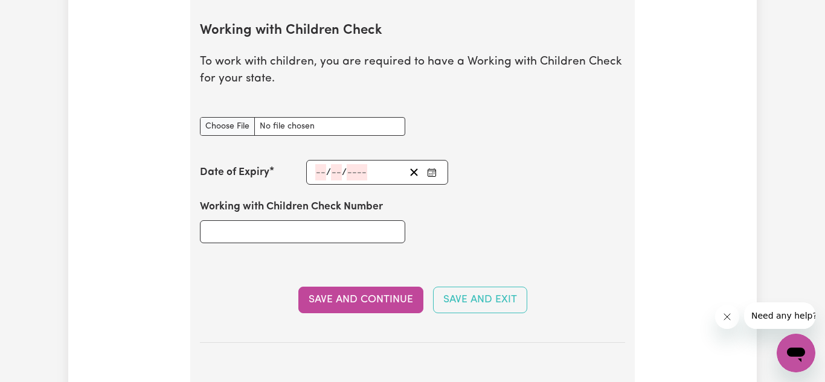
scroll to position [1179, 0]
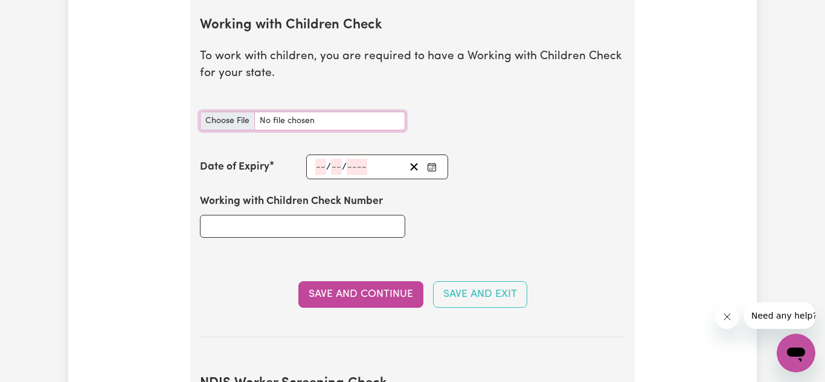
click at [324, 120] on input "Working with Children Check document" at bounding box center [302, 121] width 205 height 19
type input "C:\fakepath\Gmail - Information Regarding your Working With Children Check.PDF.…"
click at [321, 225] on input "Working with Children Check Number" at bounding box center [302, 226] width 205 height 23
paste input "WWC2887857E"
type input "WWC2887857E"
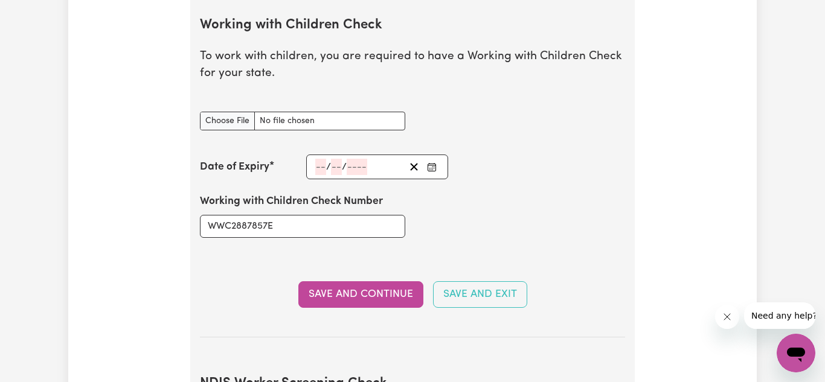
click at [320, 167] on div "/ /" at bounding box center [377, 167] width 142 height 25
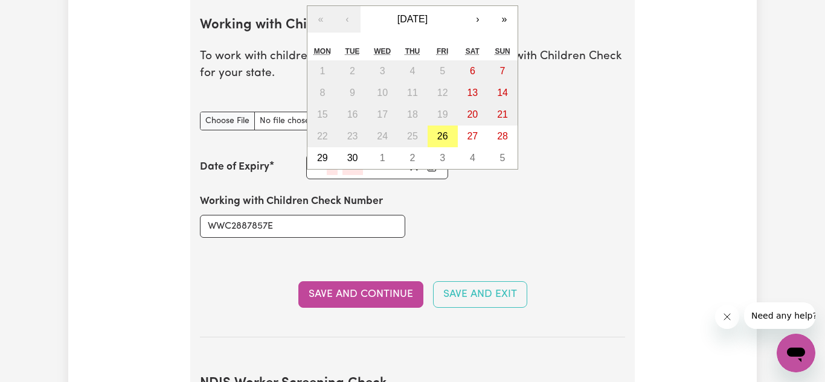
type input "31"
type input "05"
type input "2024"
click at [384, 186] on div "Working with Children Check Number WWC2887857E" at bounding box center [303, 215] width 220 height 72
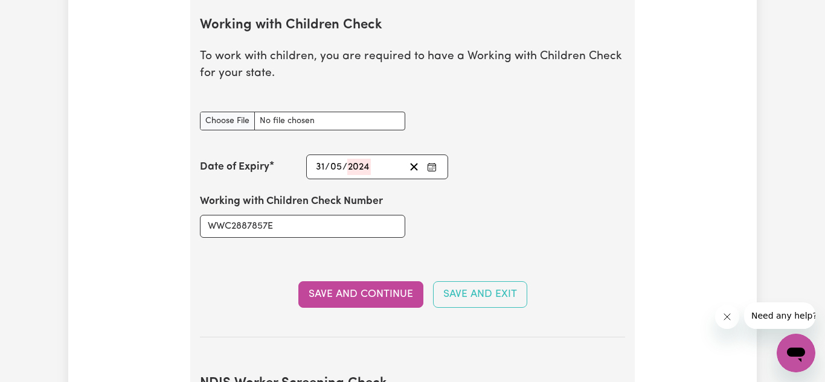
click at [429, 206] on div "Working with Children Check Number WWC2887857E" at bounding box center [413, 215] width 440 height 72
click at [374, 290] on button "Save and Continue" at bounding box center [360, 294] width 125 height 27
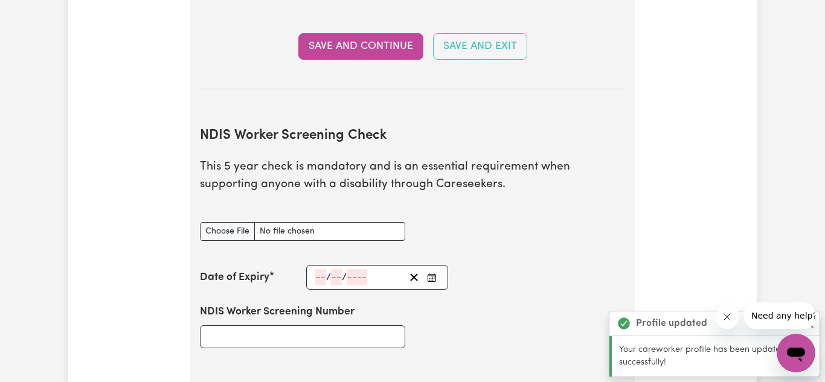
scroll to position [1535, 0]
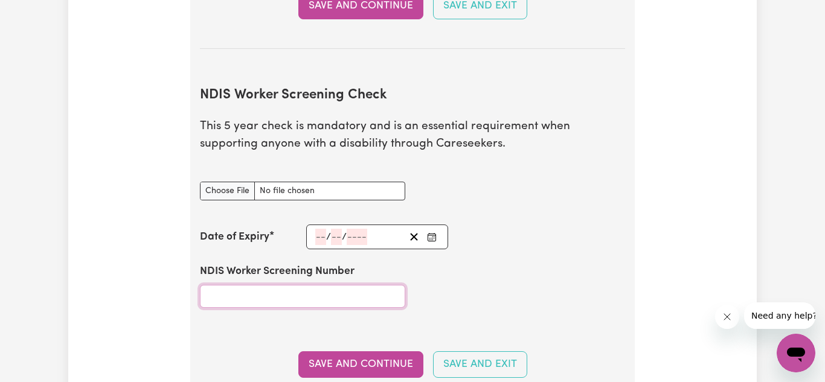
click at [269, 290] on input "NDIS Worker Screening Number" at bounding box center [302, 296] width 205 height 23
paste input "88557794"
type input "88557794"
click at [318, 239] on input "number" at bounding box center [320, 237] width 11 height 16
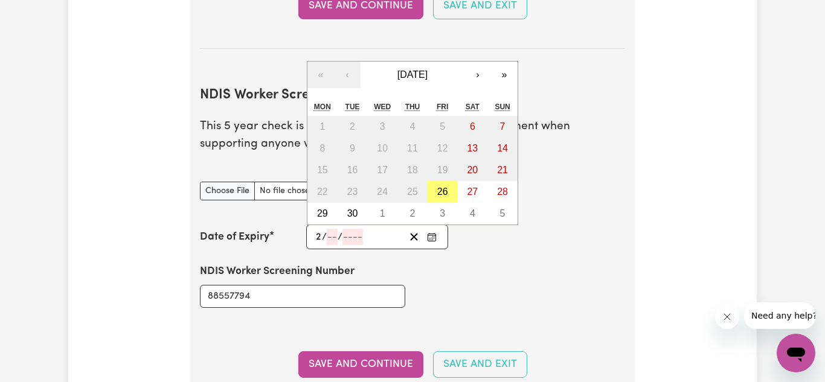
type input "21"
type input "08"
type input "2025"
click at [472, 290] on div "NDIS Worker Screening Number 88557794" at bounding box center [413, 285] width 440 height 72
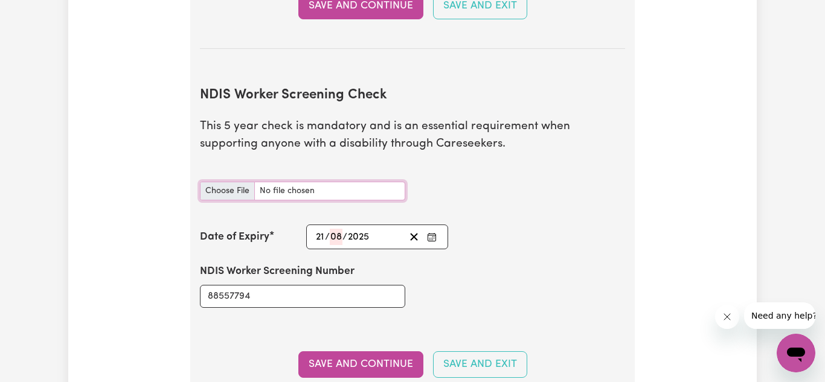
click at [285, 194] on input "NDIS Worker Screening Check document" at bounding box center [302, 191] width 205 height 19
type input "C:\fakepath\Gmail - NDISWC – clearance.PDF.pdf"
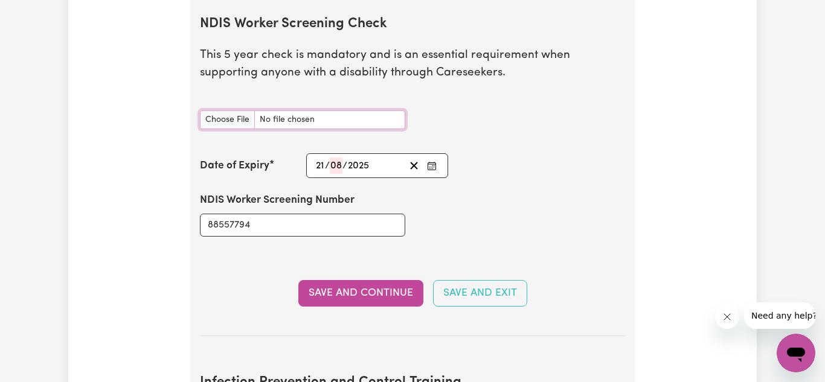
scroll to position [1608, 0]
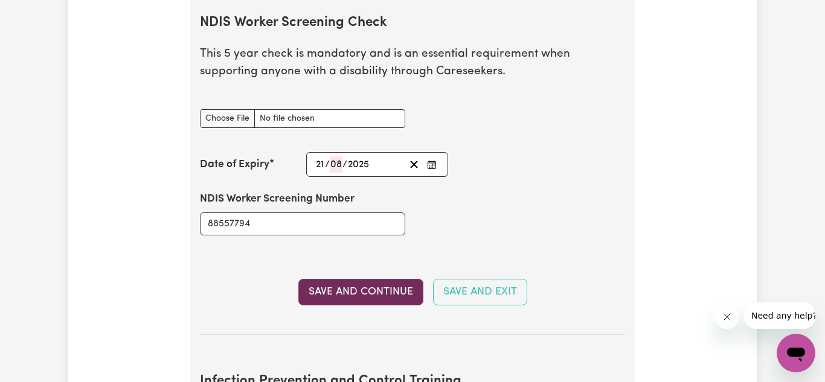
click at [386, 287] on button "Save and Continue" at bounding box center [360, 292] width 125 height 27
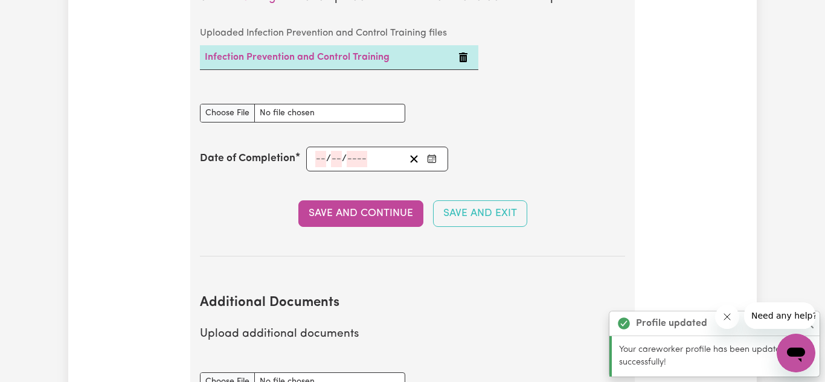
scroll to position [2151, 0]
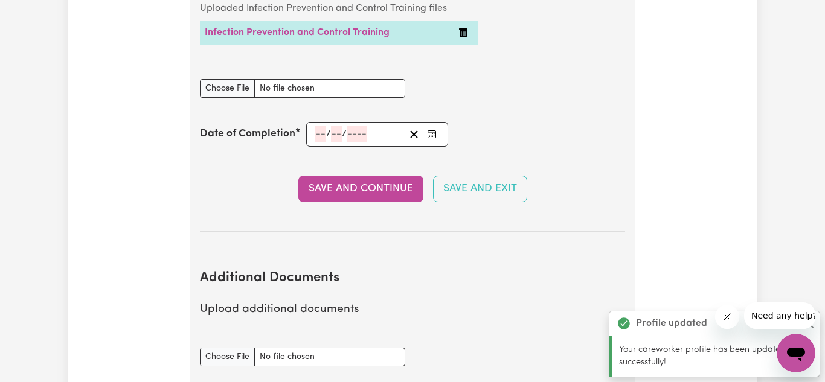
click at [318, 128] on div "/ /" at bounding box center [377, 134] width 142 height 25
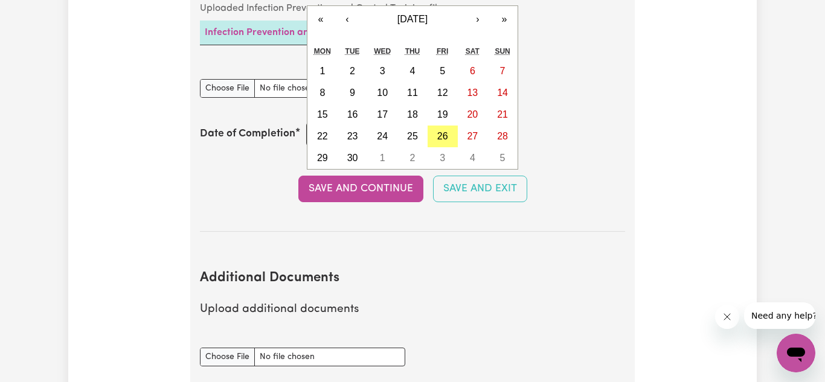
type input "26"
type input "09"
type input "0002-09-26"
type input "9"
type input "2"
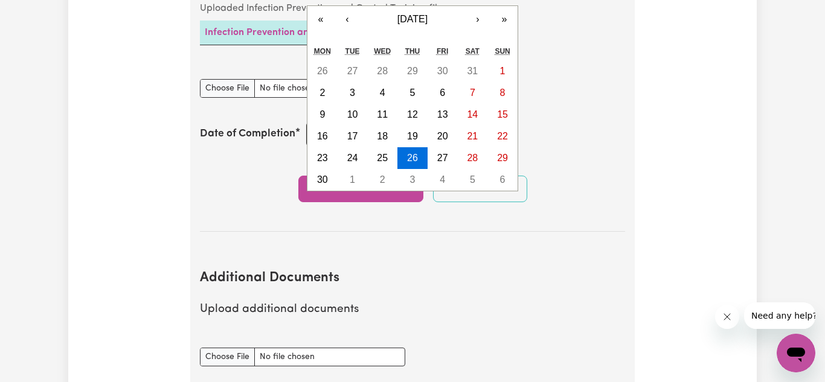
type input "0020-09-26"
type input "20"
type input "0202-09-26"
type input "202"
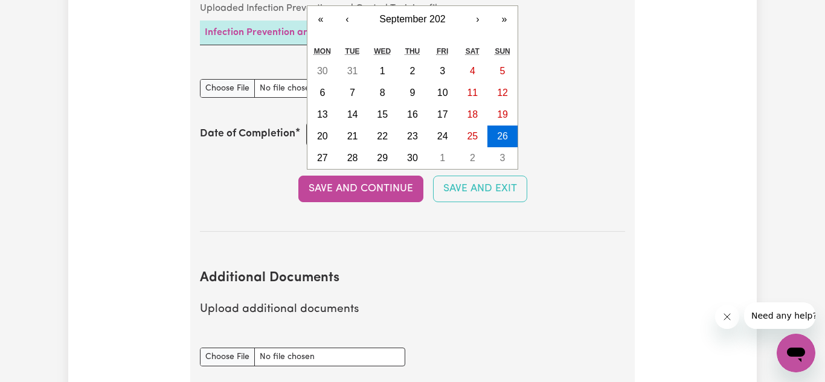
type input "[DATE]"
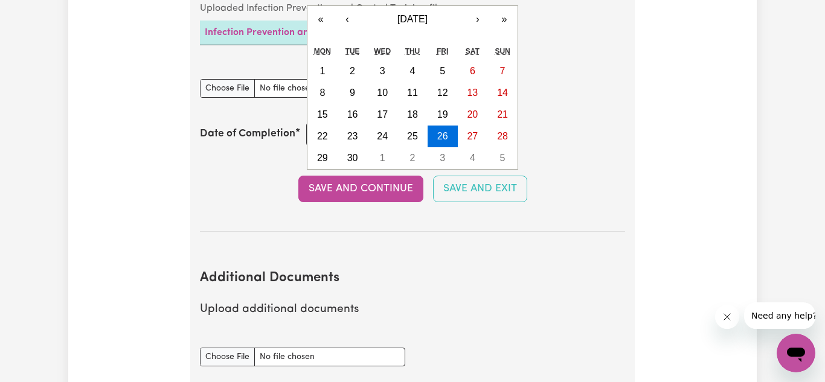
type input "2025"
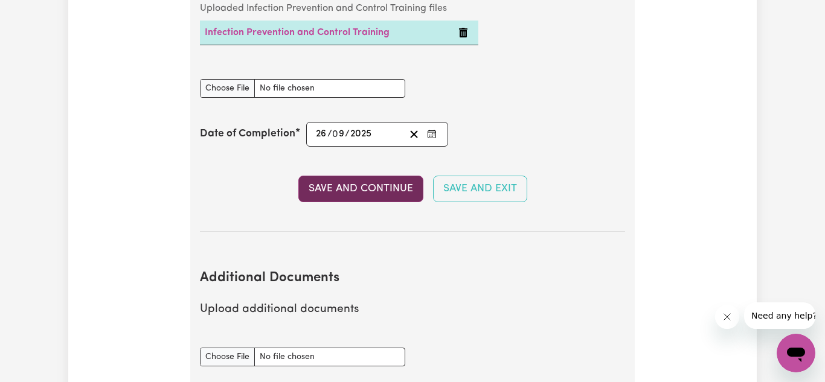
click at [359, 196] on button "Save and Continue" at bounding box center [360, 189] width 125 height 27
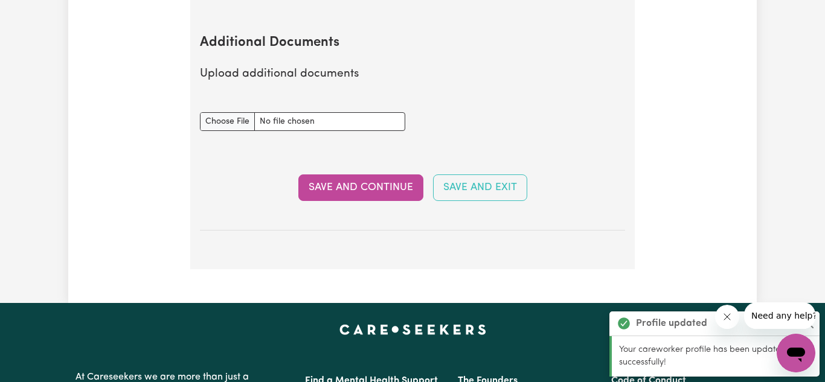
scroll to position [2402, 0]
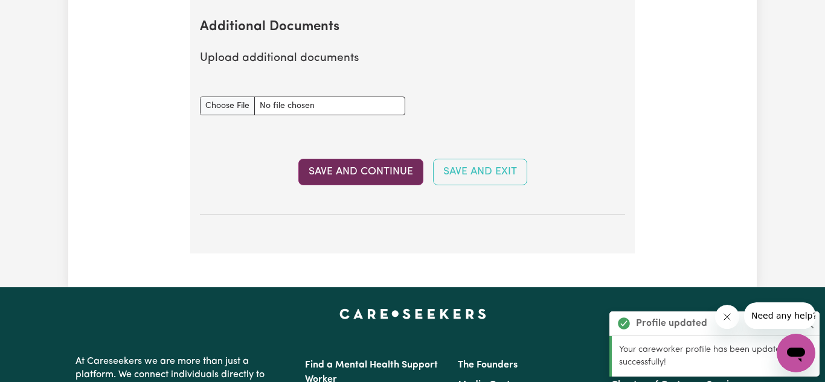
click at [387, 176] on button "Save and Continue" at bounding box center [360, 172] width 125 height 27
select select "Certificate III (Individual Support)"
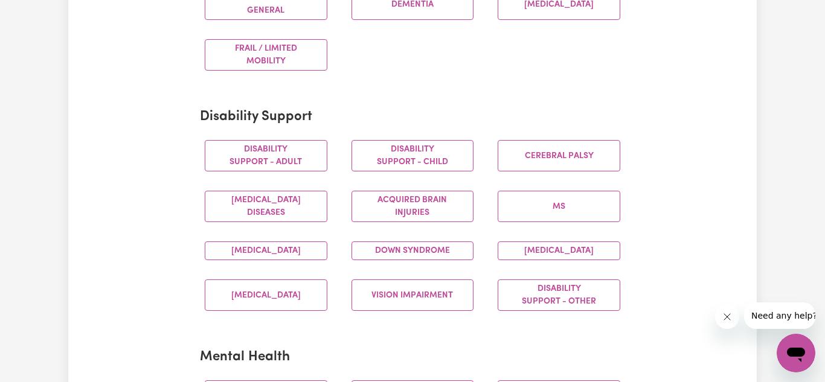
scroll to position [437, 0]
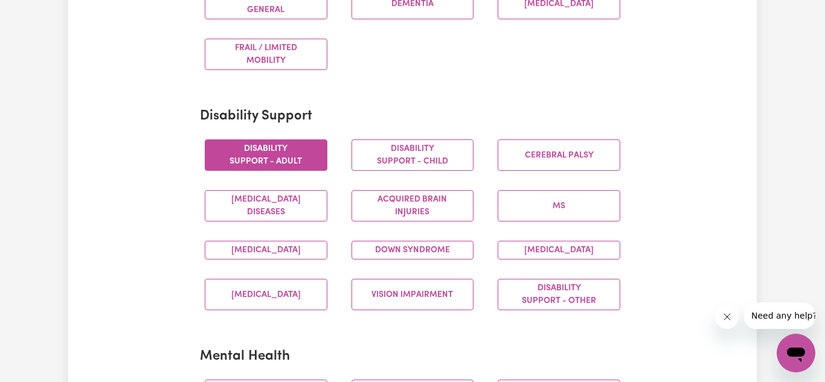
click at [280, 161] on button "Disability support - Adult" at bounding box center [266, 154] width 123 height 31
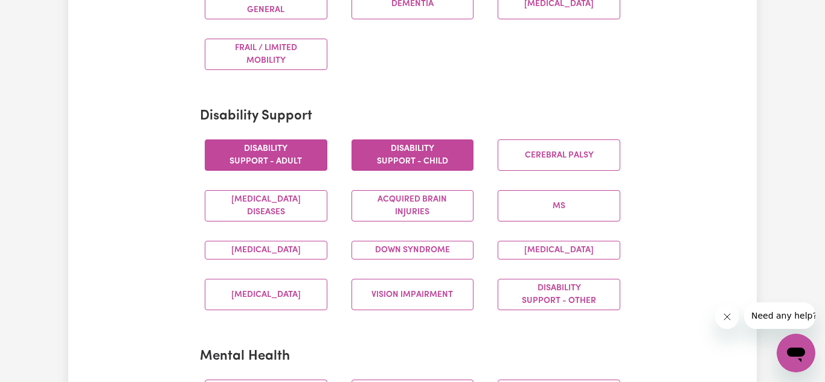
click at [389, 166] on button "Disability support - Child" at bounding box center [412, 154] width 123 height 31
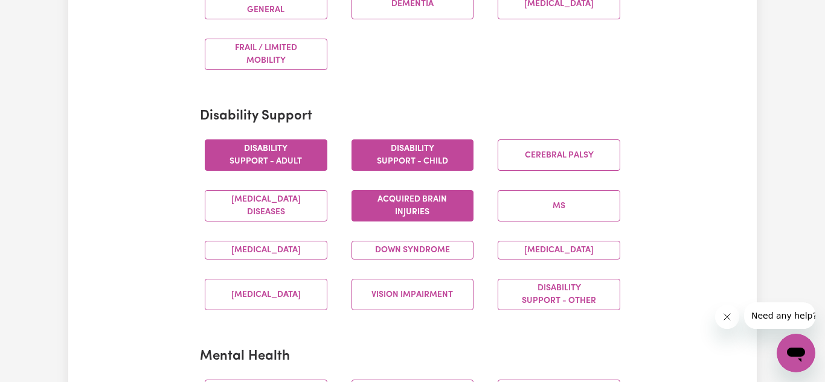
click at [399, 211] on button "Acquired Brain Injuries" at bounding box center [412, 205] width 123 height 31
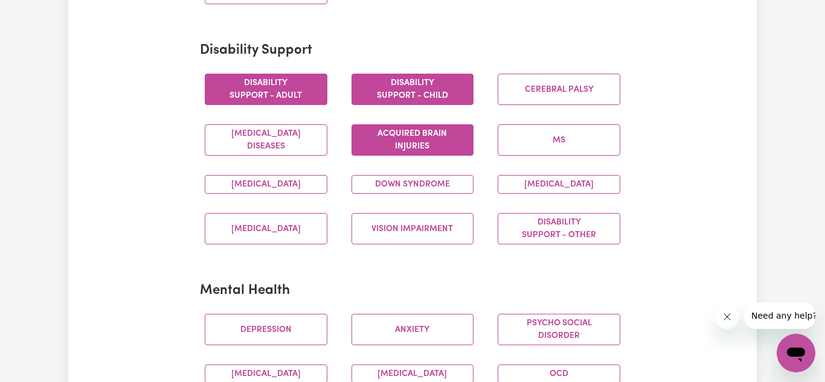
scroll to position [504, 0]
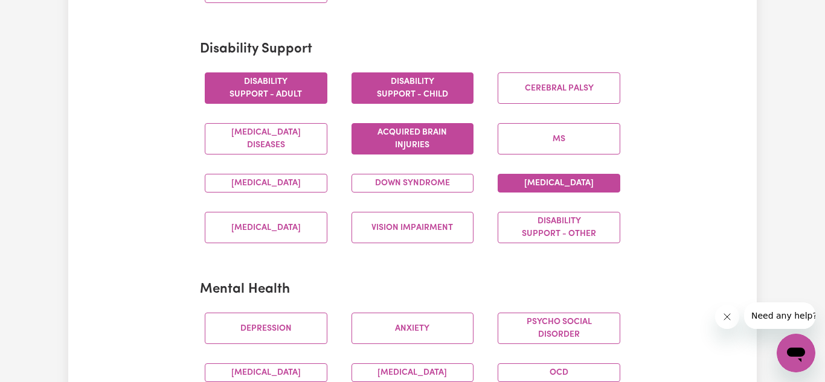
click at [548, 186] on button "[MEDICAL_DATA]" at bounding box center [559, 183] width 123 height 19
click at [293, 193] on button "[MEDICAL_DATA]" at bounding box center [266, 183] width 123 height 19
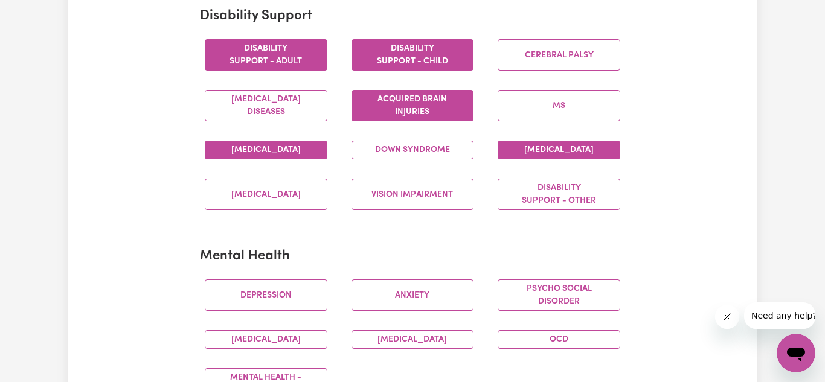
scroll to position [537, 0]
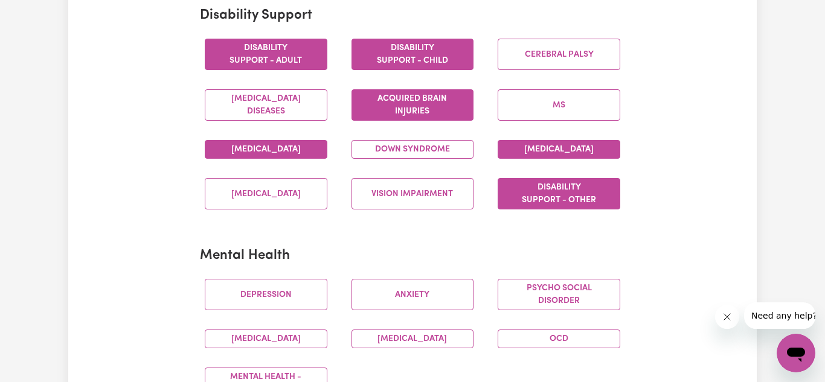
click at [555, 210] on button "Disability support - Other" at bounding box center [559, 193] width 123 height 31
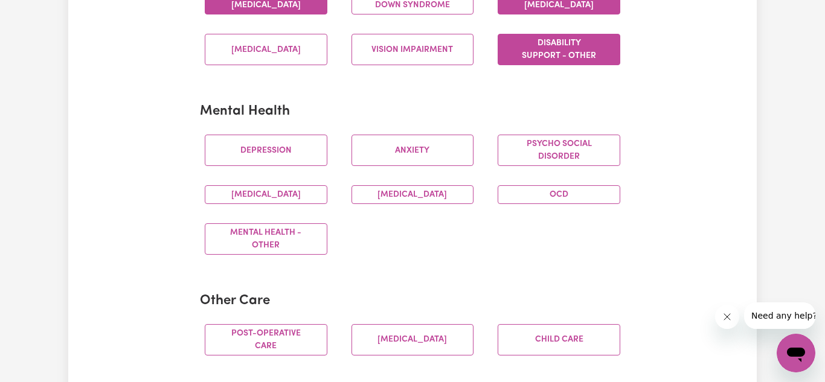
scroll to position [685, 0]
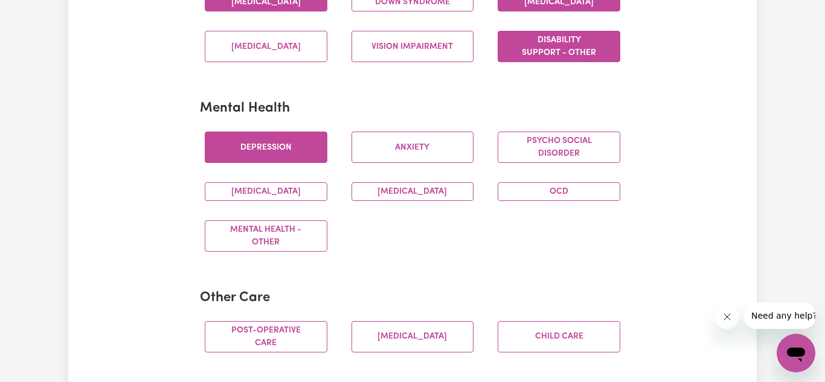
click at [269, 159] on button "Depression" at bounding box center [266, 147] width 123 height 31
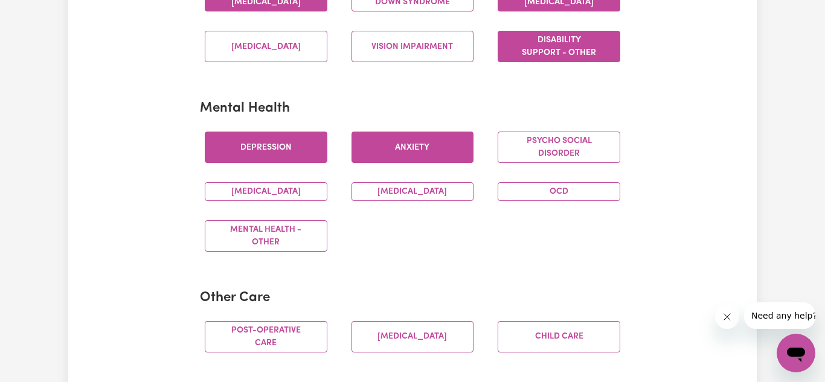
click at [361, 163] on button "Anxiety" at bounding box center [412, 147] width 123 height 31
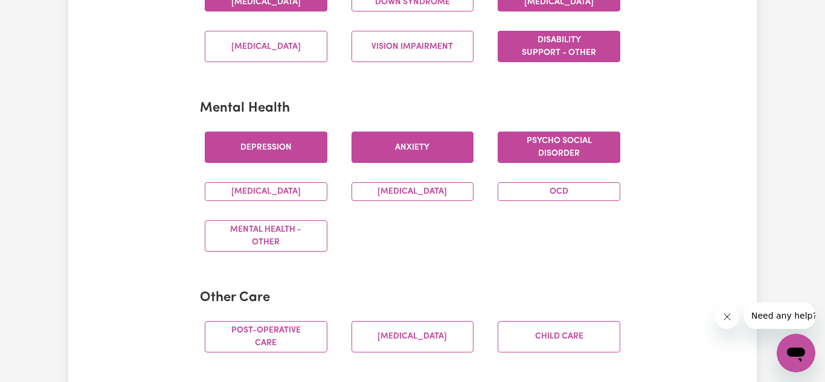
click at [559, 163] on button "Psycho social disorder" at bounding box center [559, 147] width 123 height 31
click at [545, 201] on button "OCD" at bounding box center [559, 191] width 123 height 19
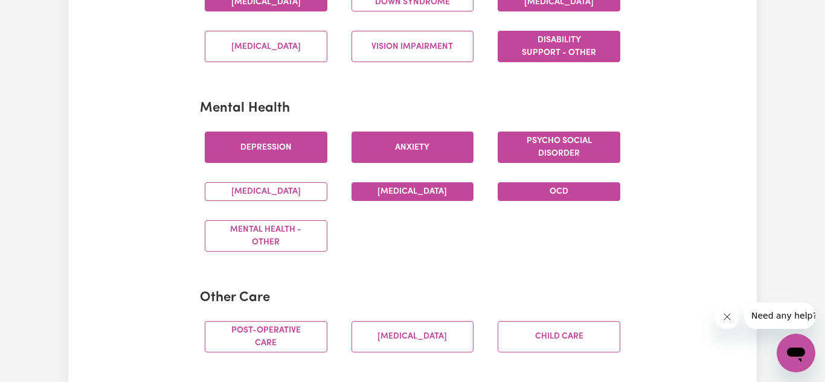
click at [447, 201] on button "[MEDICAL_DATA]" at bounding box center [412, 191] width 123 height 19
click at [267, 196] on button "[MEDICAL_DATA]" at bounding box center [266, 191] width 123 height 19
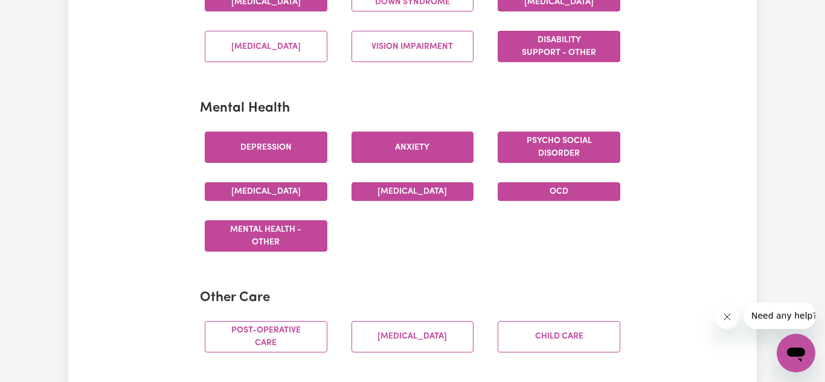
click at [272, 245] on button "Mental Health - Other" at bounding box center [266, 235] width 123 height 31
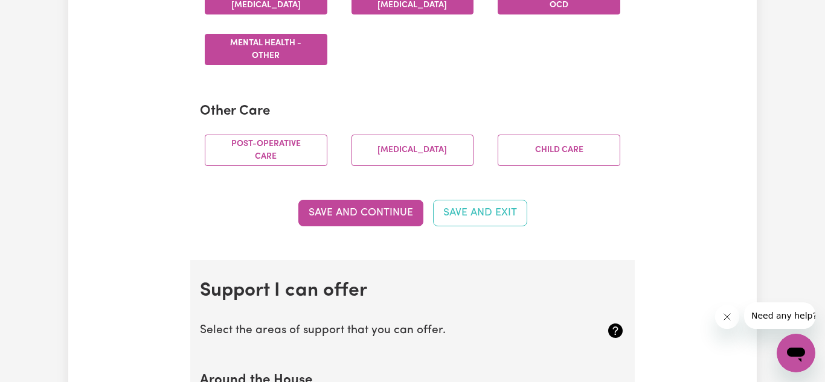
scroll to position [871, 0]
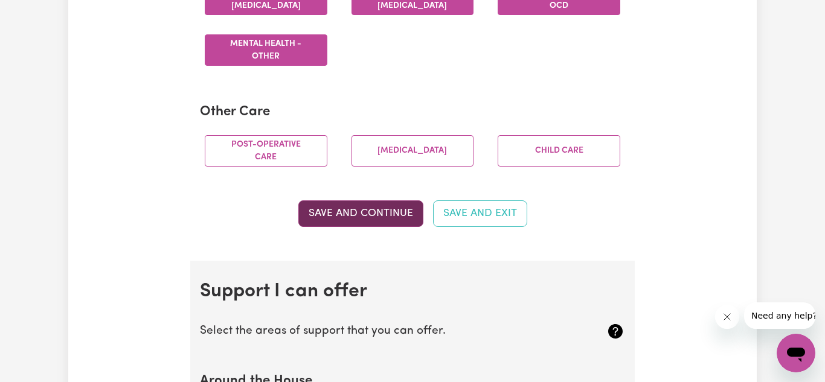
click at [356, 227] on button "Save and Continue" at bounding box center [360, 213] width 125 height 27
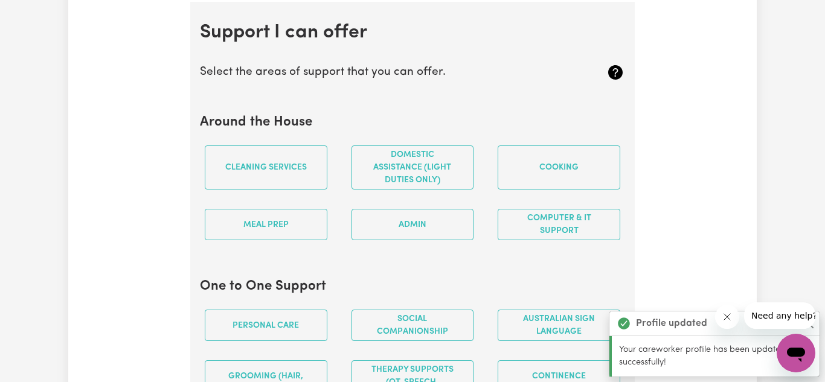
scroll to position [1144, 0]
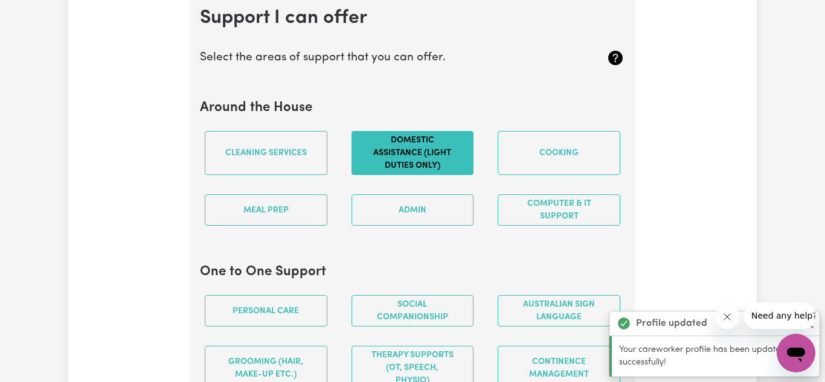
click at [420, 174] on button "Domestic assistance (light duties only)" at bounding box center [412, 153] width 123 height 44
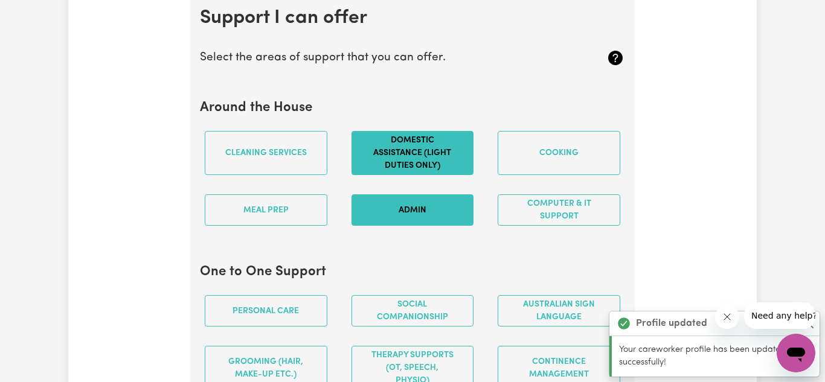
click at [424, 226] on button "Admin" at bounding box center [412, 209] width 123 height 31
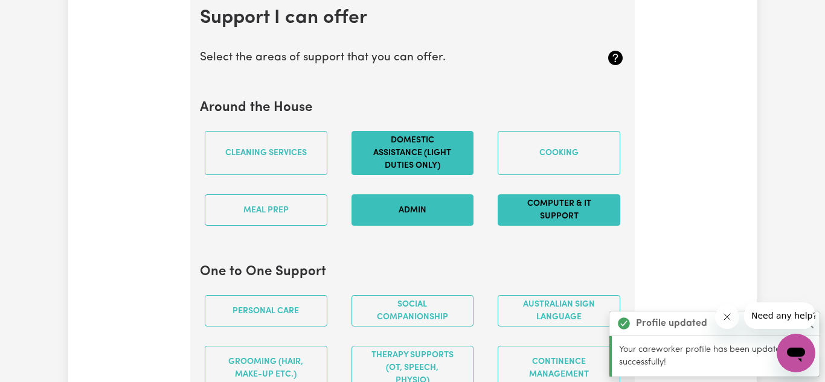
click at [519, 226] on button "Computer & IT Support" at bounding box center [559, 209] width 123 height 31
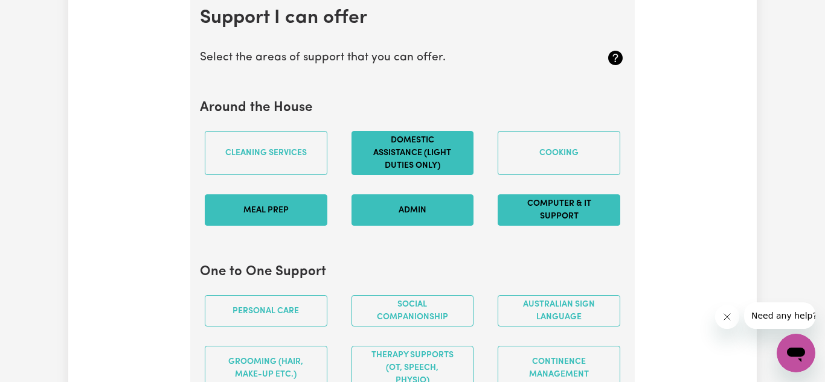
click at [287, 211] on button "Meal prep" at bounding box center [266, 209] width 123 height 31
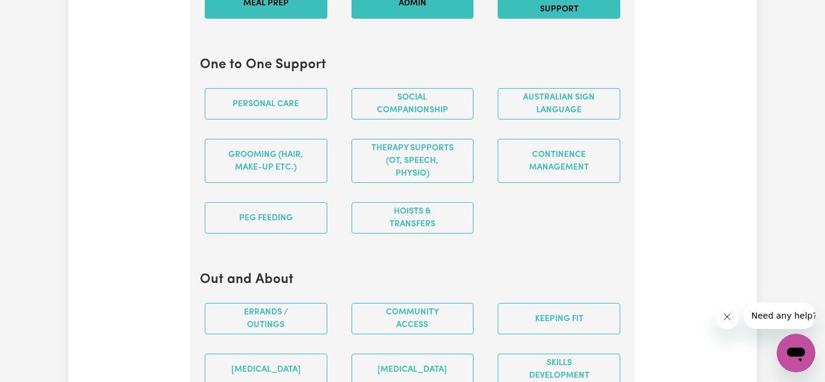
scroll to position [1355, 0]
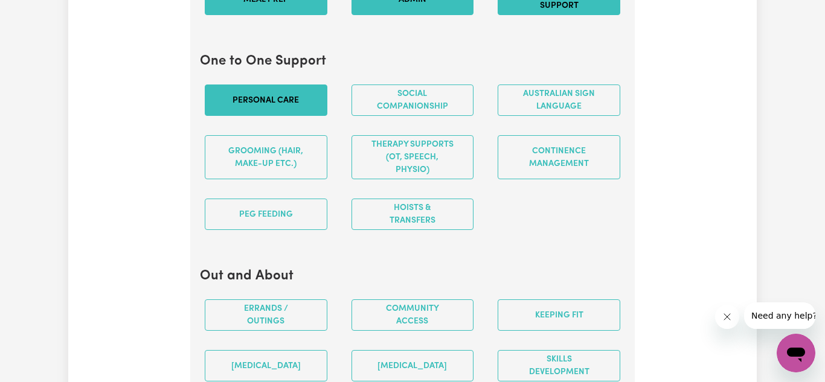
click at [222, 116] on button "Personal care" at bounding box center [266, 100] width 123 height 31
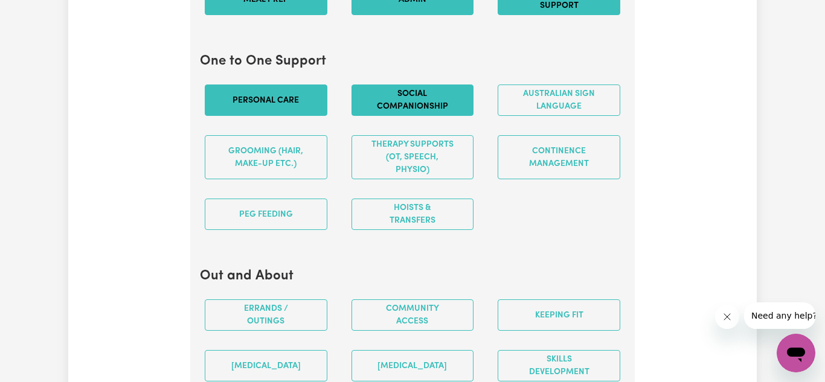
click at [403, 116] on button "Social companionship" at bounding box center [412, 100] width 123 height 31
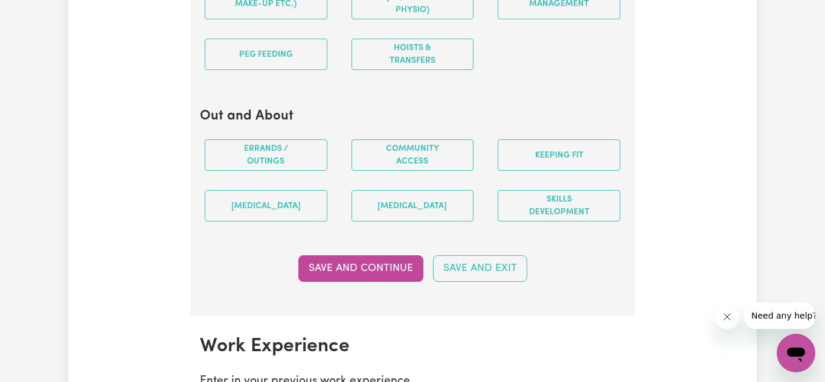
scroll to position [1516, 0]
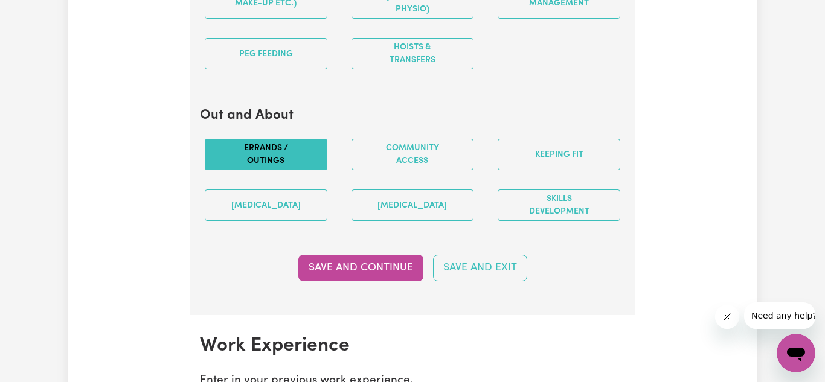
click at [271, 159] on button "Errands / Outings" at bounding box center [266, 154] width 123 height 31
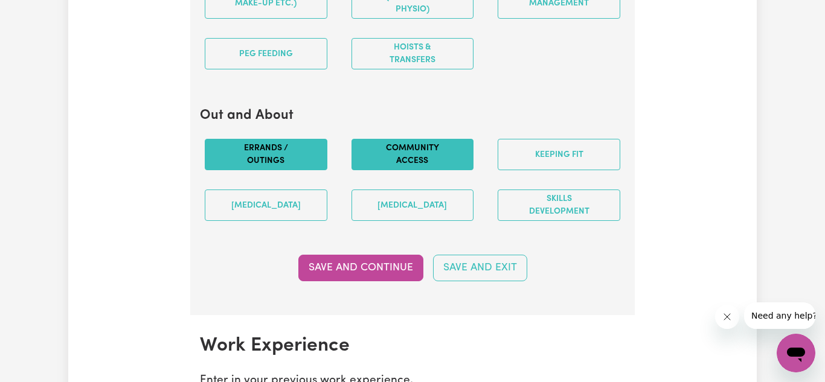
click at [354, 155] on button "Community access" at bounding box center [412, 154] width 123 height 31
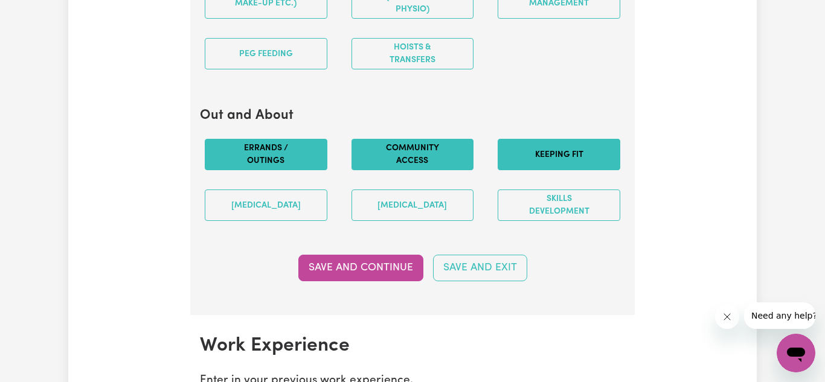
click at [560, 170] on button "Keeping fit" at bounding box center [559, 154] width 123 height 31
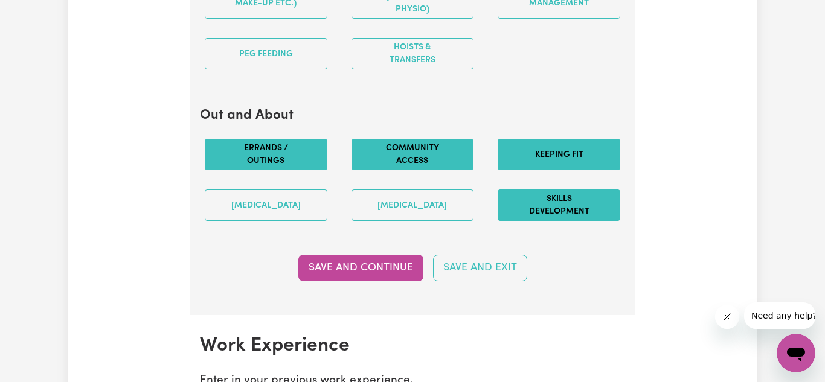
click at [542, 209] on button "Skills Development" at bounding box center [559, 205] width 123 height 31
click at [373, 278] on button "Save and Continue" at bounding box center [360, 268] width 125 height 27
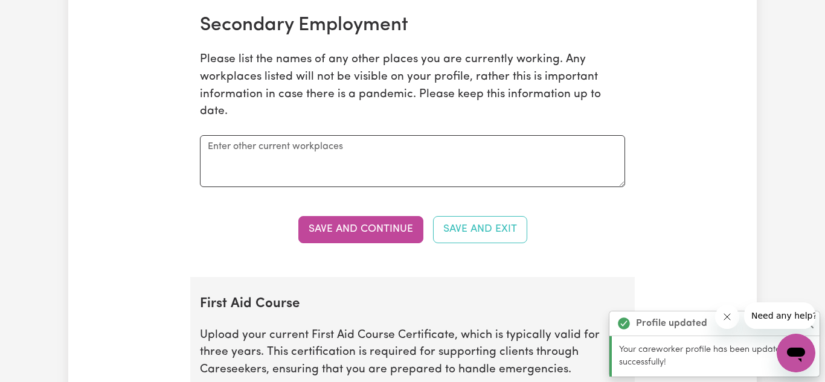
scroll to position [1973, 0]
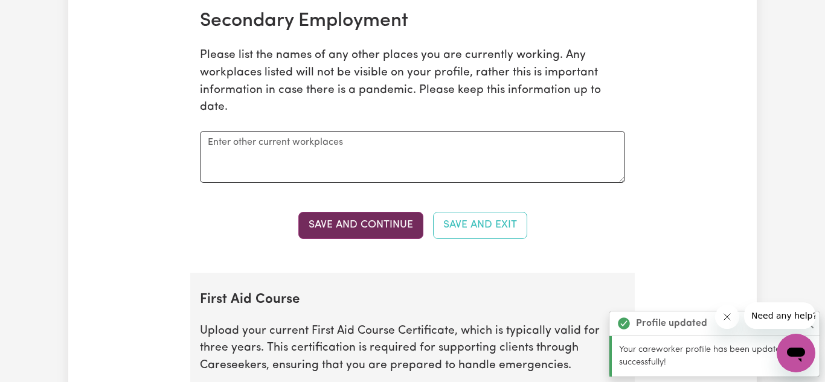
click at [352, 237] on button "Save and Continue" at bounding box center [360, 225] width 125 height 27
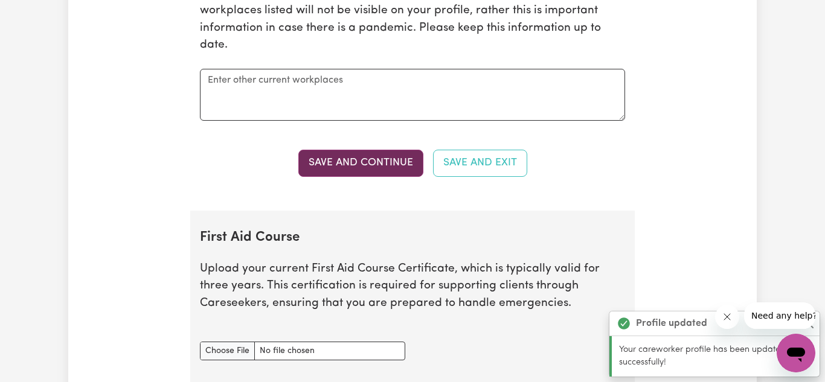
scroll to position [2258, 0]
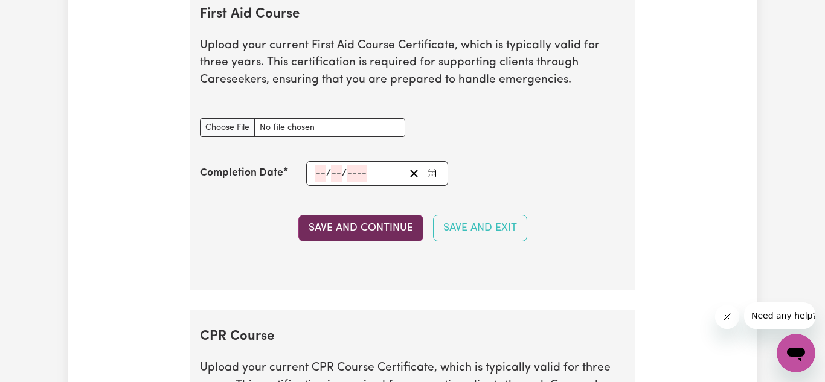
click at [356, 238] on button "Save and Continue" at bounding box center [360, 228] width 125 height 27
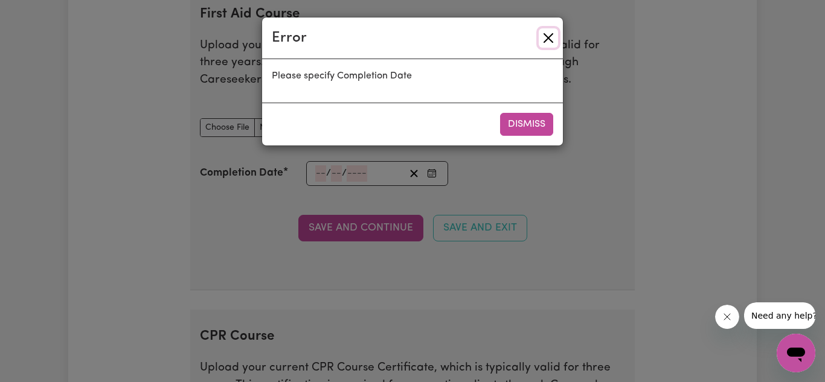
click at [539, 35] on button "Close" at bounding box center [548, 37] width 19 height 19
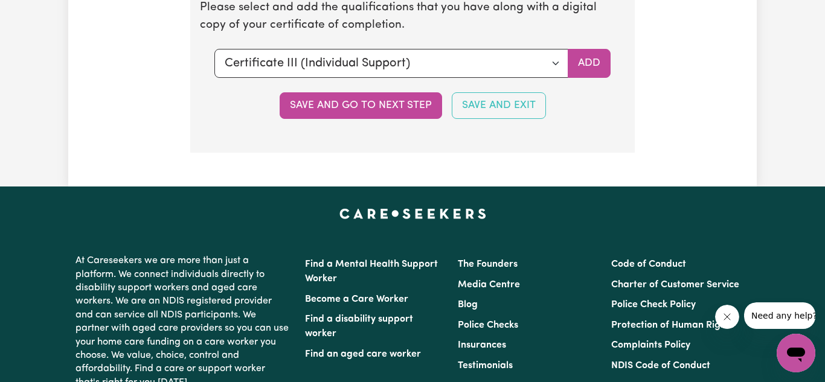
scroll to position [2945, 0]
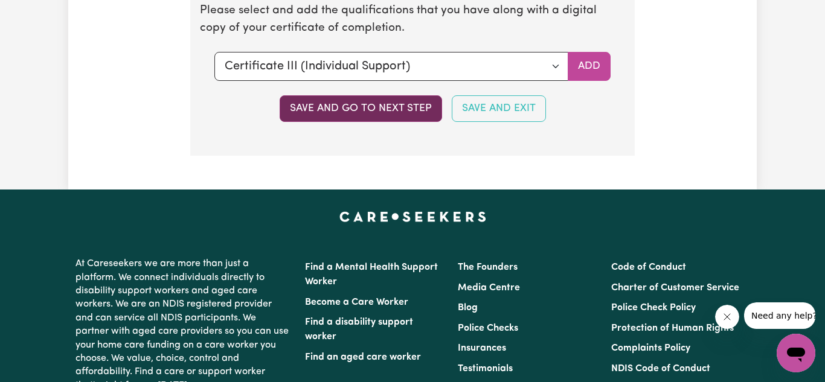
click at [329, 122] on button "Save and go to next step" at bounding box center [361, 108] width 162 height 27
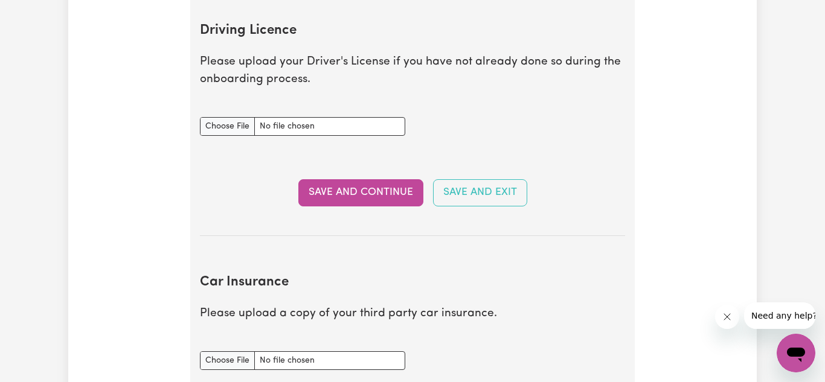
scroll to position [548, 0]
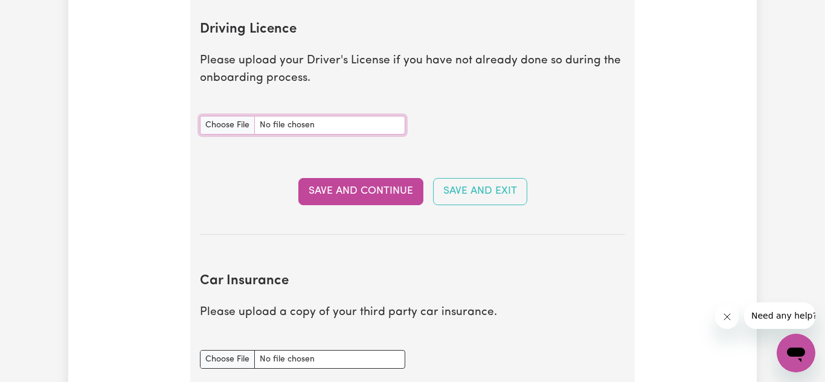
click at [329, 131] on input "Driving Licence document" at bounding box center [302, 125] width 205 height 19
type input "C:\fakepath\Screenshot_20250722_125030_Service [GEOGRAPHIC_DATA]jpg"
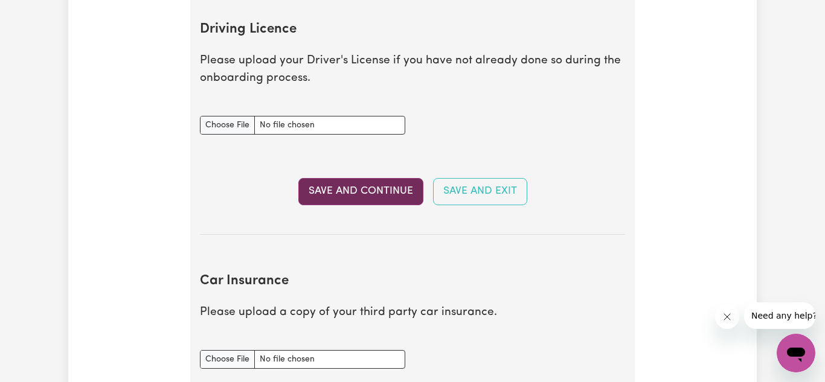
click at [352, 188] on button "Save and Continue" at bounding box center [360, 191] width 125 height 27
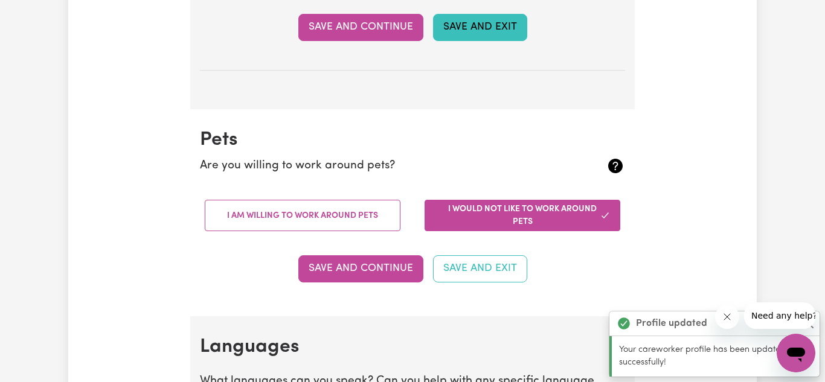
scroll to position [1028, 0]
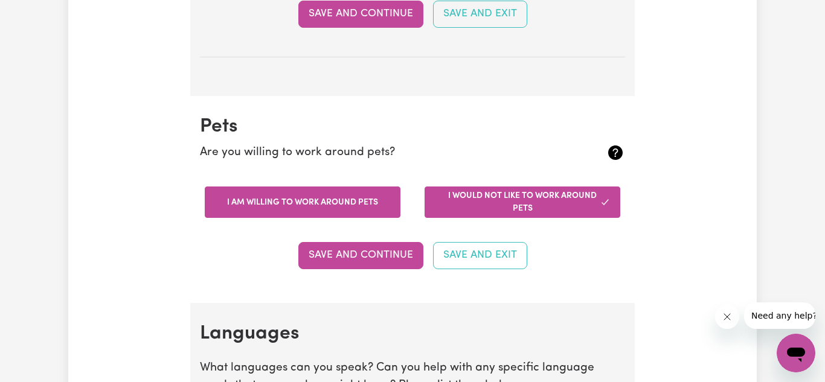
click at [301, 195] on button "I am willing to work around pets" at bounding box center [303, 202] width 196 height 31
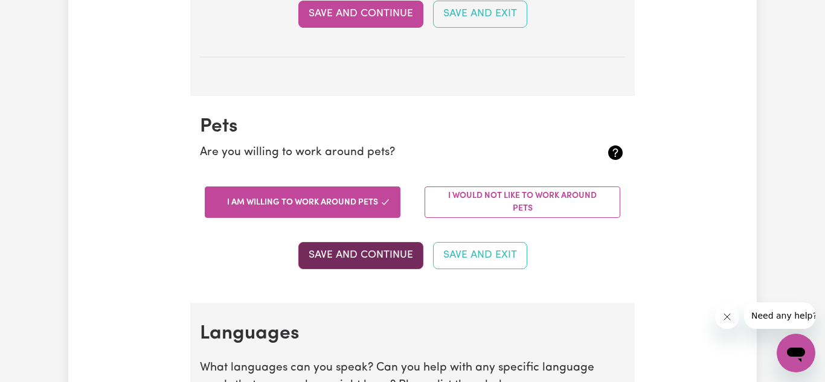
click at [404, 261] on button "Save and Continue" at bounding box center [360, 255] width 125 height 27
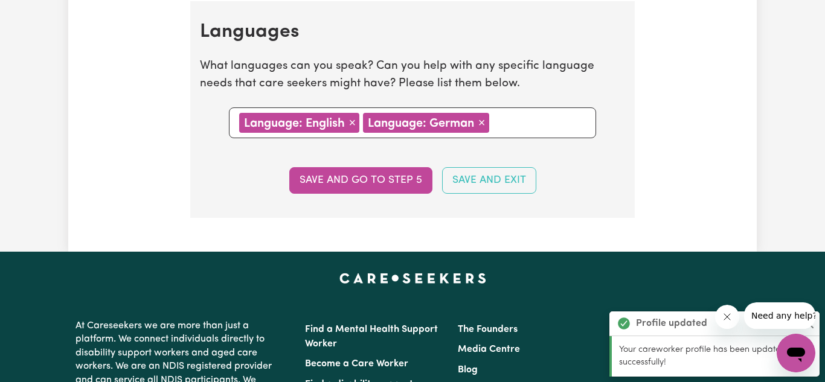
scroll to position [1331, 0]
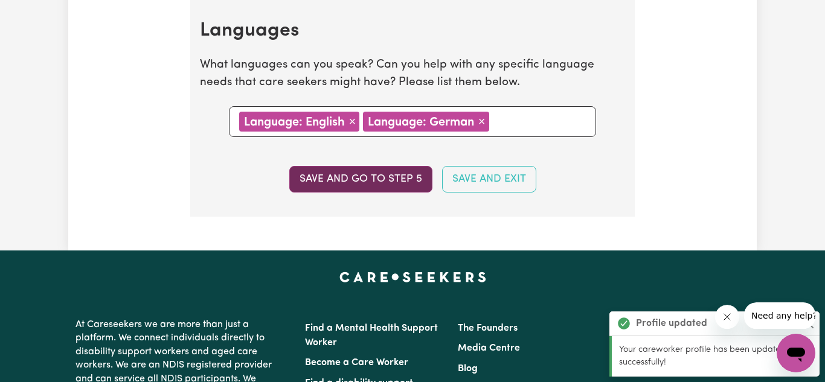
click at [364, 185] on button "Save and go to step 5" at bounding box center [360, 179] width 143 height 27
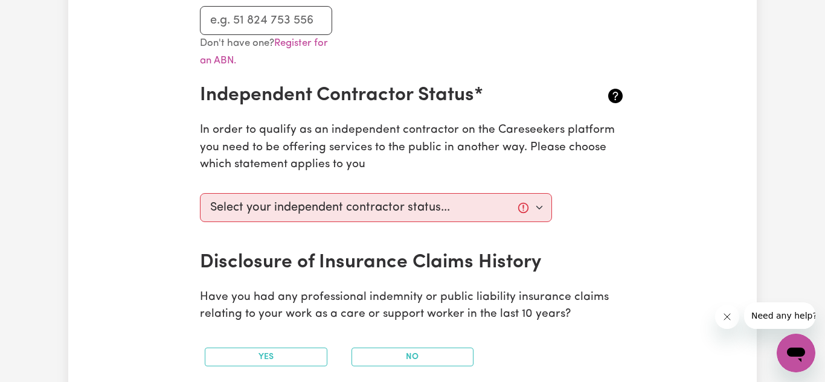
scroll to position [401, 0]
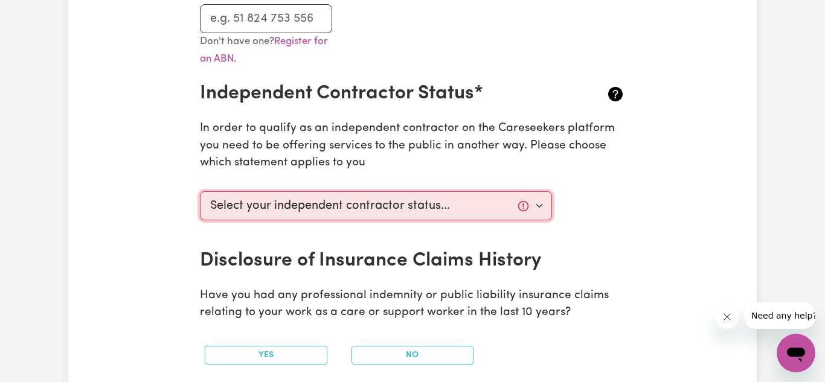
click at [341, 208] on select "Select your independent contractor status... I am providing services through an…" at bounding box center [376, 205] width 352 height 29
select select "I am providing services privately on my own"
click at [200, 191] on select "Select your independent contractor status... I am providing services through an…" at bounding box center [376, 205] width 352 height 29
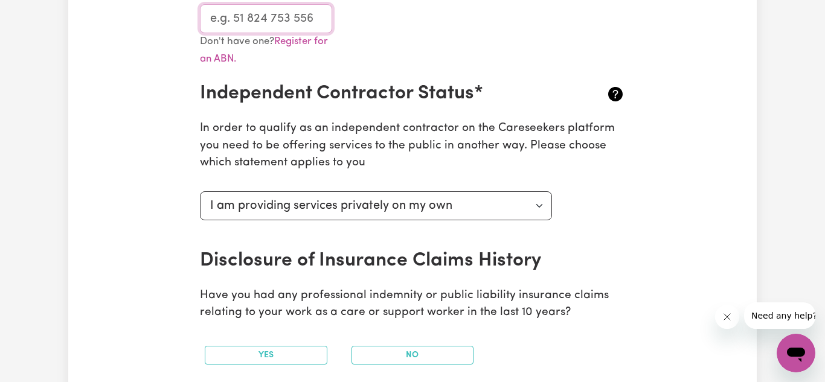
click at [235, 16] on input "ABN" at bounding box center [266, 18] width 132 height 29
click at [270, 27] on input "ABN" at bounding box center [266, 18] width 132 height 29
click at [431, 94] on h2 "Independent Contractor Status*" at bounding box center [377, 93] width 354 height 23
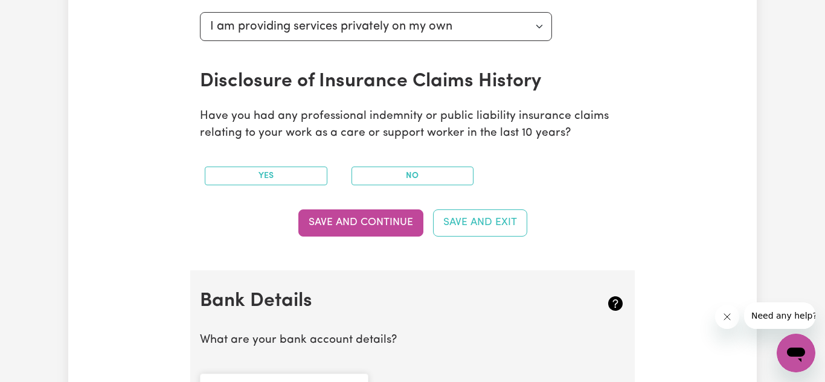
scroll to position [580, 0]
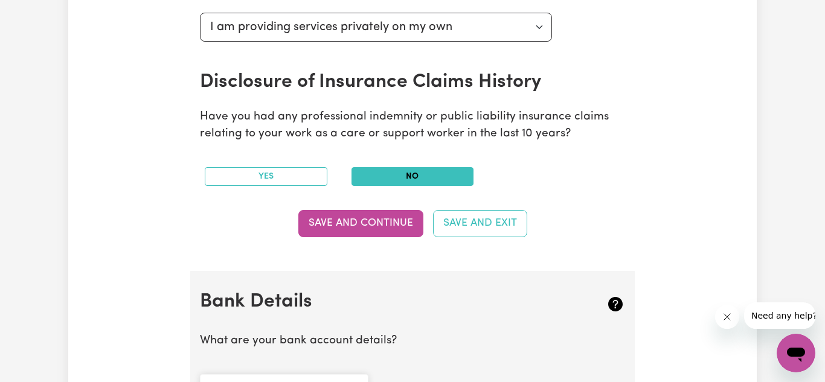
click at [428, 172] on button "No" at bounding box center [412, 176] width 123 height 19
click at [372, 220] on button "Save and Continue" at bounding box center [360, 223] width 125 height 27
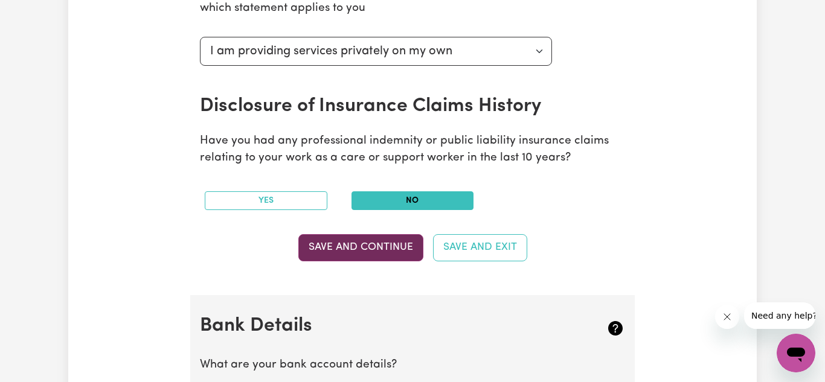
scroll to position [604, 0]
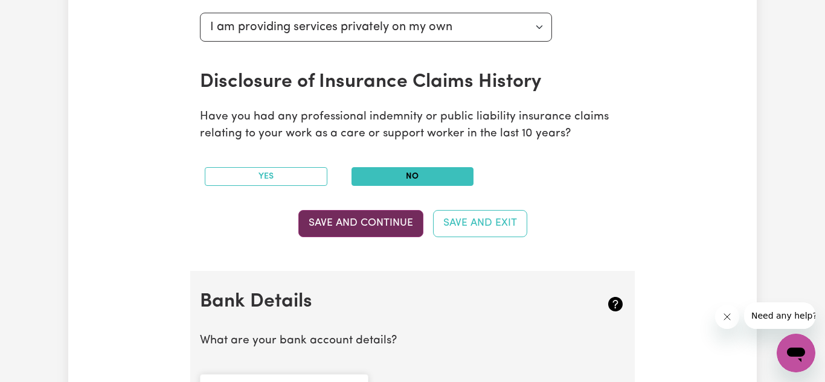
click at [369, 228] on button "Save and Continue" at bounding box center [360, 223] width 125 height 27
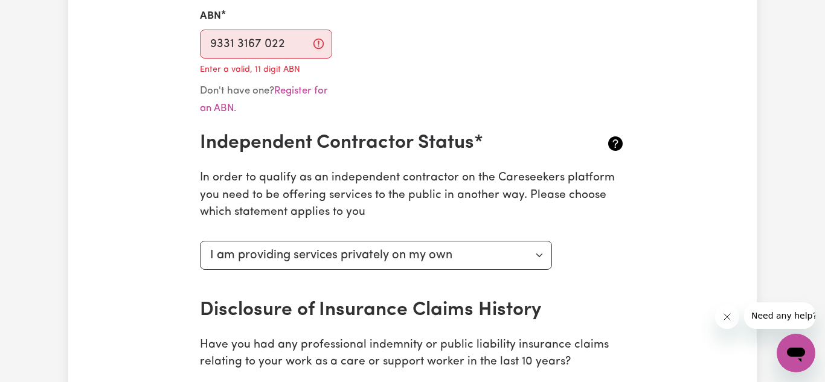
scroll to position [374, 0]
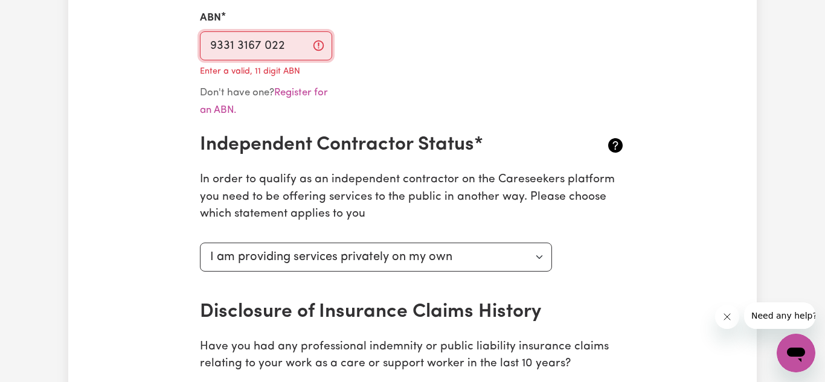
click at [266, 43] on input "9331 3167 022" at bounding box center [266, 45] width 132 height 29
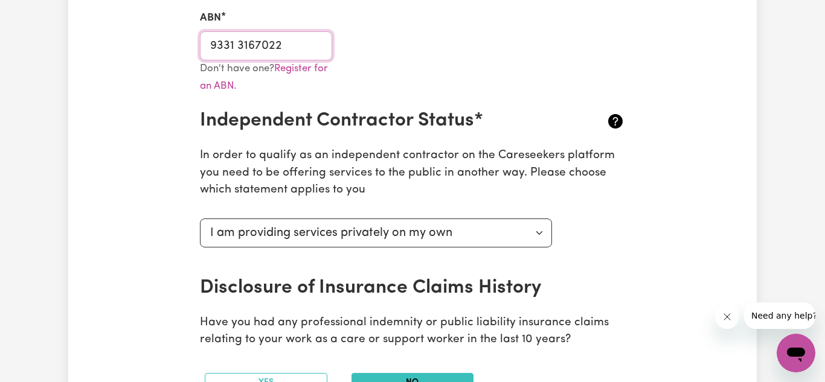
click at [241, 43] on input "9331 3167022" at bounding box center [266, 45] width 132 height 29
type input "93313167022"
click at [453, 77] on div "Don't have one? Register for an ABN." at bounding box center [413, 85] width 440 height 50
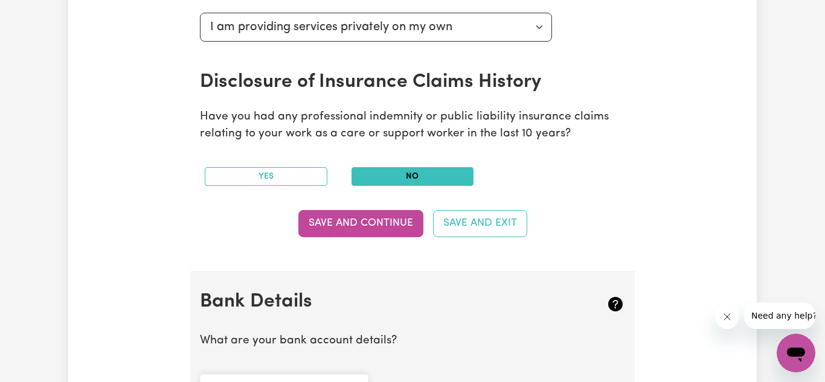
scroll to position [578, 0]
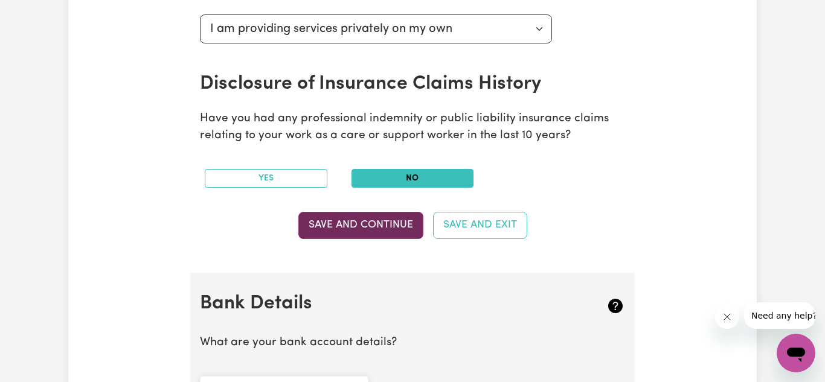
click at [386, 218] on button "Save and Continue" at bounding box center [360, 225] width 125 height 27
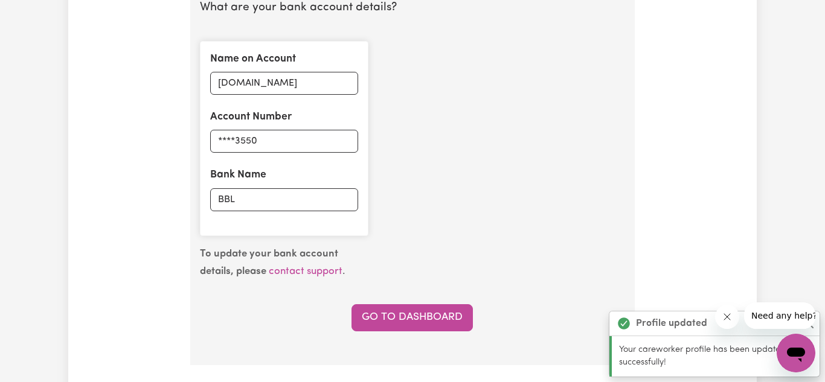
scroll to position [923, 0]
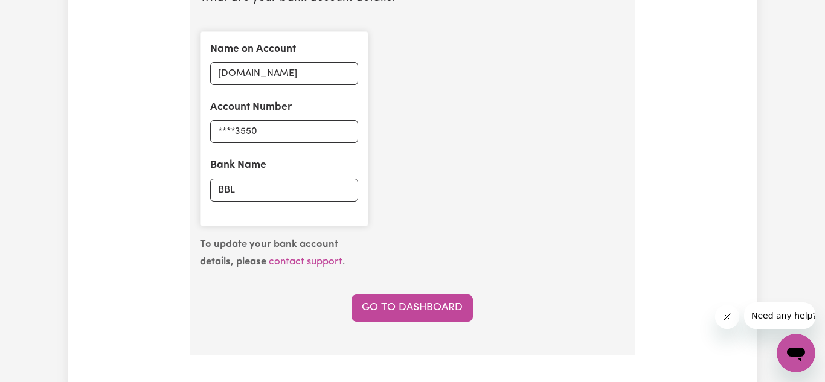
click at [446, 150] on div "Name on Account [DOMAIN_NAME] Account Number ****3550 Bank Name BBL" at bounding box center [413, 129] width 440 height 214
click at [251, 188] on input "BBL" at bounding box center [284, 190] width 148 height 23
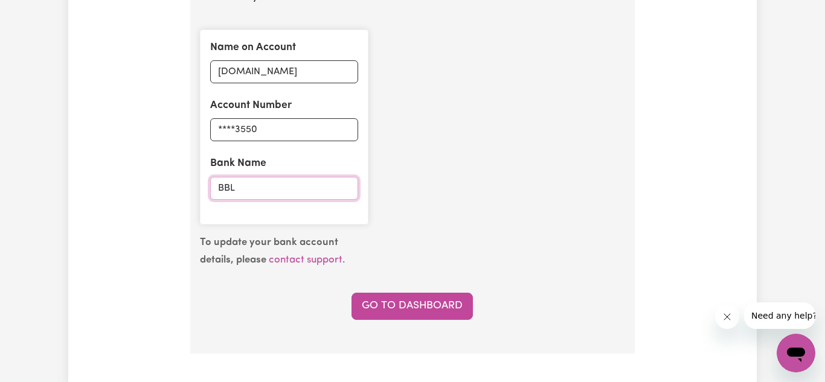
scroll to position [925, 0]
click at [421, 306] on link "Go to Dashboard" at bounding box center [411, 305] width 121 height 27
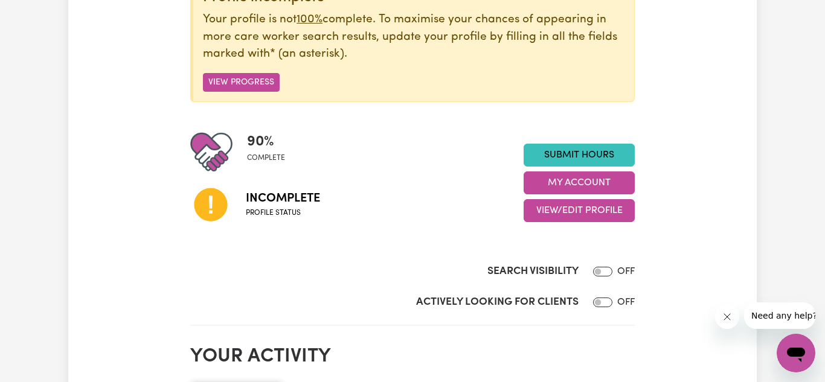
scroll to position [181, 0]
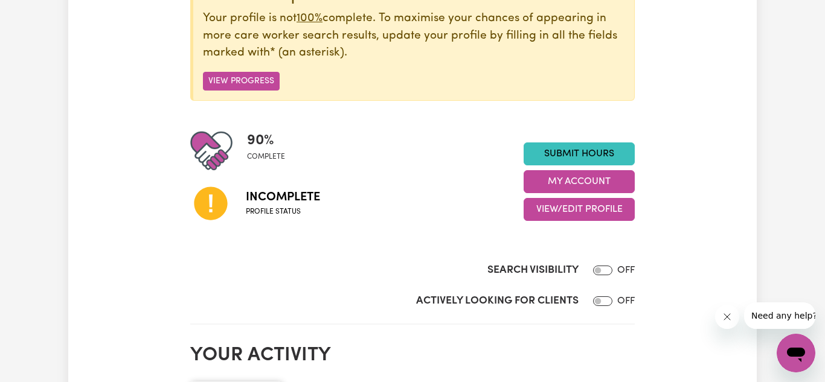
click at [252, 200] on span "Incomplete" at bounding box center [283, 197] width 74 height 18
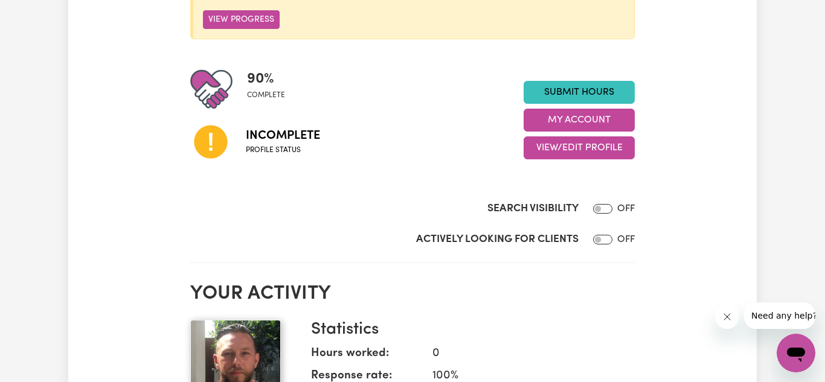
scroll to position [0, 0]
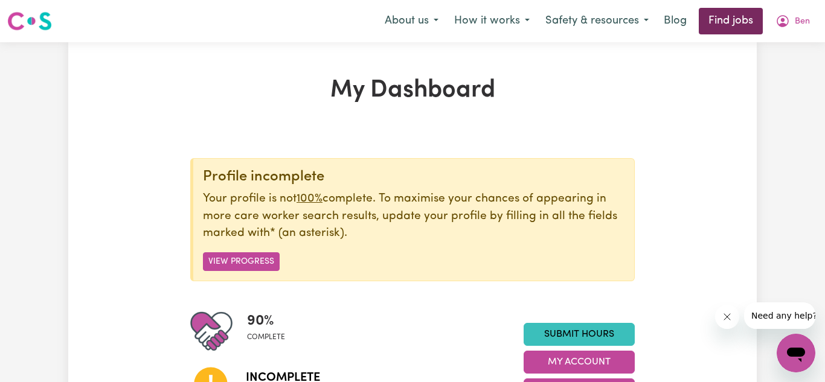
click at [720, 27] on link "Find jobs" at bounding box center [731, 21] width 64 height 27
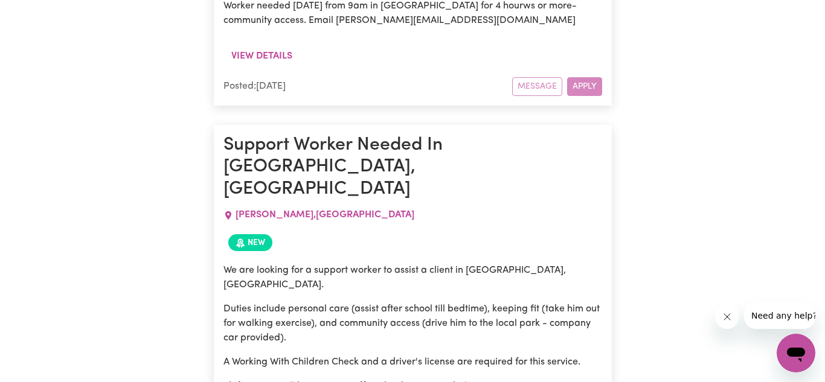
scroll to position [3029, 0]
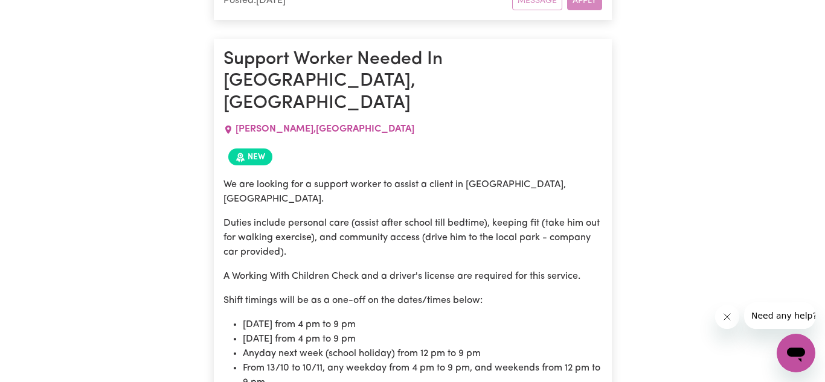
scroll to position [3117, 0]
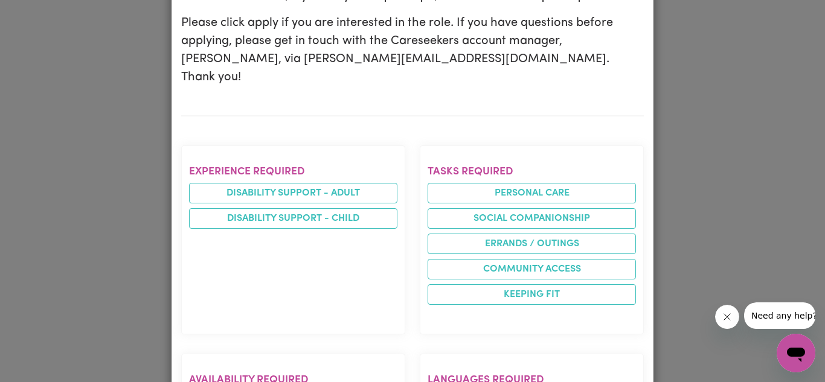
scroll to position [0, 0]
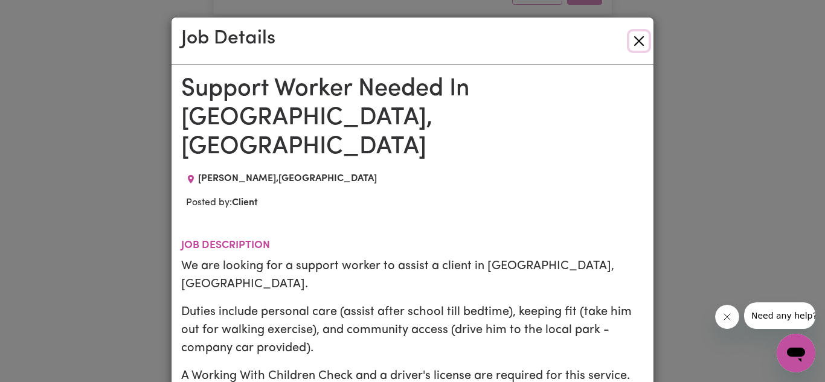
click at [634, 43] on button "Close" at bounding box center [638, 40] width 19 height 19
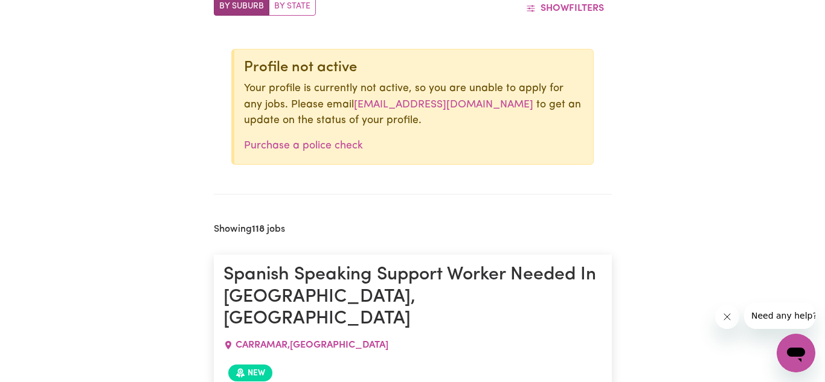
scroll to position [462, 0]
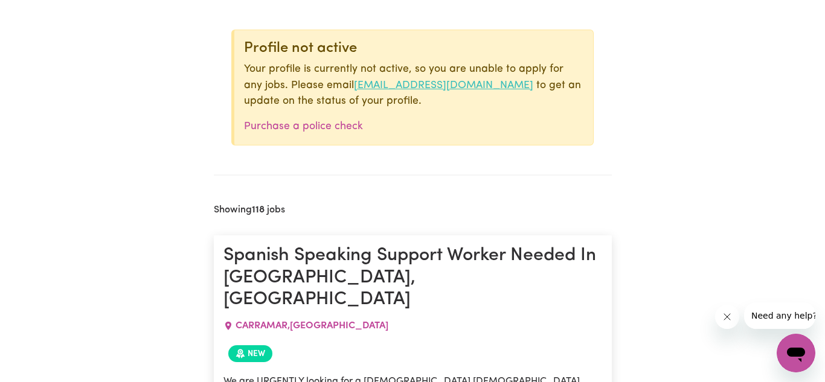
click at [402, 82] on link "[EMAIL_ADDRESS][DOMAIN_NAME]" at bounding box center [443, 85] width 179 height 10
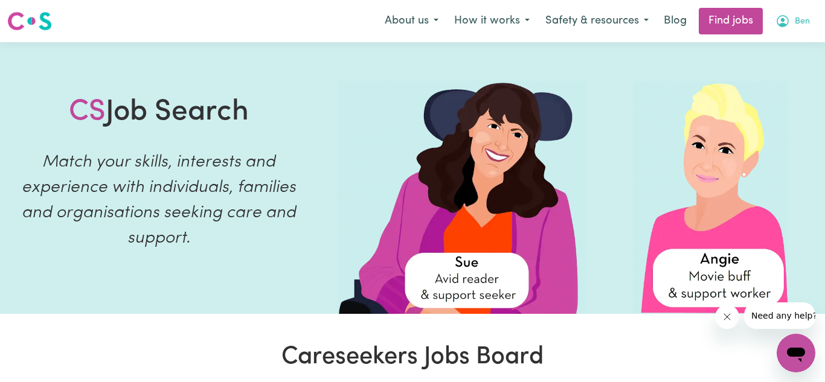
click at [793, 21] on button "Ben" at bounding box center [792, 20] width 50 height 25
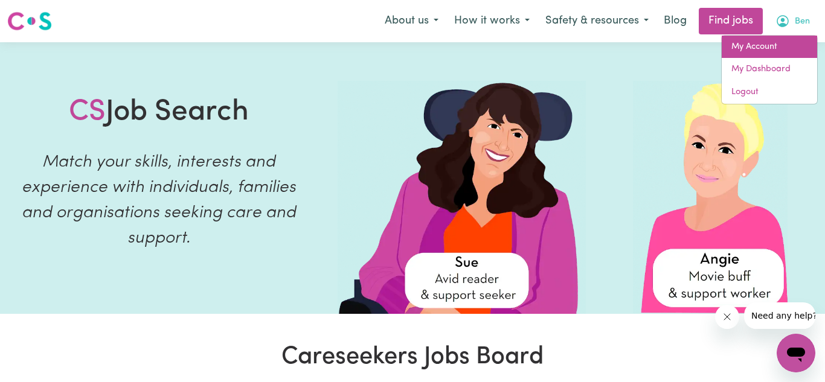
click at [756, 53] on link "My Account" at bounding box center [769, 47] width 95 height 23
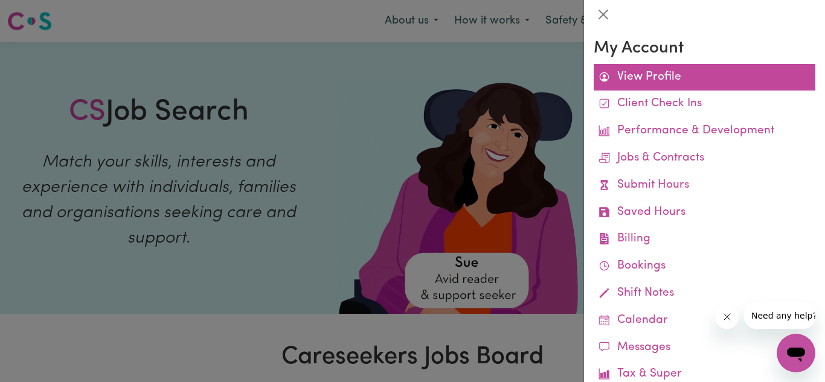
click at [648, 74] on link "View Profile" at bounding box center [705, 77] width 222 height 27
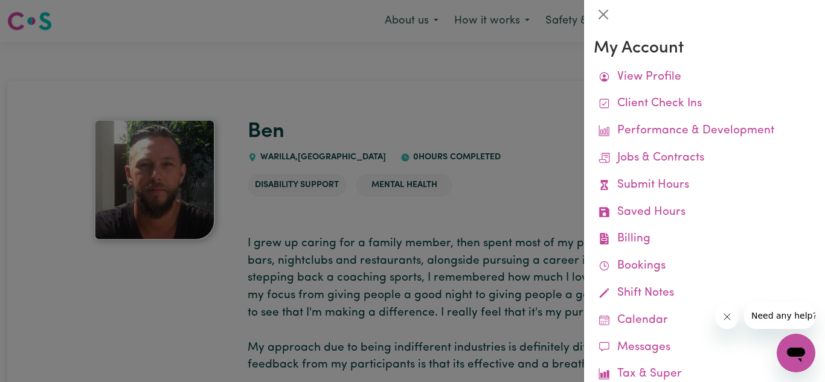
click at [524, 89] on div at bounding box center [412, 191] width 825 height 382
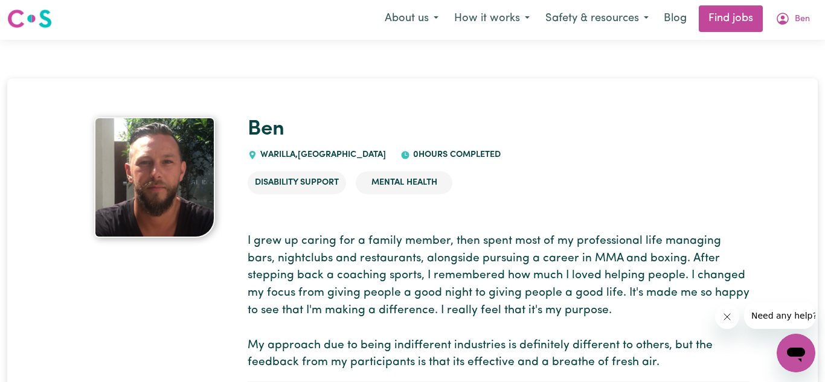
scroll to position [5, 0]
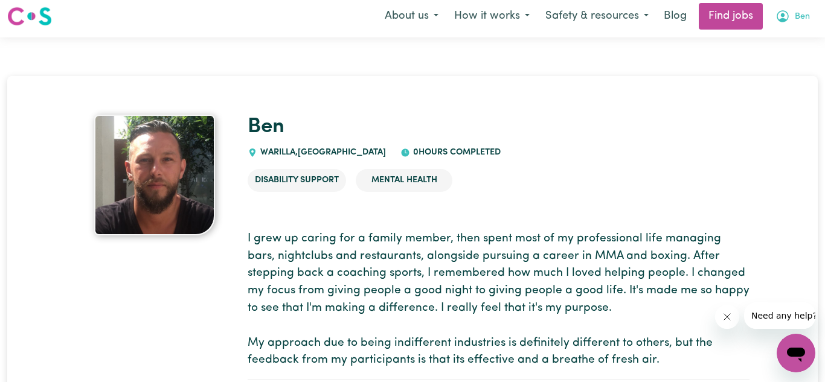
click at [789, 11] on icon "My Account" at bounding box center [782, 16] width 14 height 14
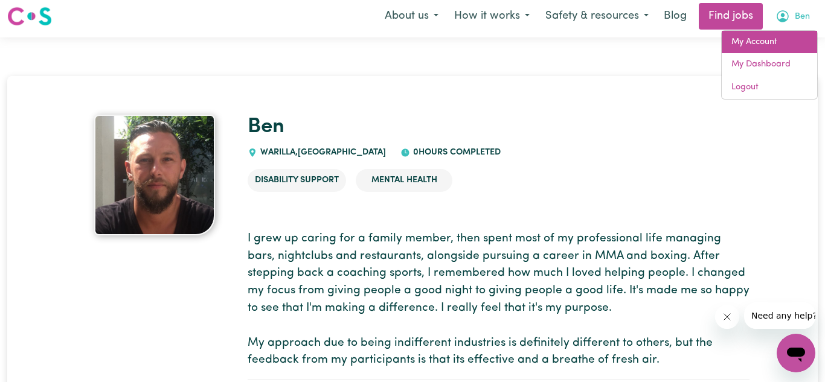
click at [766, 40] on link "My Account" at bounding box center [769, 42] width 95 height 23
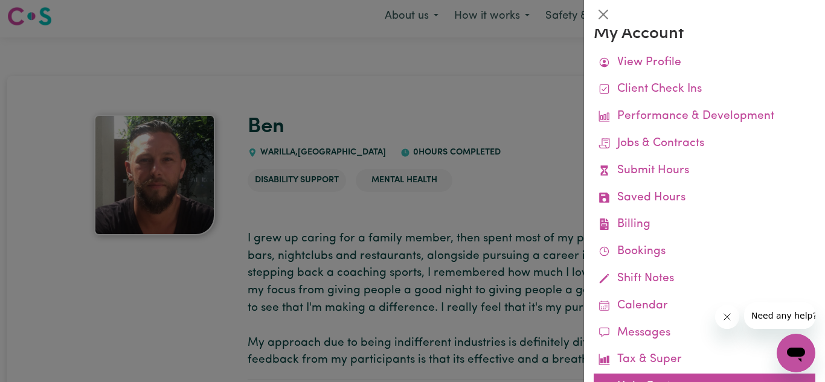
scroll to position [0, 0]
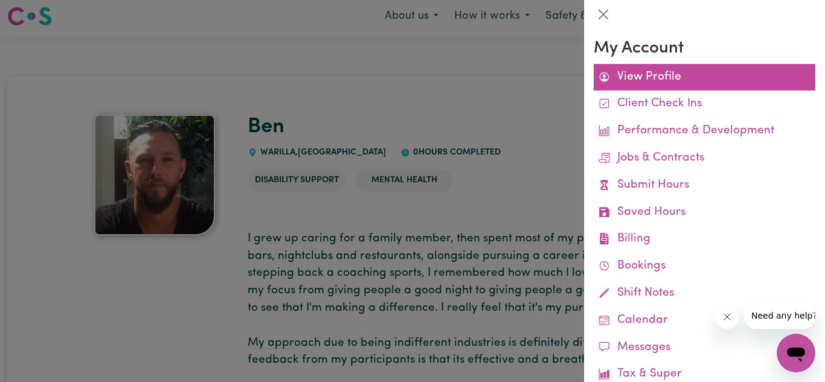
click at [653, 76] on link "View Profile" at bounding box center [705, 77] width 222 height 27
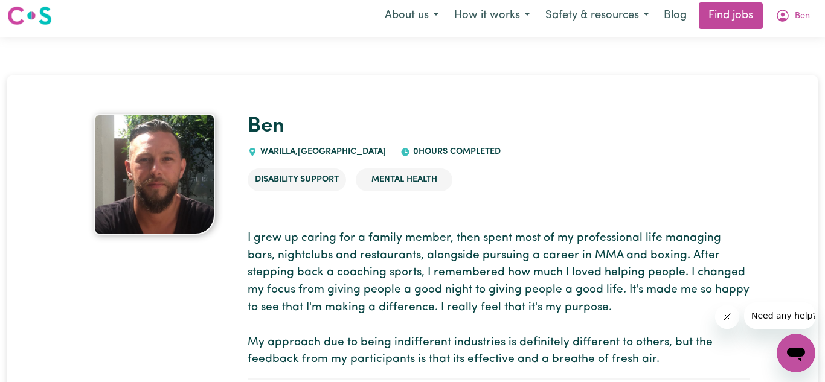
scroll to position [4, 0]
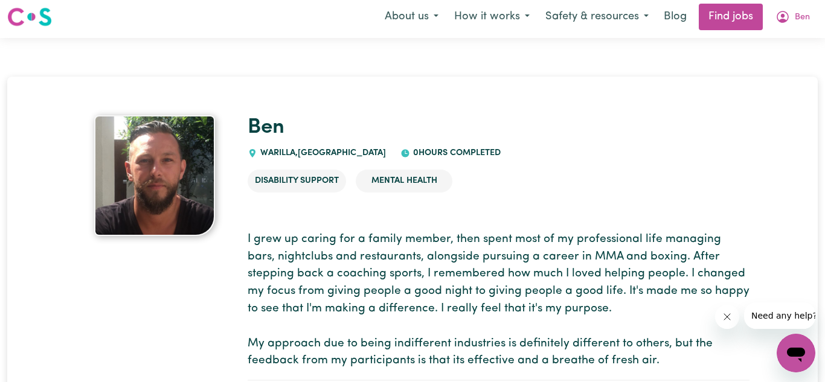
click at [397, 260] on p "I grew up caring for a family member, then spent most of my professional life m…" at bounding box center [499, 300] width 502 height 139
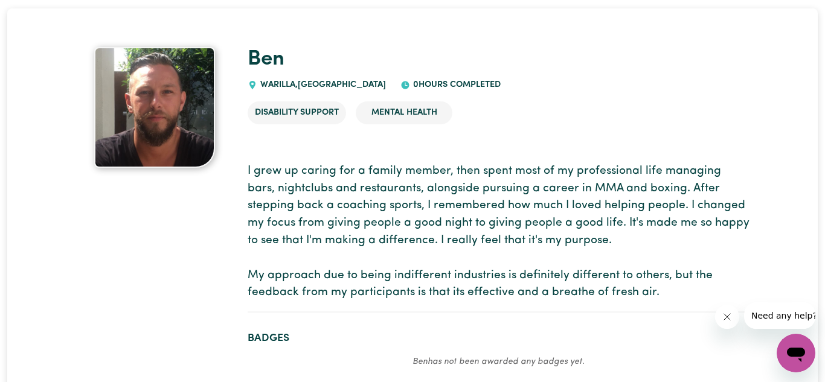
scroll to position [74, 0]
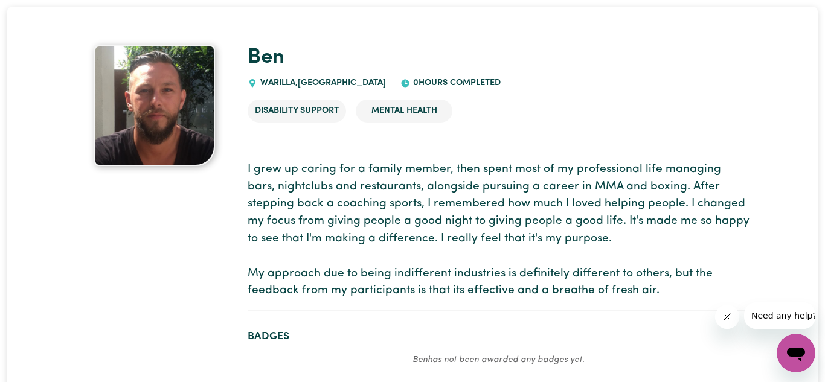
click at [725, 315] on icon "Close message from company" at bounding box center [727, 317] width 10 height 10
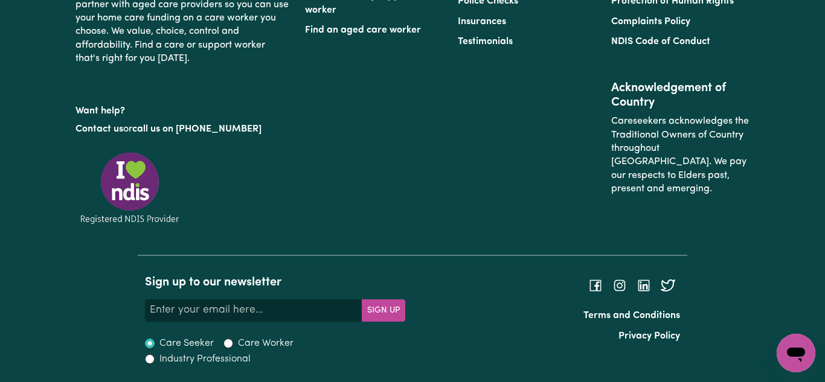
scroll to position [0, 0]
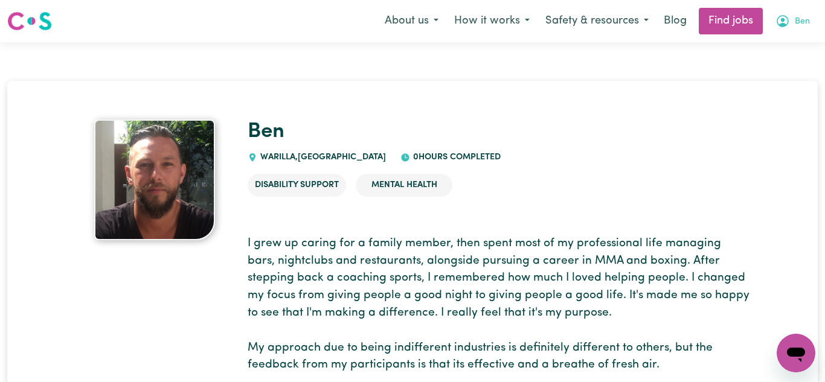
click at [786, 22] on icon "My Account" at bounding box center [782, 21] width 14 height 14
click at [762, 69] on link "My Dashboard" at bounding box center [769, 69] width 95 height 23
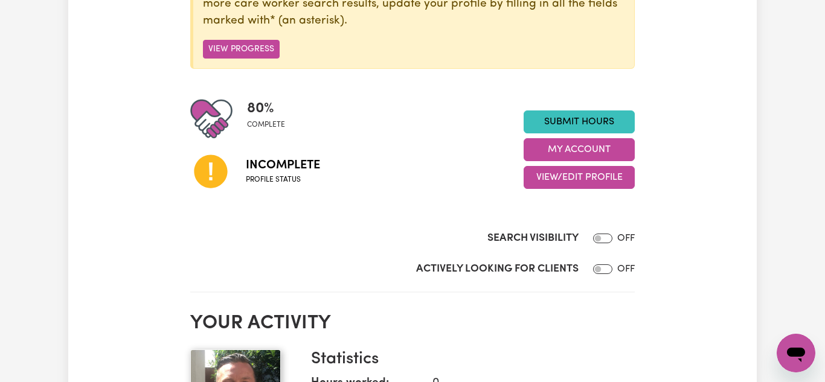
scroll to position [217, 0]
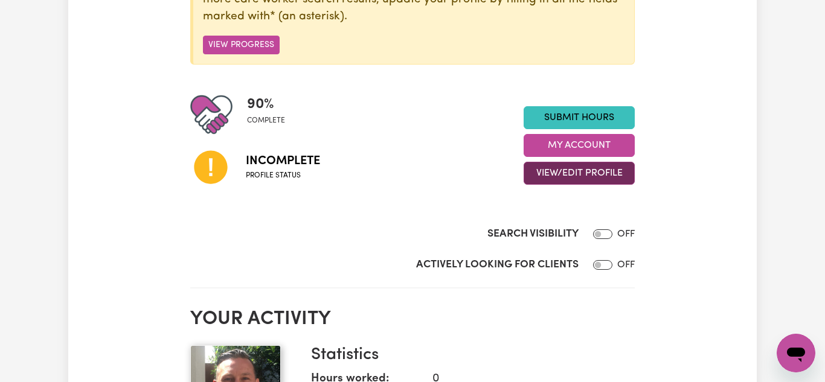
click at [572, 169] on button "View/Edit Profile" at bounding box center [578, 173] width 111 height 23
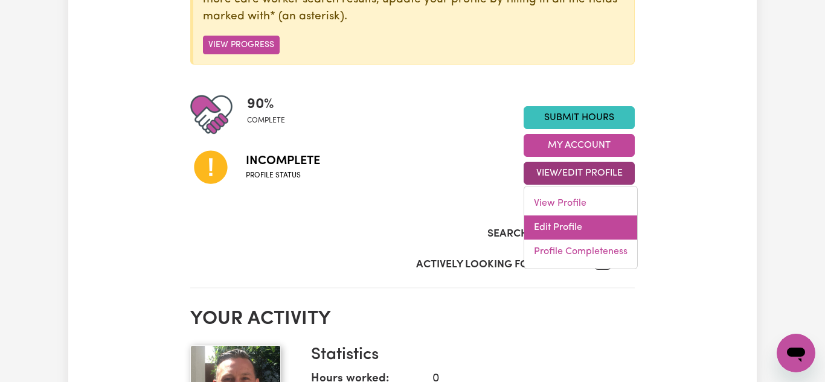
click at [557, 228] on link "Edit Profile" at bounding box center [580, 228] width 113 height 24
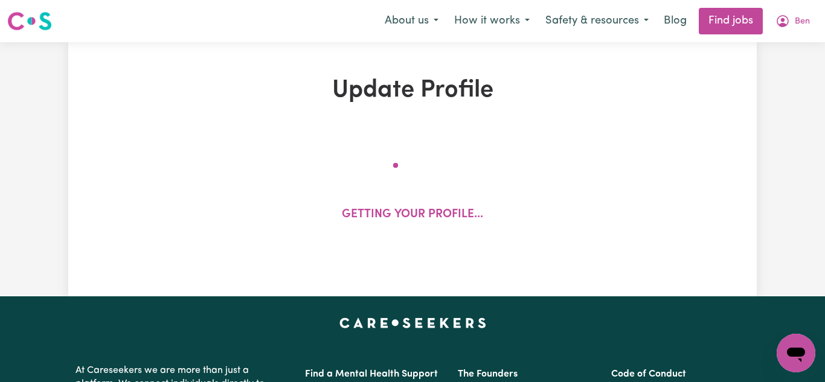
select select "[DEMOGRAPHIC_DATA]"
select select "Student Visa"
select select "Studying a healthcare related degree or qualification"
select select "70"
select select "98"
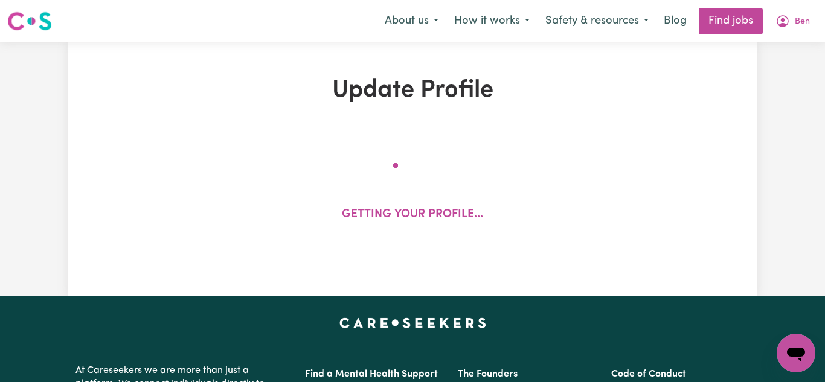
select select "127"
select select "156"
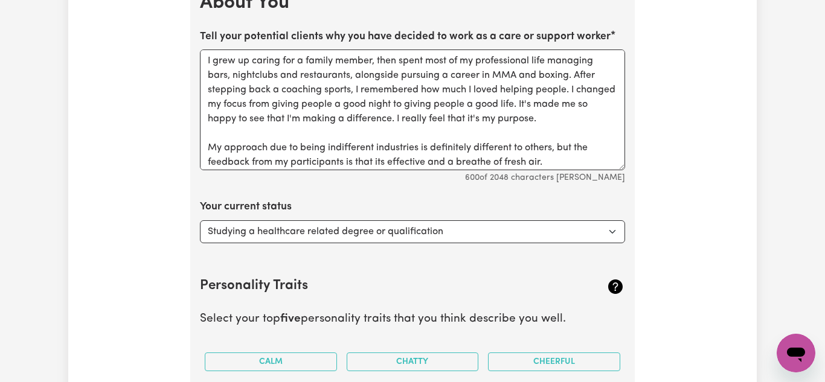
scroll to position [2055, 0]
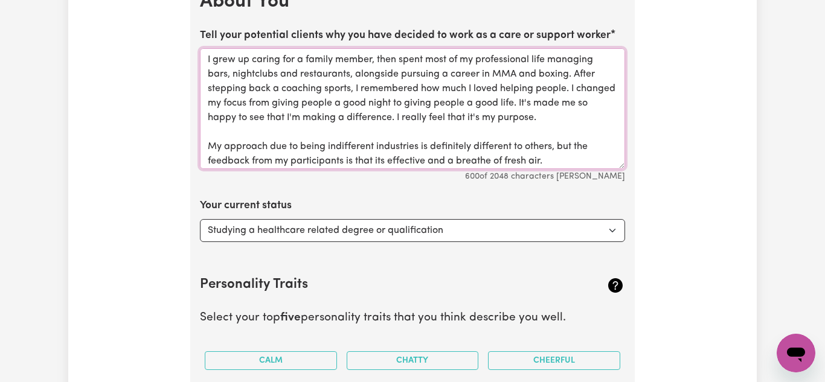
click at [276, 88] on textarea "I grew up caring for a family member, then spent most of my professional life m…" at bounding box center [412, 108] width 425 height 121
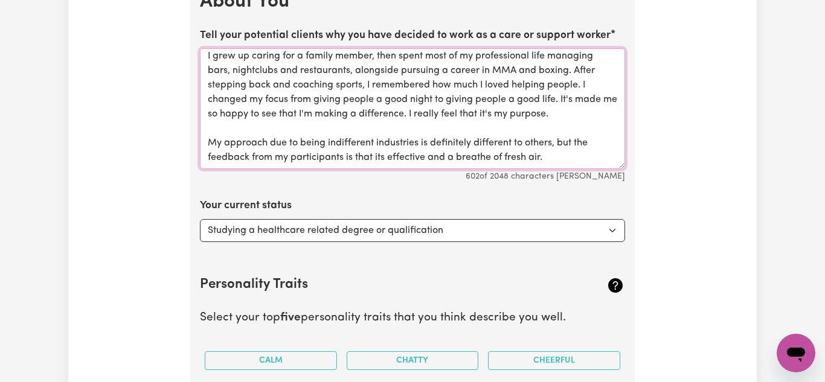
click at [336, 141] on textarea "I grew up caring for a family member, then spent most of my professional life m…" at bounding box center [412, 108] width 425 height 121
click at [490, 158] on textarea "I grew up caring for a family member, then spent most of my professional life m…" at bounding box center [412, 108] width 425 height 121
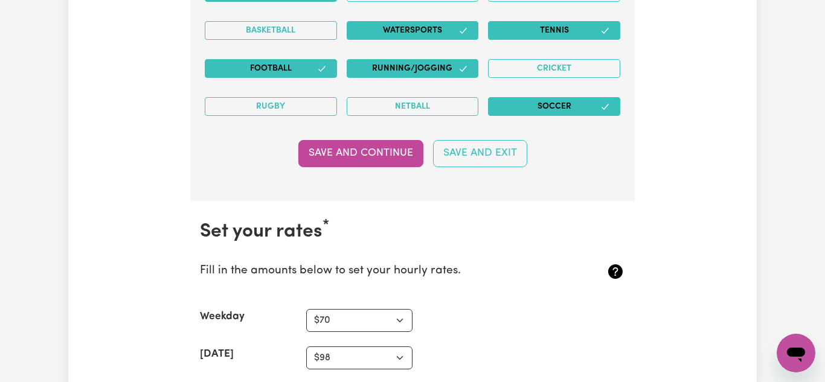
scroll to position [3001, 0]
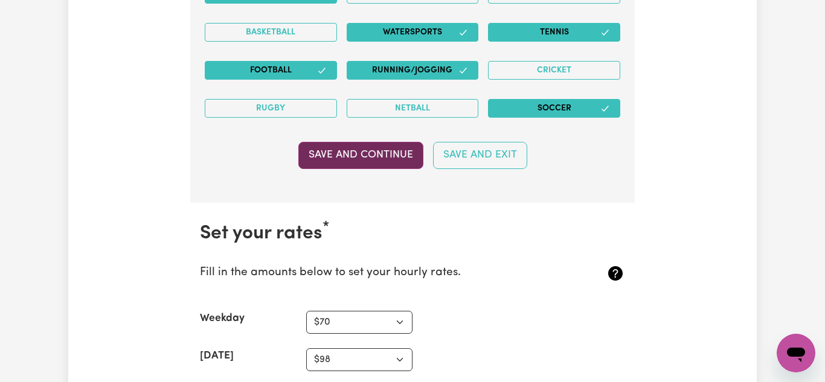
type textarea "I grew up caring for a family member, then spent most of my professional life m…"
click at [367, 161] on button "Save and Continue" at bounding box center [360, 155] width 125 height 27
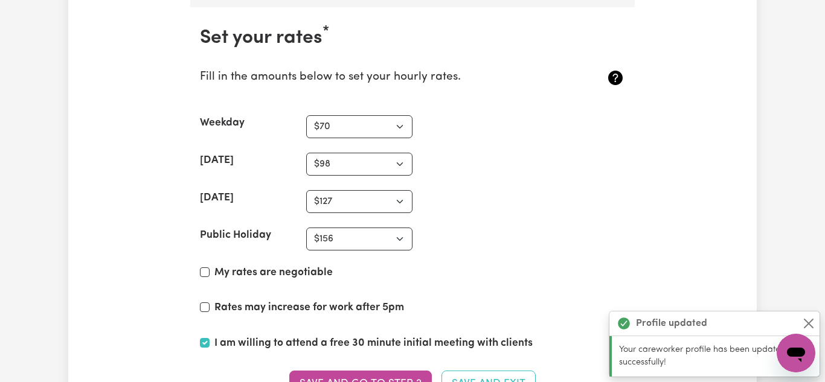
scroll to position [3204, 0]
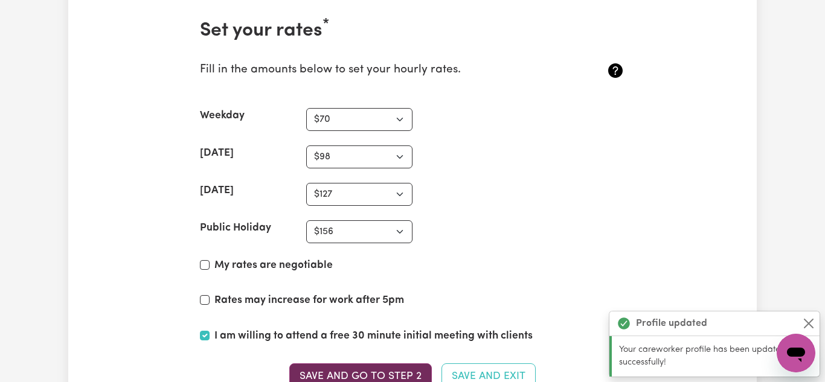
click at [382, 370] on button "Save and go to Step 2" at bounding box center [360, 376] width 142 height 27
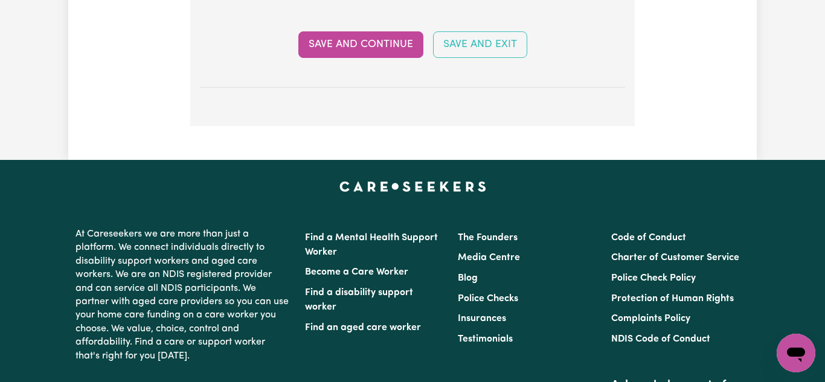
scroll to position [2529, 0]
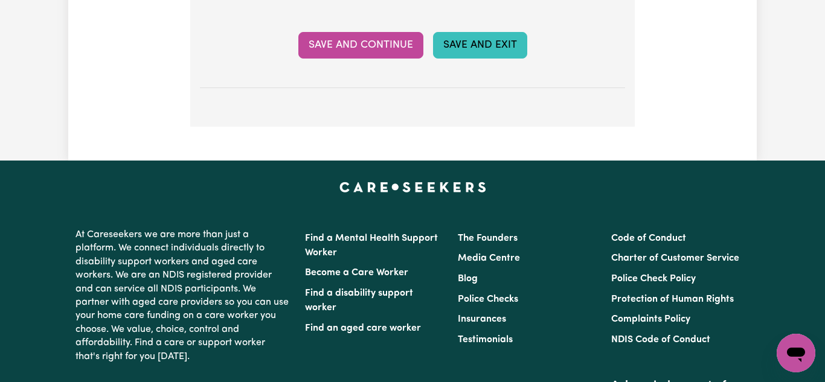
click at [479, 48] on button "Save and Exit" at bounding box center [480, 45] width 94 height 27
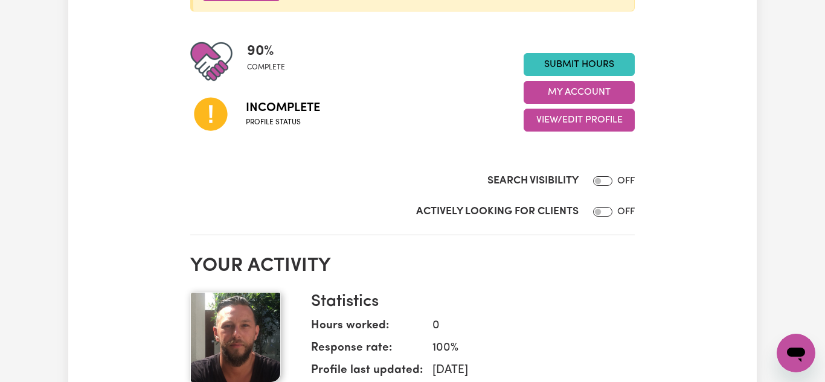
scroll to position [270, 0]
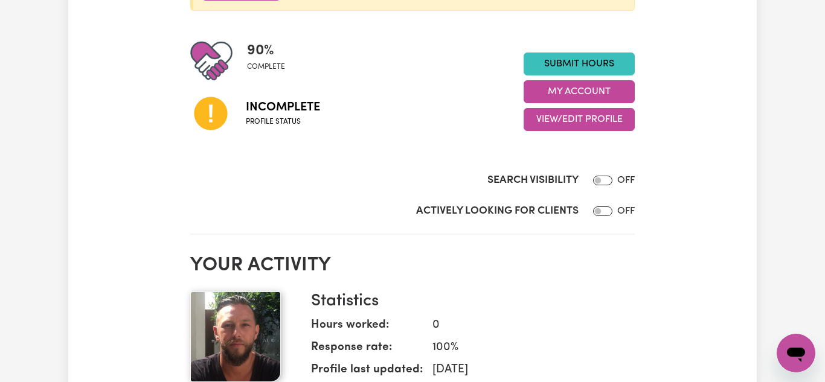
click at [278, 109] on span "Incomplete" at bounding box center [283, 107] width 74 height 18
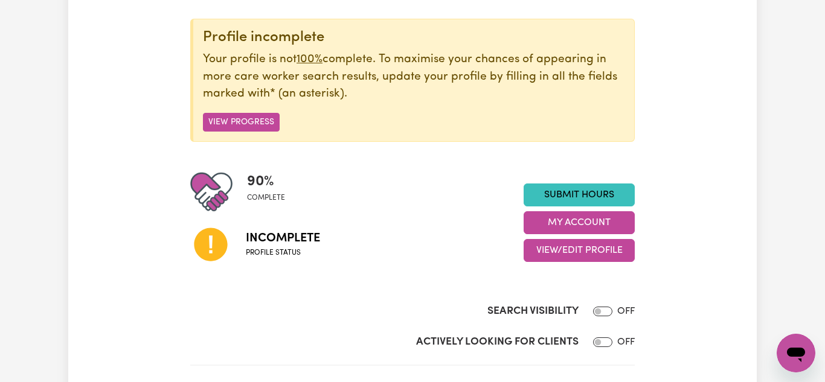
scroll to position [135, 0]
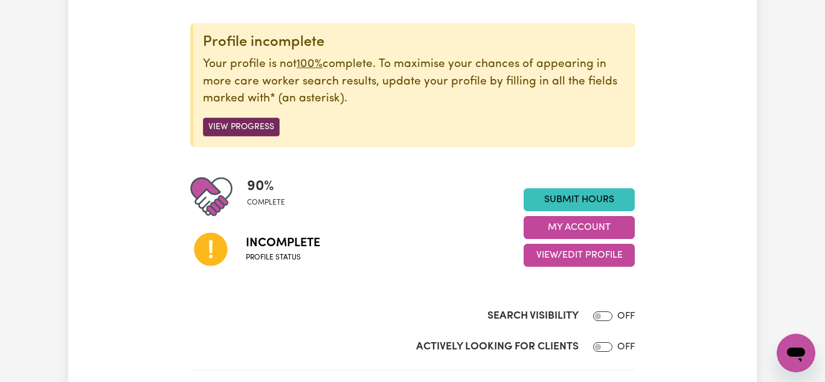
click at [241, 128] on button "View Progress" at bounding box center [241, 127] width 77 height 19
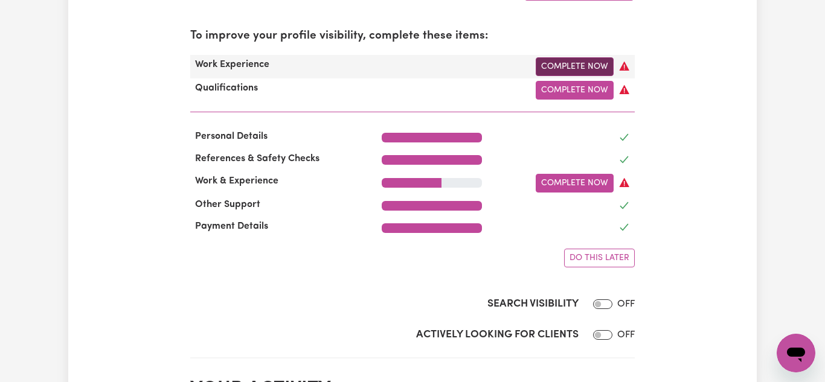
scroll to position [405, 0]
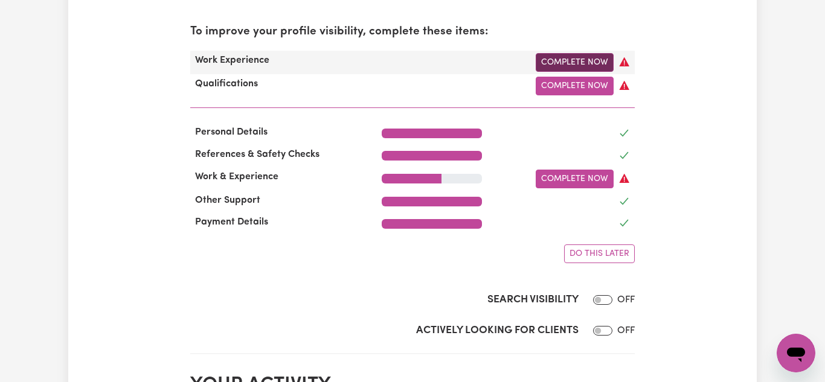
click at [596, 173] on link "Complete Now" at bounding box center [575, 179] width 78 height 19
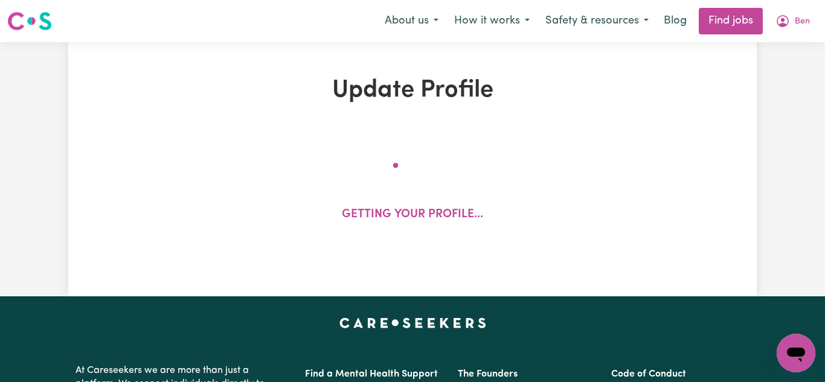
select select "Certificate III (Individual Support)"
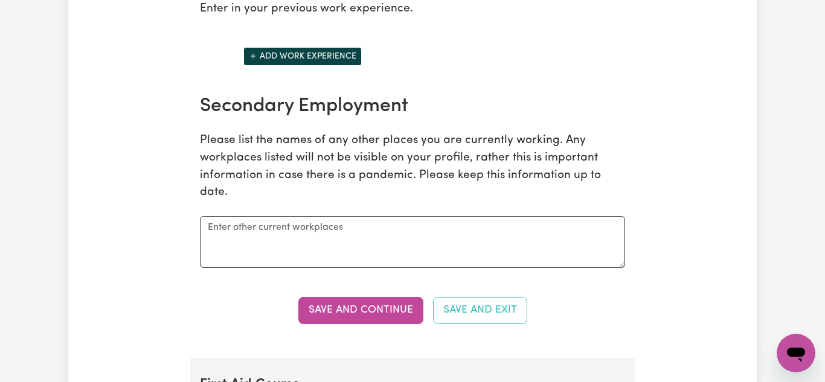
scroll to position [1889, 0]
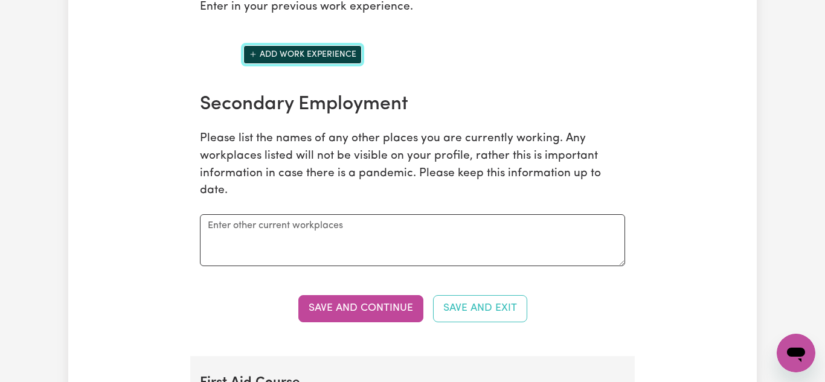
click at [291, 63] on button "Add work experience" at bounding box center [302, 54] width 118 height 19
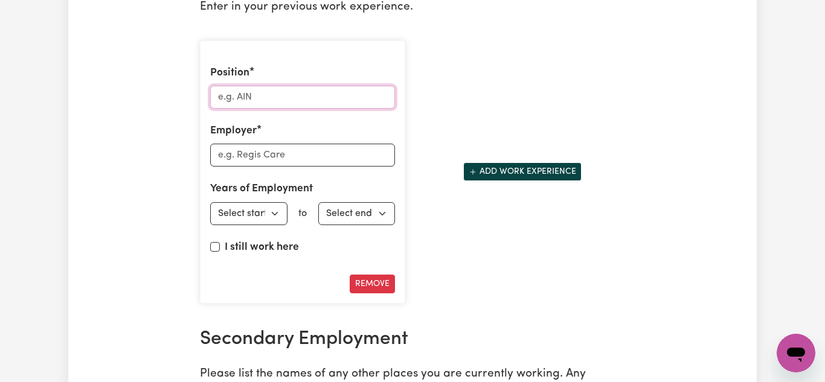
click at [237, 109] on input "Position" at bounding box center [302, 97] width 185 height 23
type input "Owner"
click at [257, 167] on input "Employer" at bounding box center [302, 155] width 185 height 23
type input "Live Without Limits"
click at [237, 225] on select "Select start year 1951 1952 1953 1954 1955 1956 1957 1958 1959 1960 1961 1962 1…" at bounding box center [248, 213] width 77 height 23
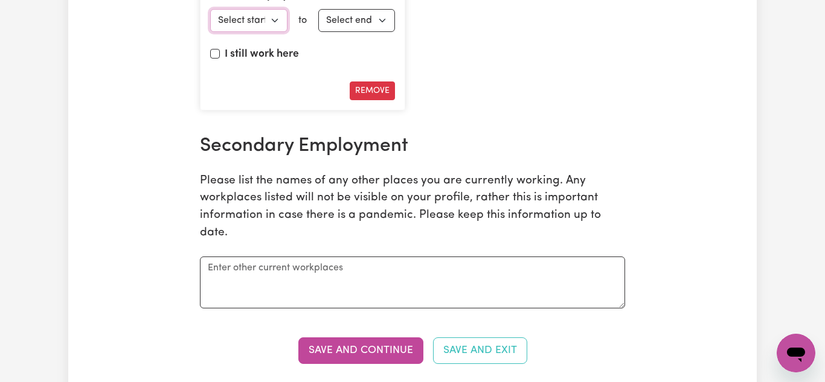
scroll to position [2085, 0]
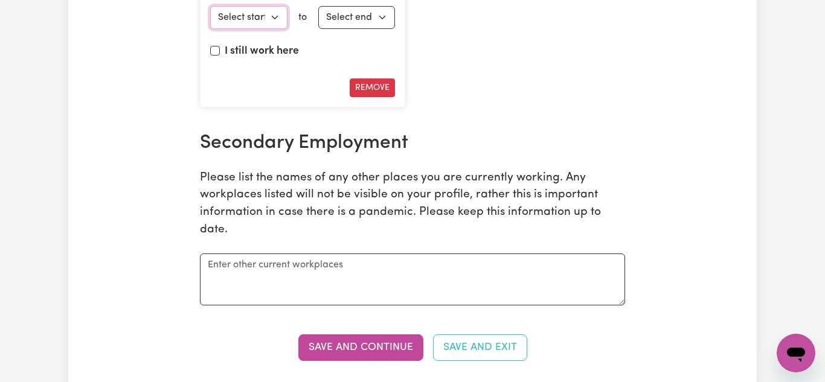
click at [269, 29] on select "Select start year 1951 1952 1953 1954 1955 1956 1957 1958 1959 1960 1961 1962 1…" at bounding box center [248, 17] width 77 height 23
select select "2024"
click at [210, 18] on select "Select start year 1951 1952 1953 1954 1955 1956 1957 1958 1959 1960 1961 1962 1…" at bounding box center [248, 17] width 77 height 23
click at [216, 56] on input "I still work here" at bounding box center [215, 51] width 10 height 10
checkbox input "true"
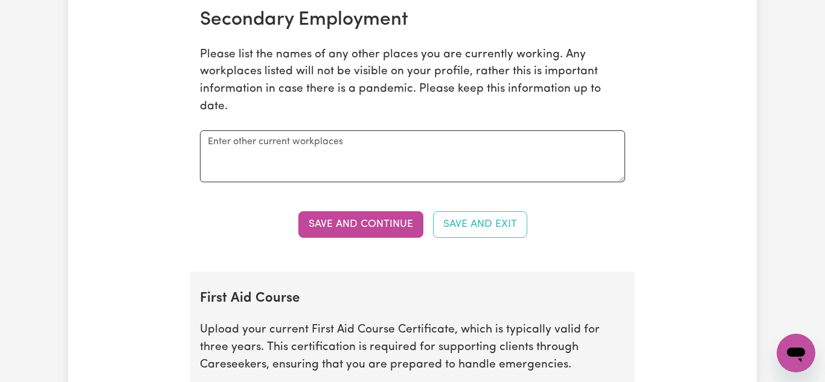
scroll to position [2222, 0]
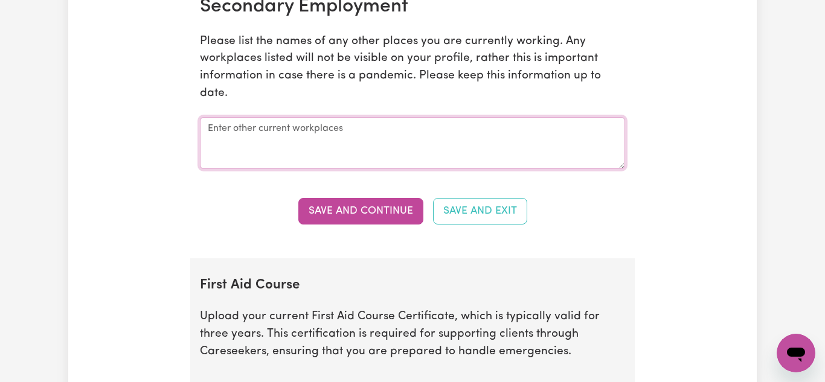
click at [293, 151] on textarea at bounding box center [412, 143] width 425 height 52
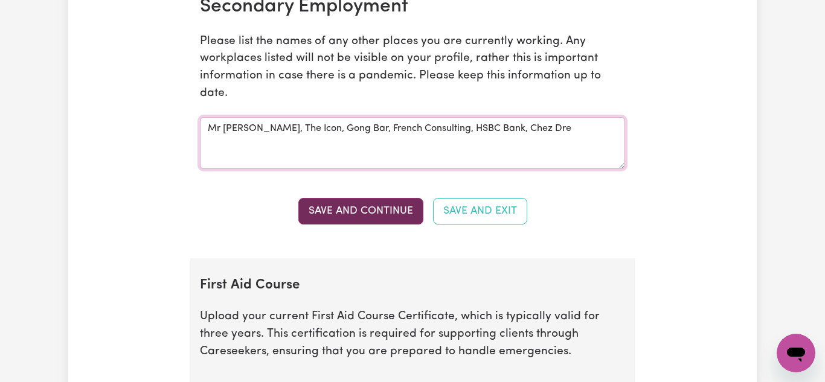
type textarea "Mr Crown, The Icon, Gong Bar, French Consulting, HSBC Bank, Chez Dre"
click at [390, 220] on button "Save and Continue" at bounding box center [360, 211] width 125 height 27
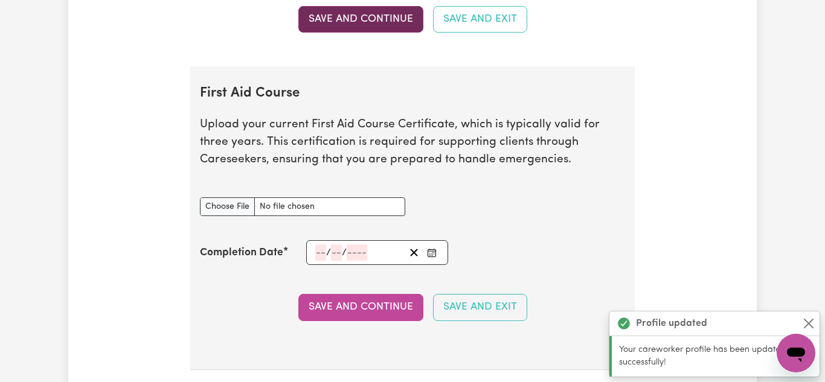
scroll to position [2493, 0]
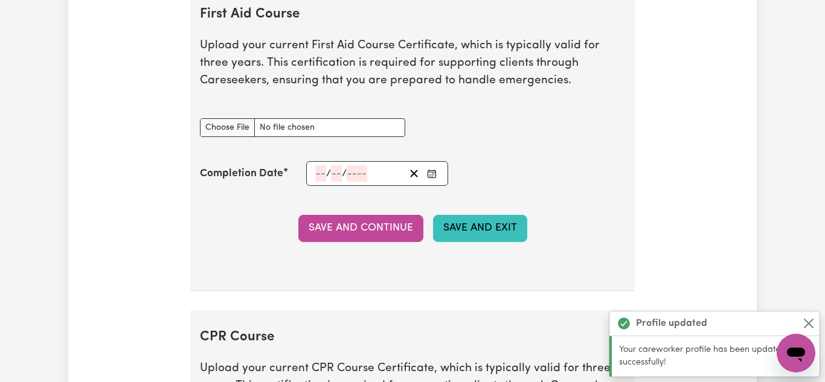
click at [485, 238] on button "Save and Exit" at bounding box center [480, 228] width 94 height 27
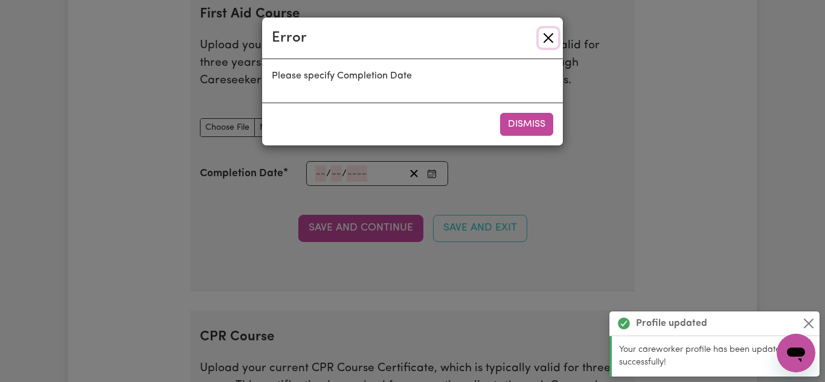
click at [545, 31] on button "Close" at bounding box center [548, 37] width 19 height 19
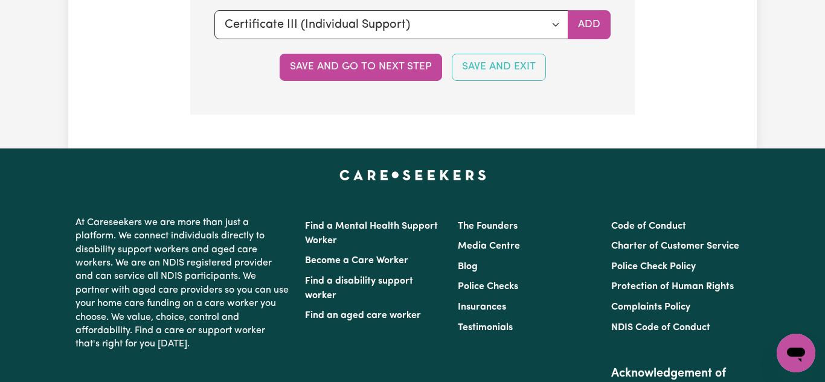
scroll to position [3230, 0]
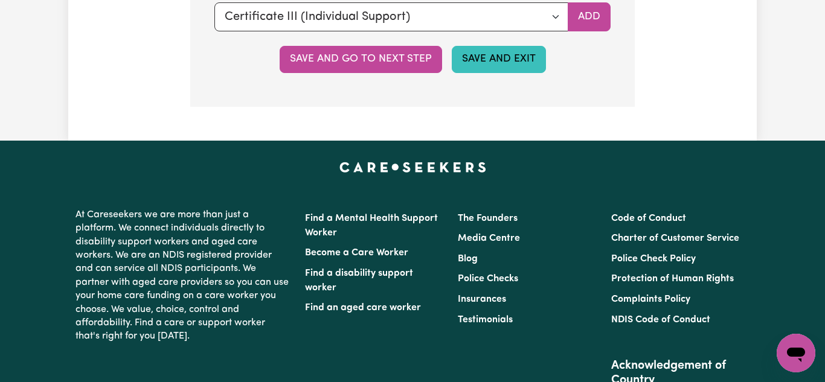
click at [512, 72] on button "Save and Exit" at bounding box center [499, 59] width 94 height 27
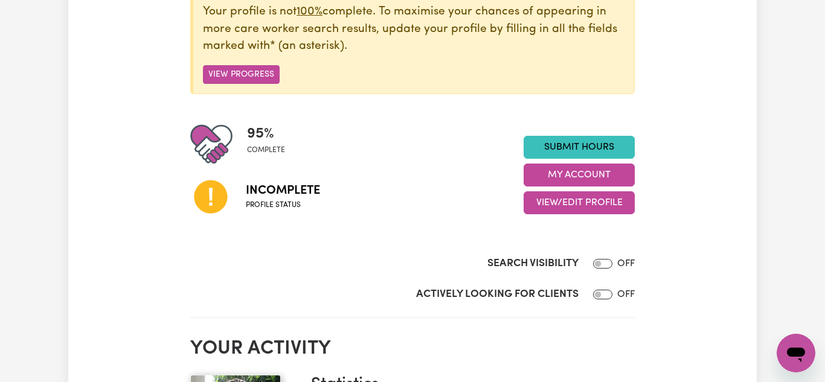
scroll to position [184, 0]
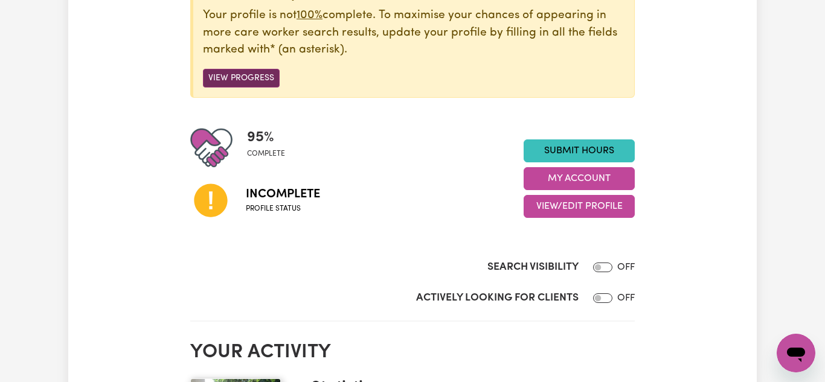
click at [232, 80] on button "View Progress" at bounding box center [241, 78] width 77 height 19
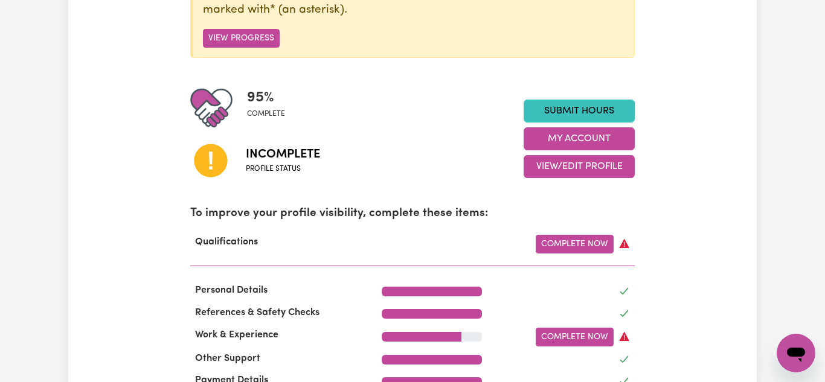
scroll to position [243, 0]
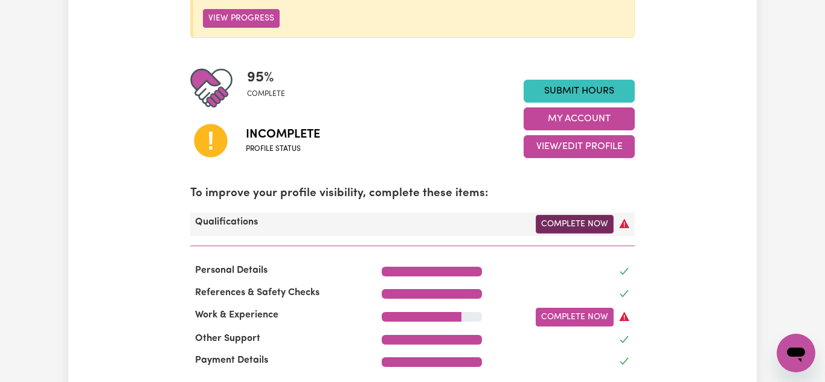
click at [563, 228] on link "Complete Now" at bounding box center [575, 224] width 78 height 19
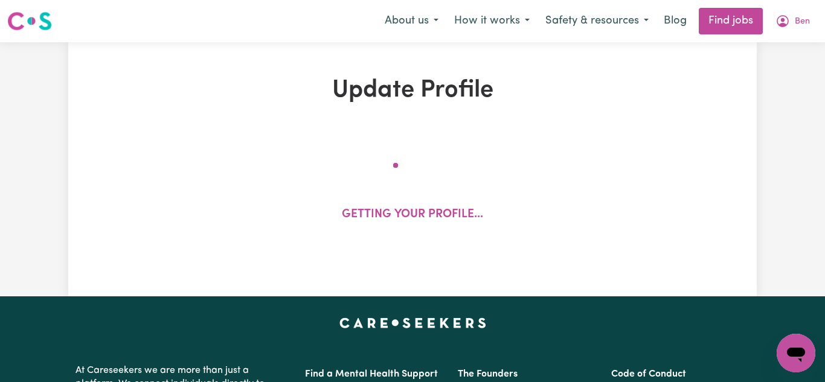
select select "2024"
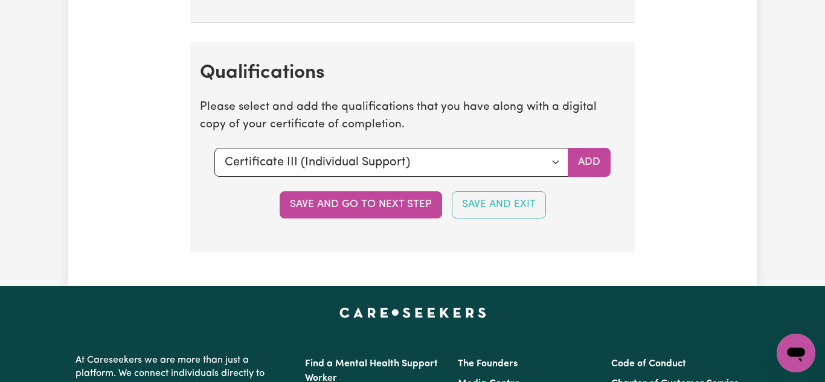
scroll to position [3085, 0]
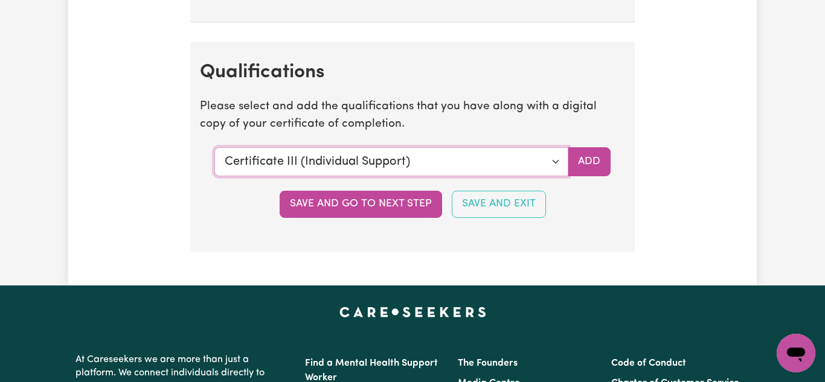
click at [559, 173] on select "Select a qualification to add... Certificate III (Individual Support) Certifica…" at bounding box center [391, 161] width 354 height 29
select select "Manual Handling"
click at [214, 160] on select "Select a qualification to add... Certificate III (Individual Support) Certifica…" at bounding box center [391, 161] width 354 height 29
click at [587, 175] on button "Add" at bounding box center [589, 161] width 43 height 29
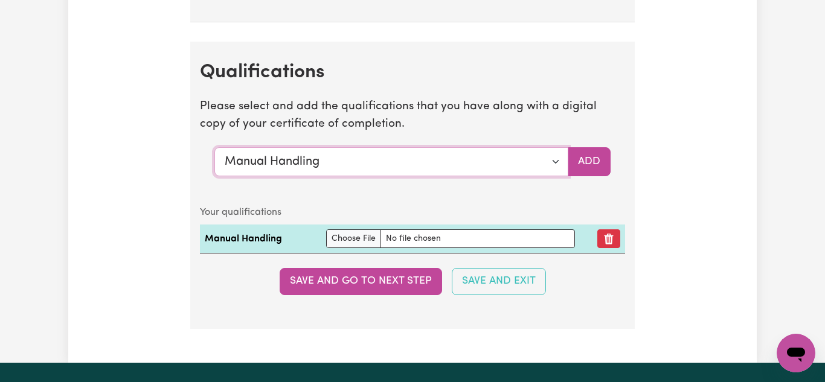
click at [554, 171] on select "Select a qualification to add... Certificate III (Individual Support) Certifica…" at bounding box center [391, 161] width 354 height 29
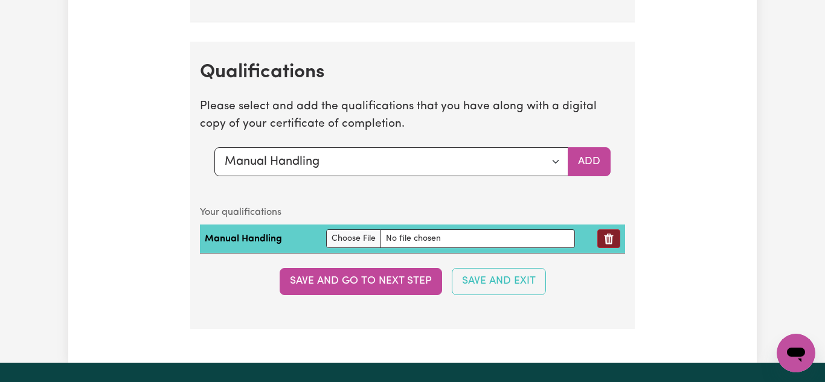
click at [607, 245] on icon "Remove qualification" at bounding box center [609, 239] width 12 height 12
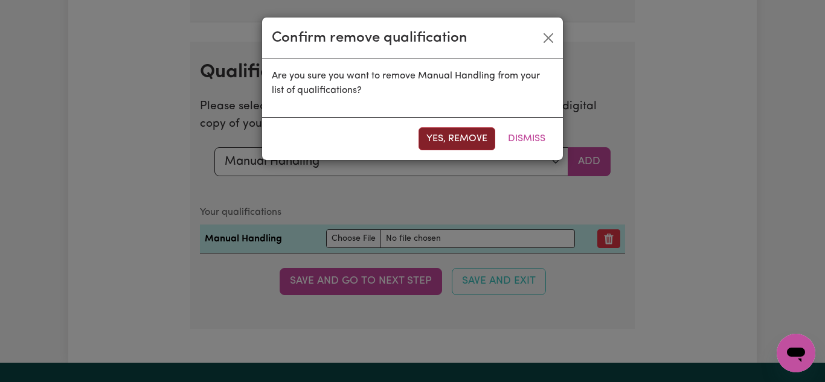
click at [479, 136] on button "Yes, remove" at bounding box center [456, 138] width 77 height 23
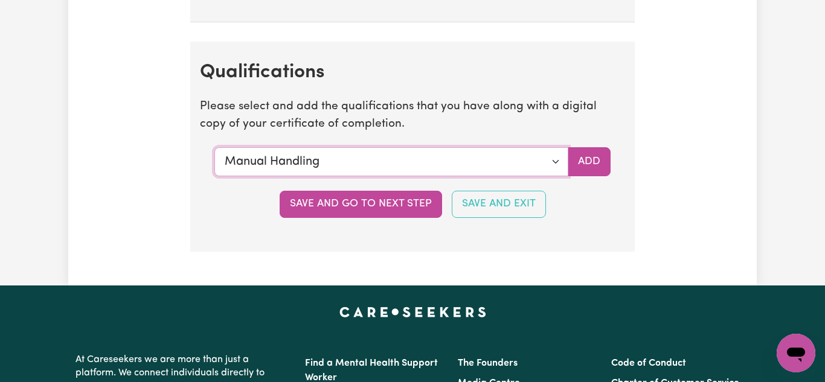
click at [546, 176] on select "Select a qualification to add... Certificate III (Individual Support) Certifica…" at bounding box center [391, 161] width 354 height 29
click at [487, 217] on button "Save and Exit" at bounding box center [499, 204] width 94 height 27
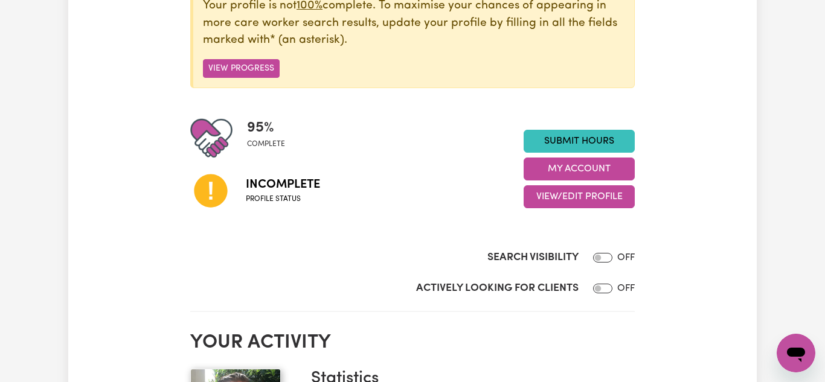
scroll to position [195, 0]
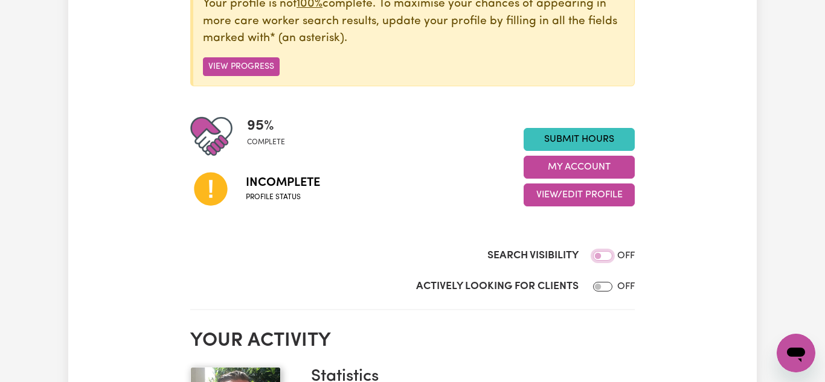
click at [606, 256] on input "Search Visibility" at bounding box center [602, 256] width 19 height 10
checkbox input "true"
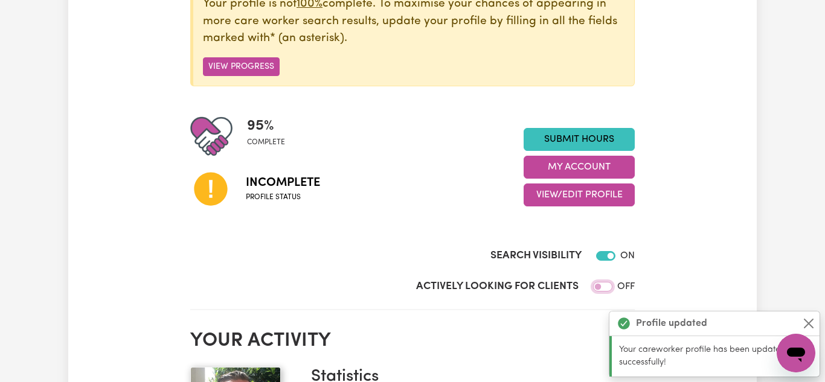
click at [604, 287] on input "Actively Looking for Clients" at bounding box center [602, 287] width 19 height 10
checkbox input "true"
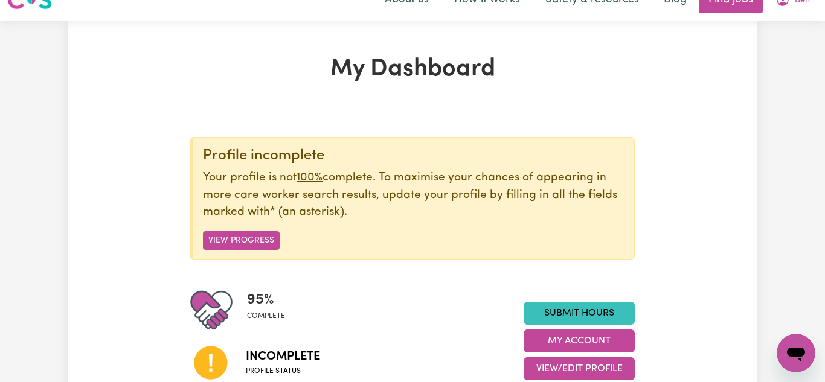
scroll to position [0, 0]
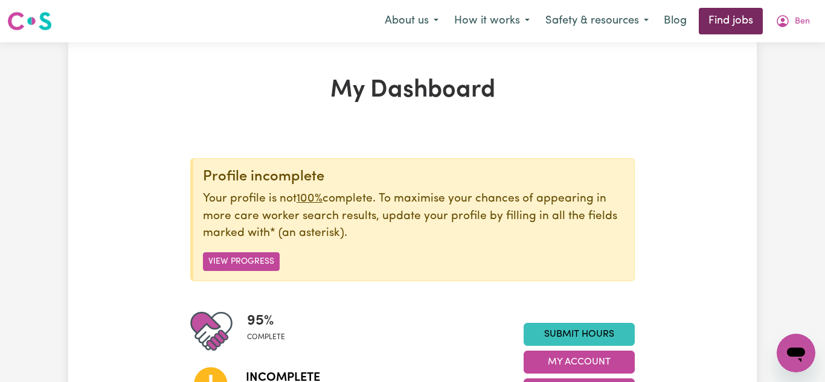
click at [714, 22] on link "Find jobs" at bounding box center [731, 21] width 64 height 27
